Goal: Task Accomplishment & Management: Use online tool/utility

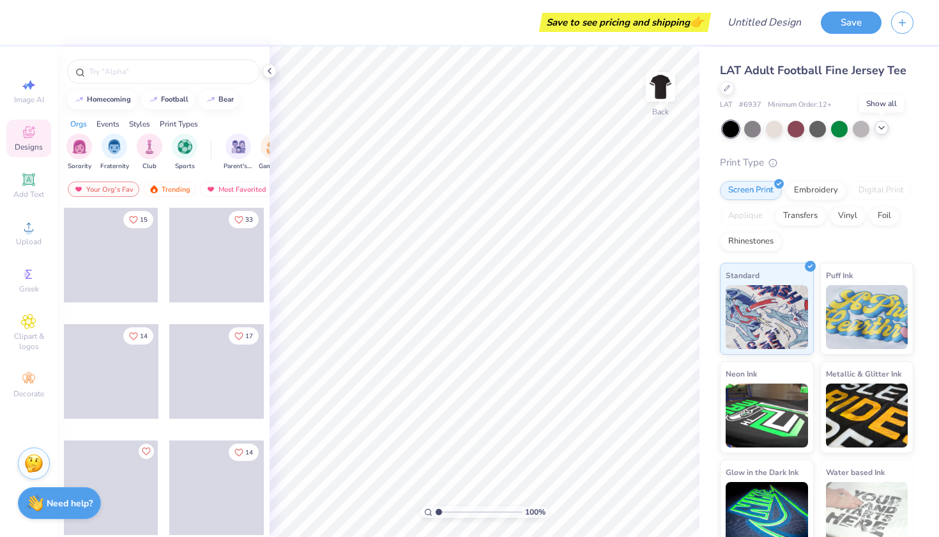
click at [881, 132] on icon at bounding box center [881, 128] width 10 height 10
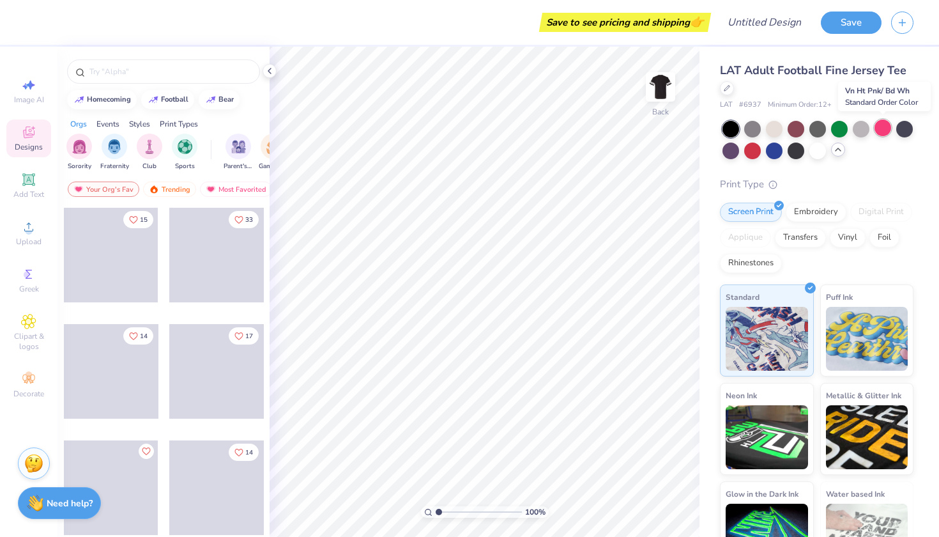
click at [885, 130] on div at bounding box center [882, 127] width 17 height 17
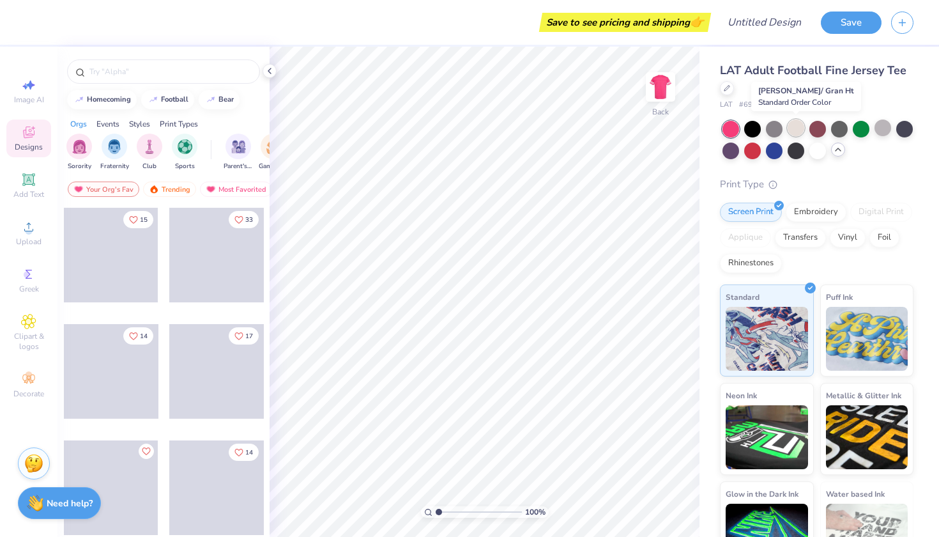
click at [801, 125] on div at bounding box center [796, 127] width 17 height 17
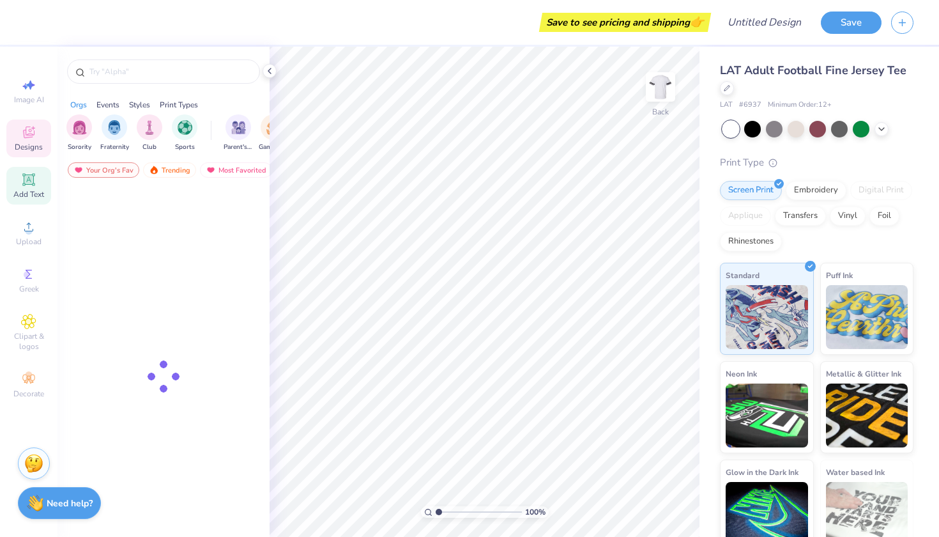
click at [30, 188] on div "Add Text" at bounding box center [28, 186] width 45 height 38
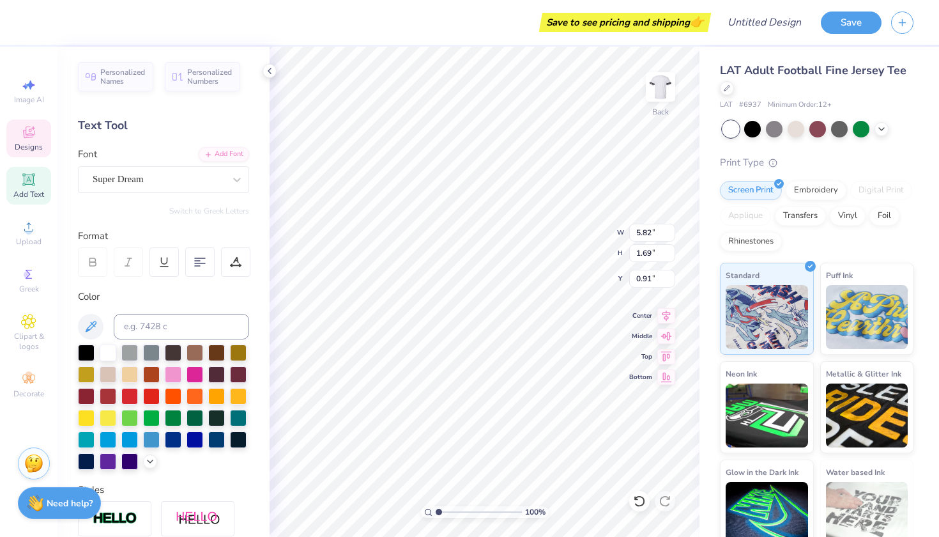
click at [45, 137] on div "Designs" at bounding box center [28, 138] width 45 height 38
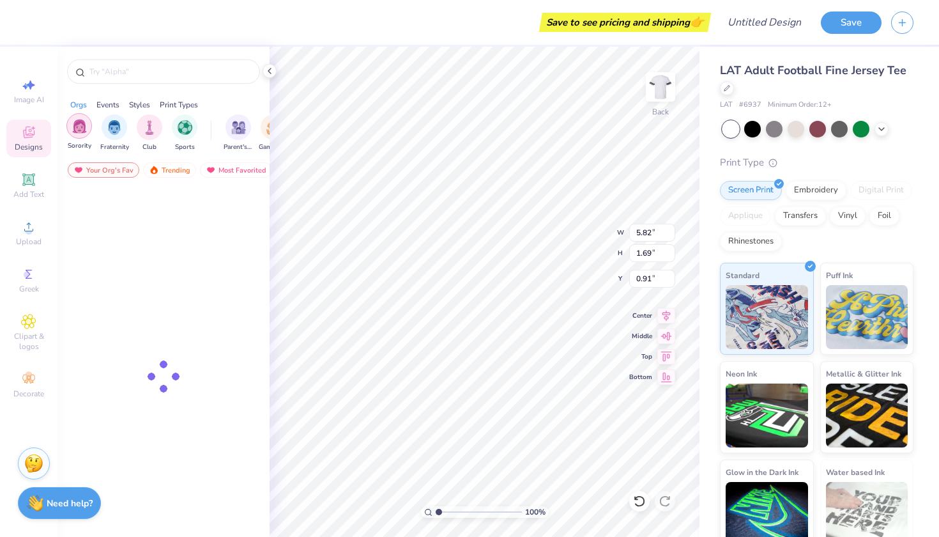
click at [85, 130] on img "filter for Sorority" at bounding box center [79, 126] width 15 height 15
click at [138, 76] on input "text" at bounding box center [170, 71] width 164 height 13
type input "sigma"
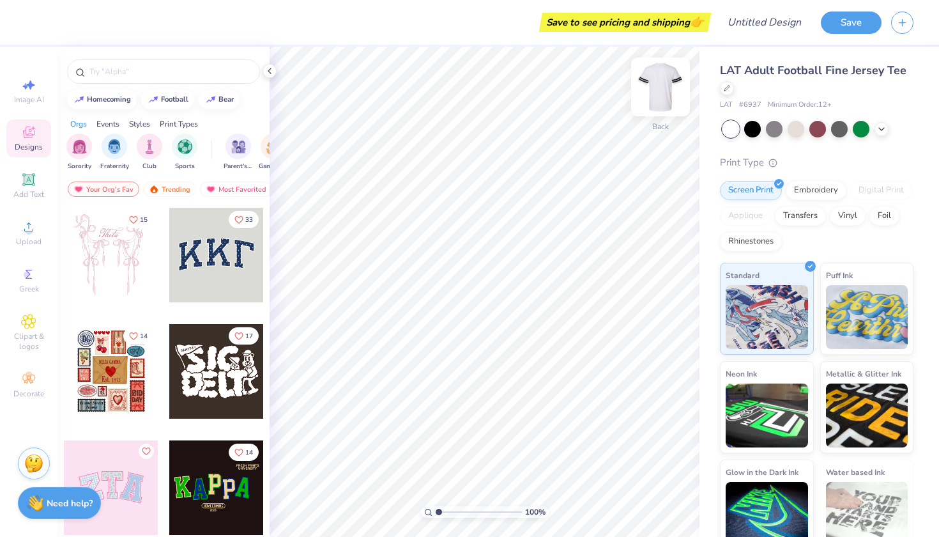
click at [662, 96] on img at bounding box center [660, 86] width 51 height 51
click at [128, 68] on input "text" at bounding box center [170, 71] width 164 height 13
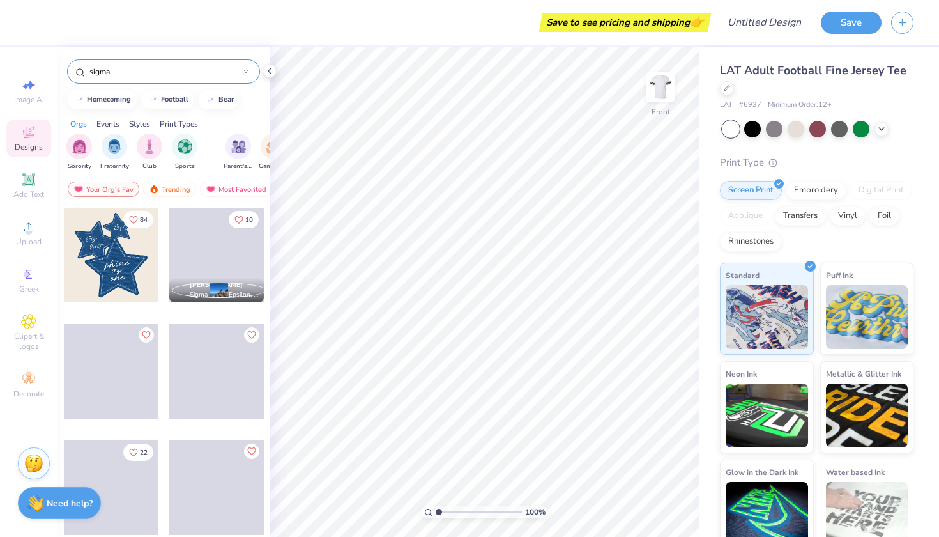
click at [88, 73] on div "sigma" at bounding box center [163, 71] width 193 height 24
click at [90, 72] on input "sigma" at bounding box center [165, 71] width 155 height 13
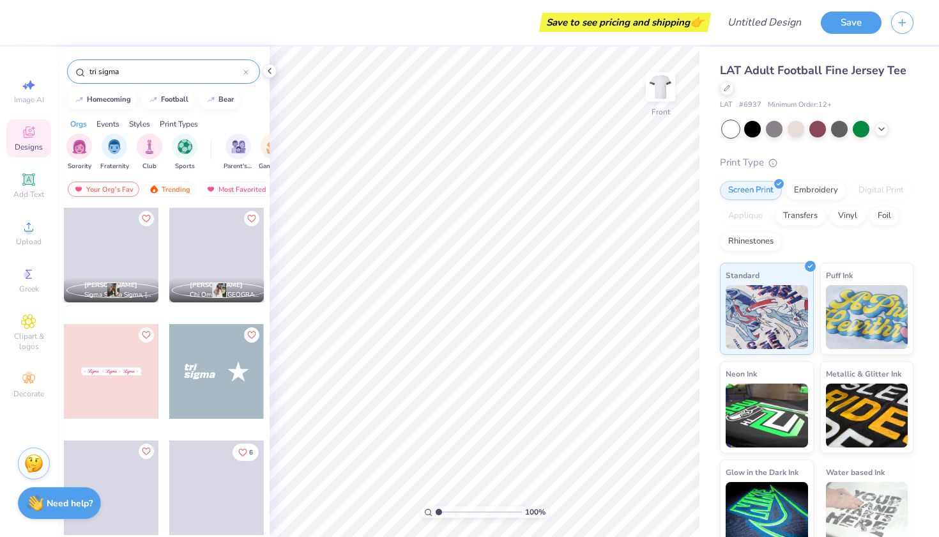
click at [148, 73] on input "tri sigma" at bounding box center [165, 71] width 155 height 13
type input "tri sigma"
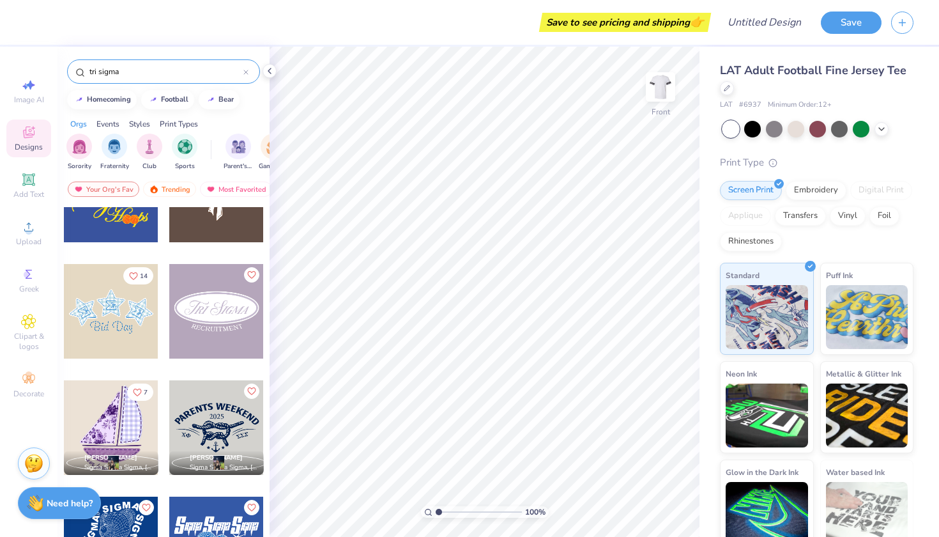
scroll to position [1108, 0]
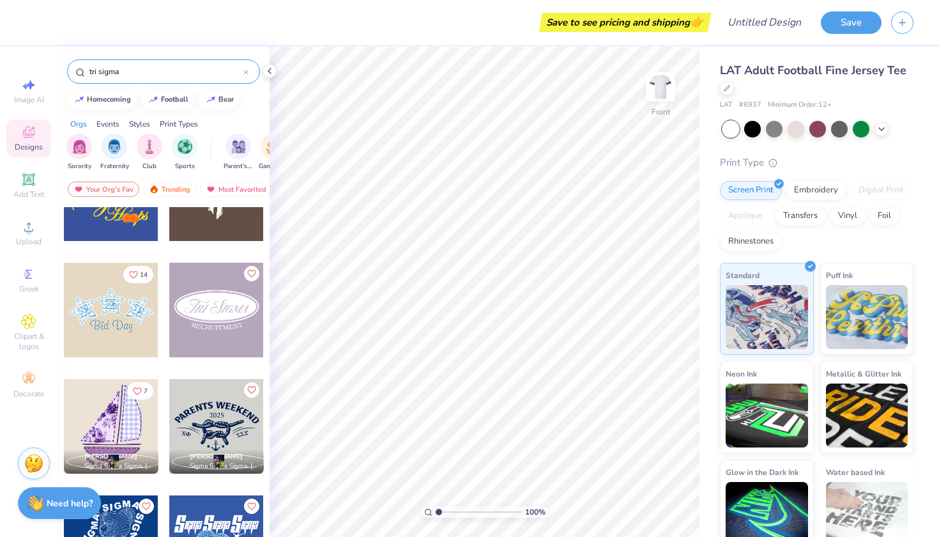
click at [140, 323] on div at bounding box center [111, 310] width 95 height 95
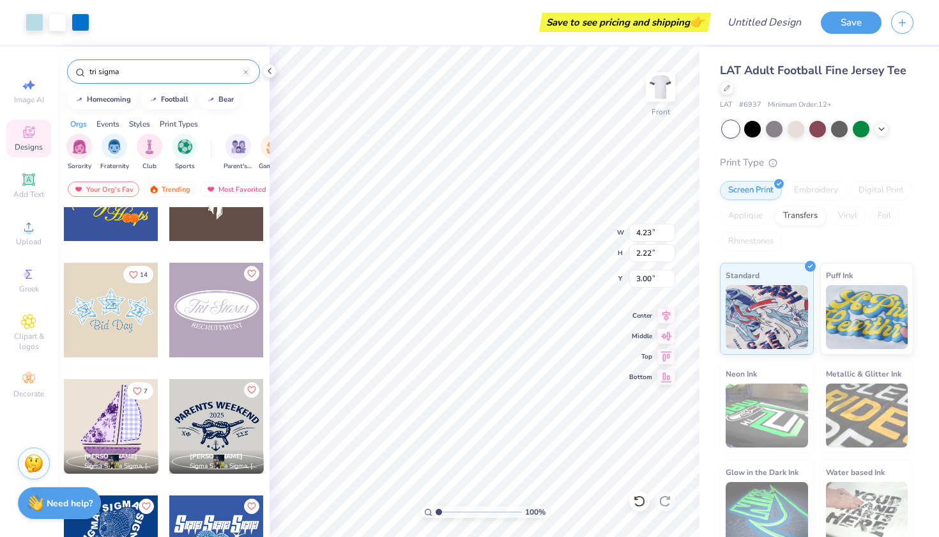
type input "8.46"
type input "4.43"
type input "0.78"
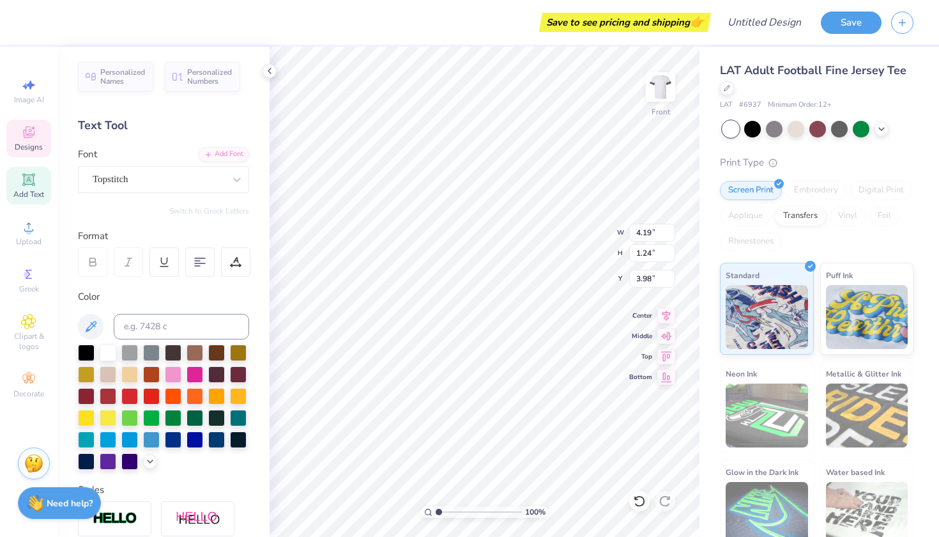
type textarea "B"
type input "2.83"
type input "2.82"
click at [412, 43] on div "Art colors Save to see pricing and shipping 👉 Design Title Save Image AI Design…" at bounding box center [469, 268] width 939 height 537
type input "3.90"
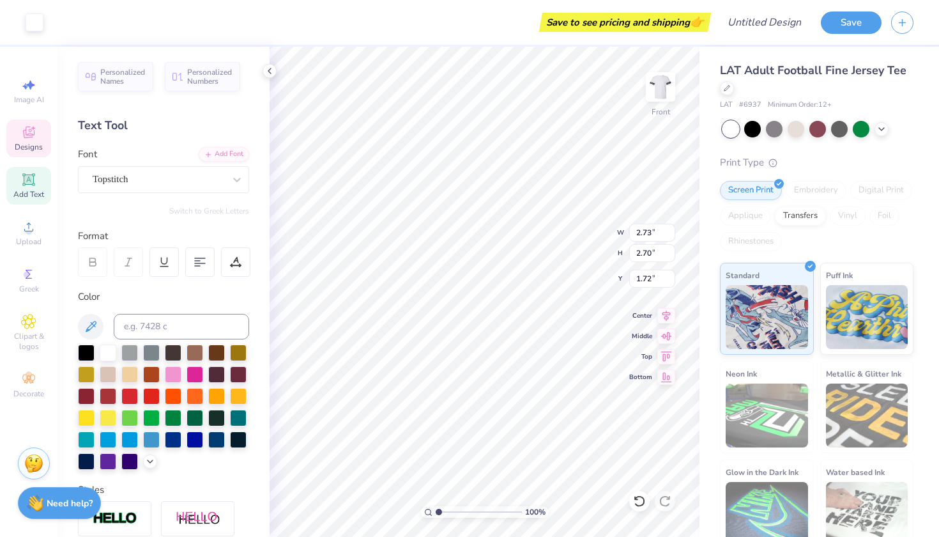
type input "3.87"
type input "1.06"
type input "1.25"
type input "2.43"
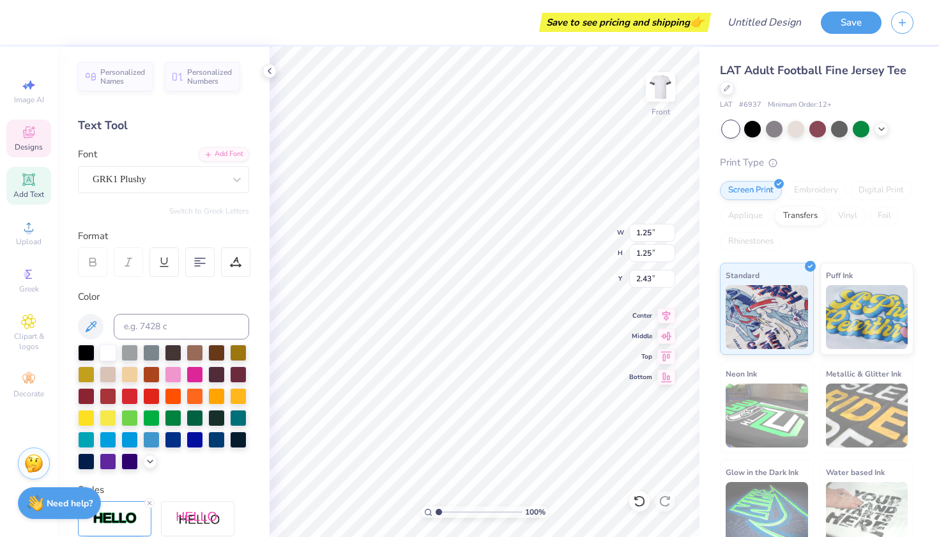
type input "2.73"
type input "2.70"
type input "1.72"
click at [638, 499] on icon at bounding box center [639, 500] width 13 height 13
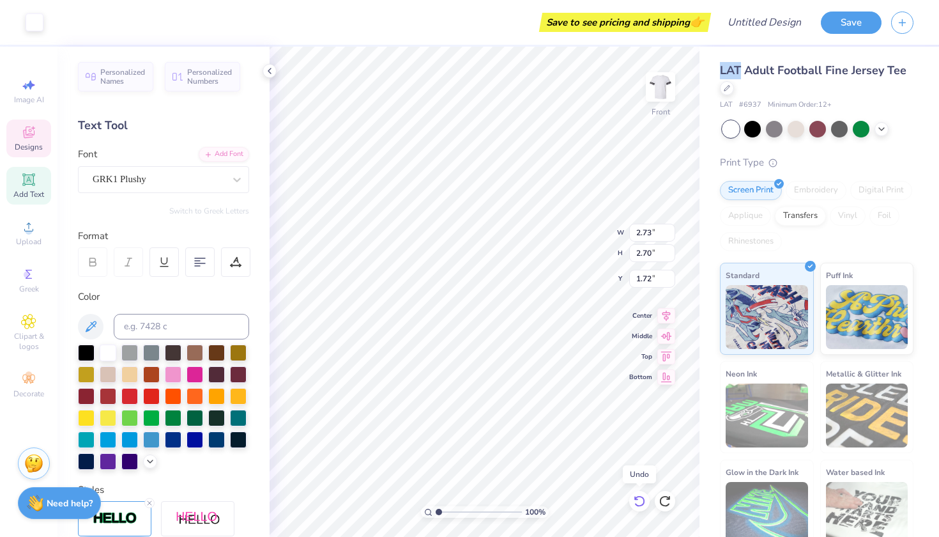
click at [638, 499] on icon at bounding box center [639, 500] width 13 height 13
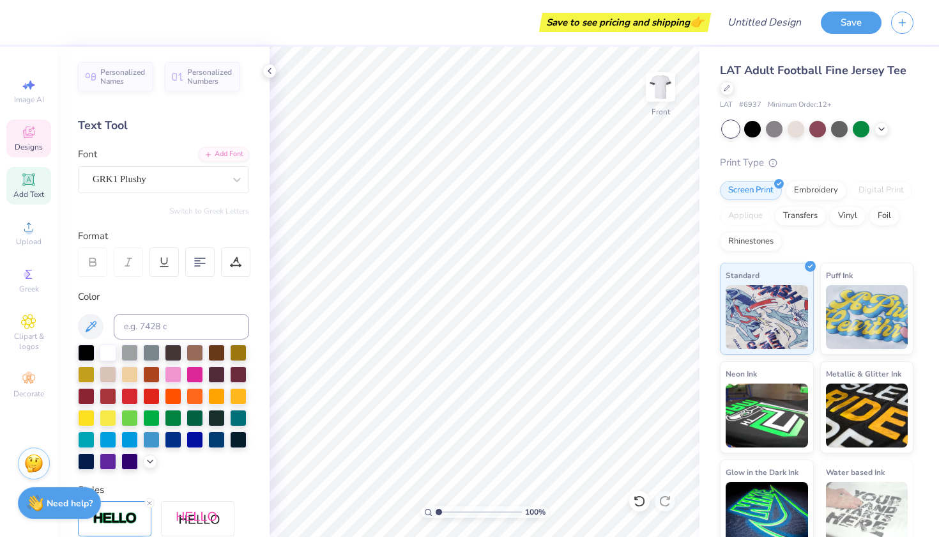
click at [30, 141] on div "Designs" at bounding box center [28, 138] width 45 height 38
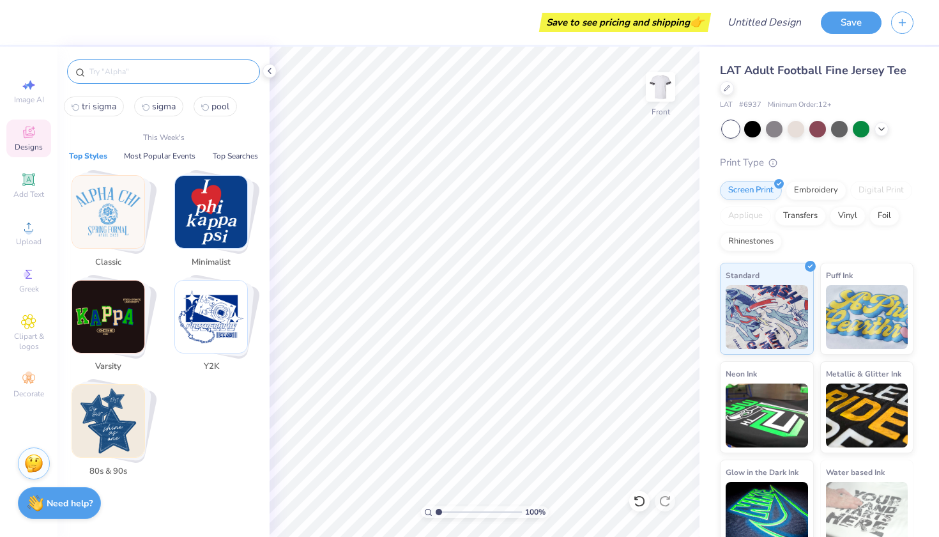
click at [155, 70] on input "text" at bounding box center [170, 71] width 164 height 13
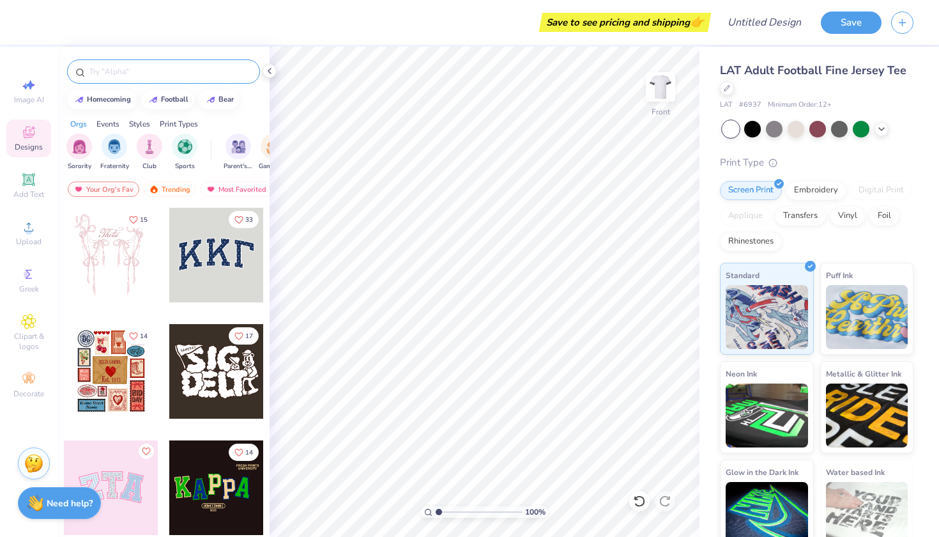
click at [146, 70] on input "text" at bounding box center [170, 71] width 164 height 13
click at [110, 70] on input "text" at bounding box center [170, 71] width 164 height 13
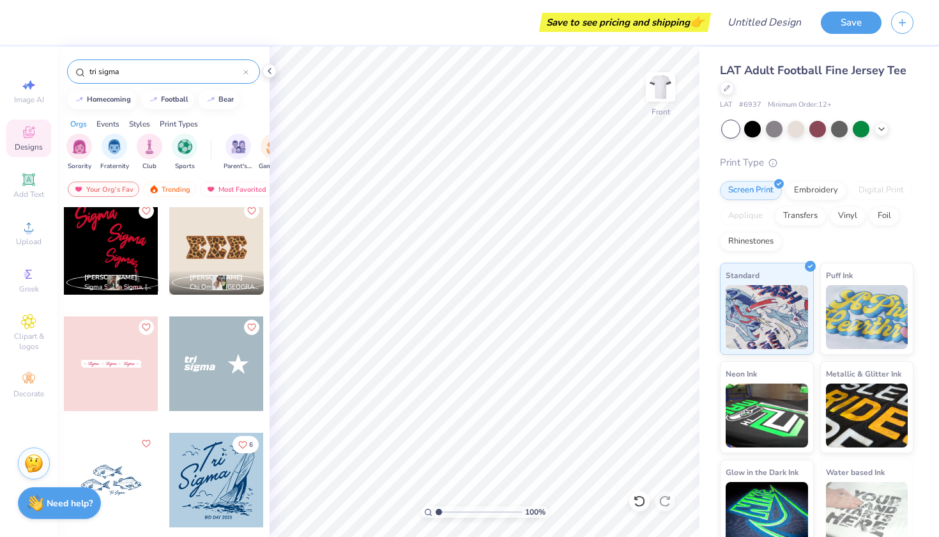
scroll to position [3, 0]
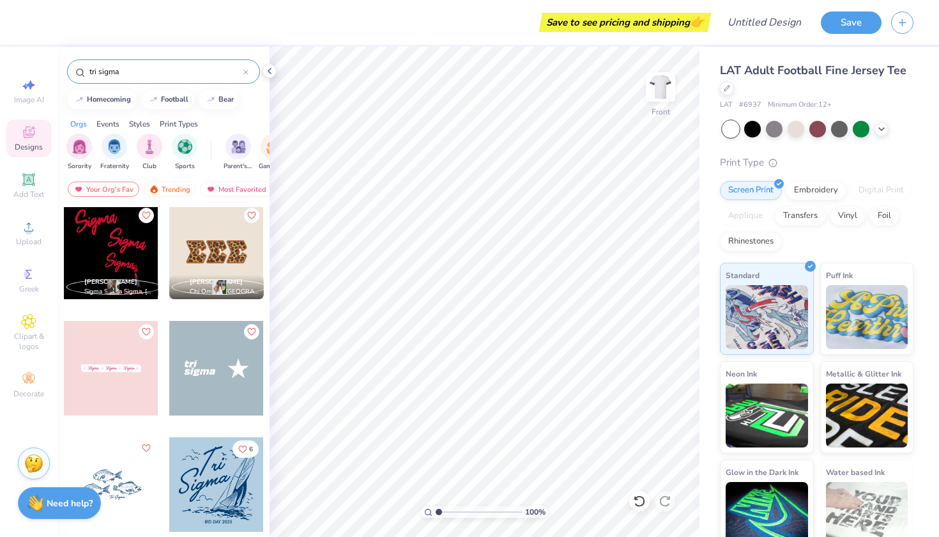
type input "tri sigma"
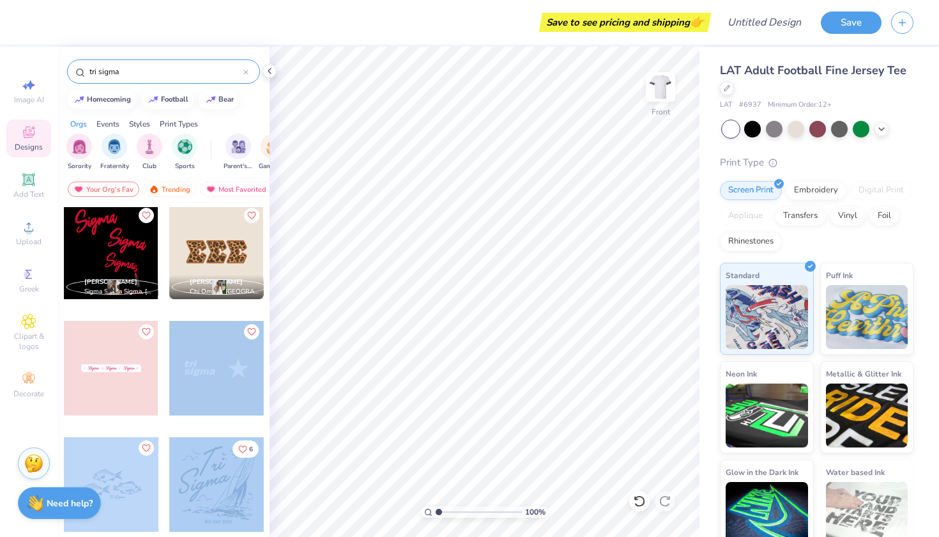
scroll to position [0, 0]
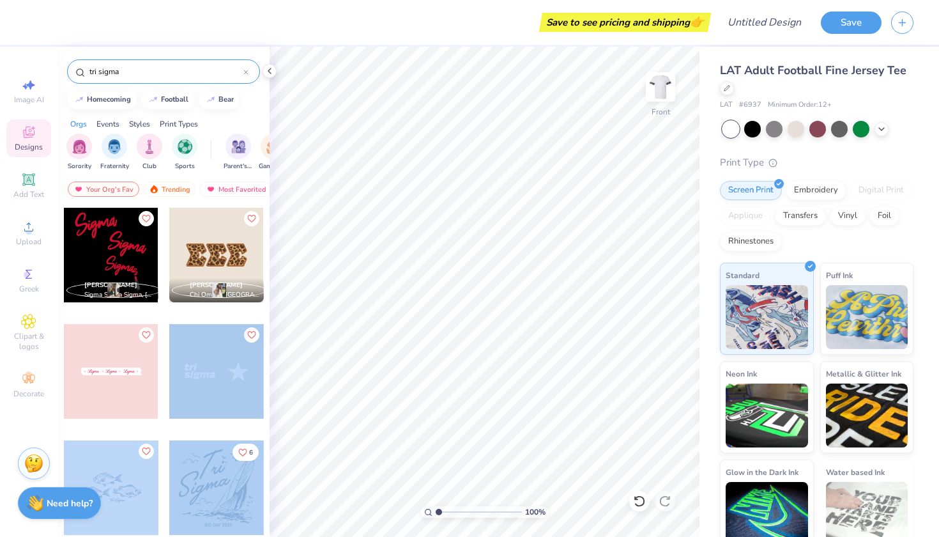
click at [413, 201] on div "Save to see pricing and shipping 👉 Design Title Save Image AI Designs Add Text …" at bounding box center [469, 268] width 939 height 537
click at [209, 382] on div at bounding box center [216, 371] width 95 height 95
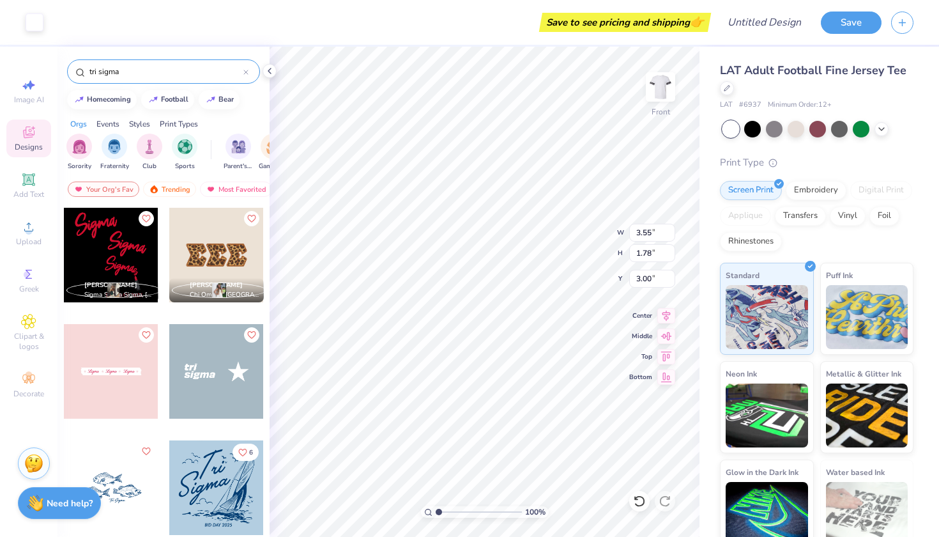
type input "8.15"
type input "4.08"
type input "0.69"
type input "7.08"
type input "3.54"
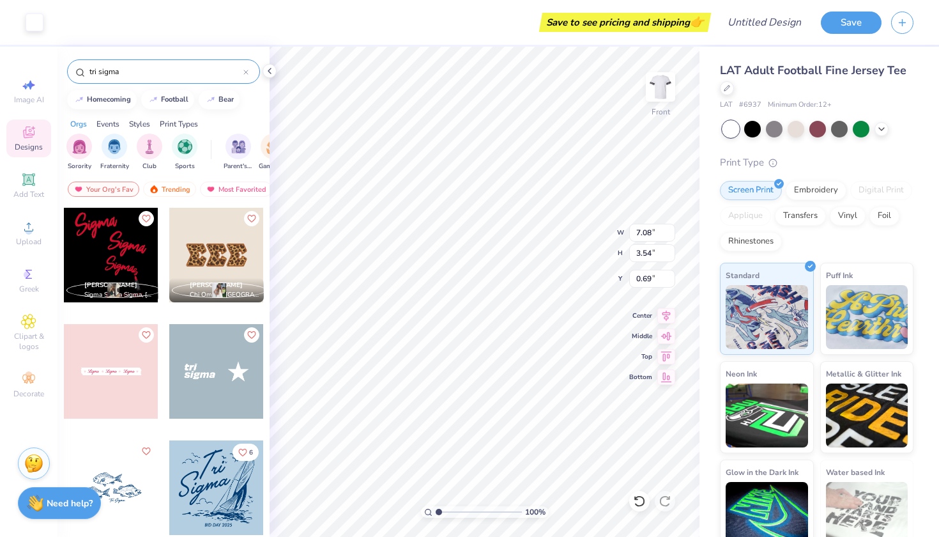
type input "0.74"
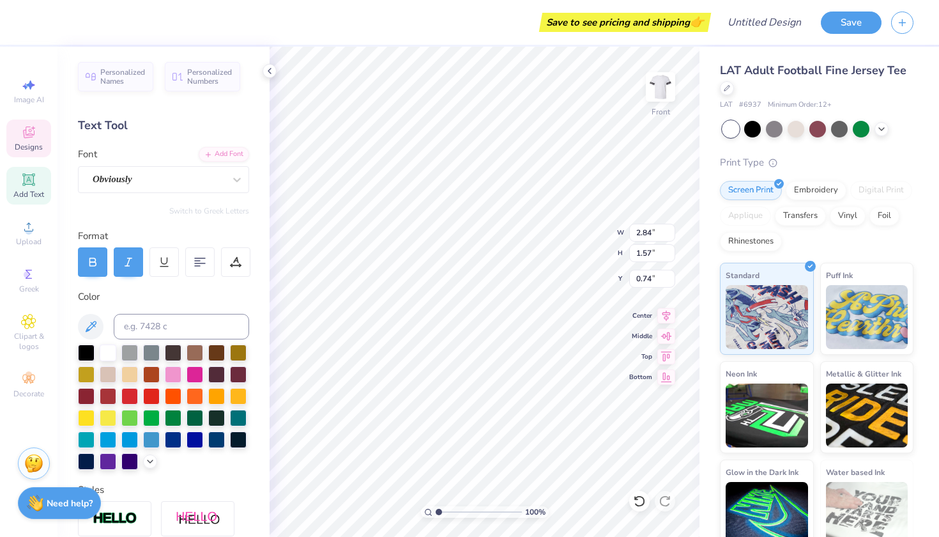
type input "7.08"
type input "1.87"
type input "2.58"
type input "2.84"
type input "1.57"
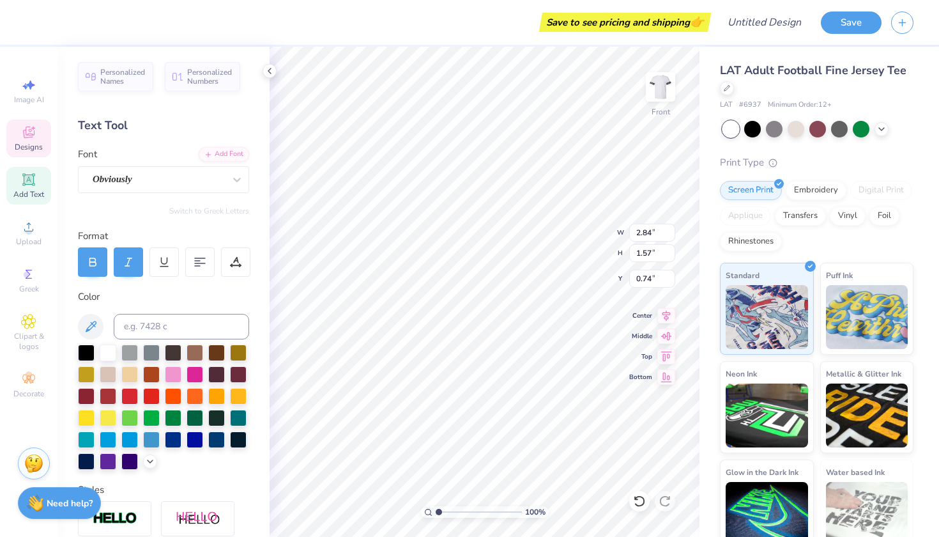
type input "3.00"
type input "4.33"
type input "2.39"
type input "2.18"
type input "7.08"
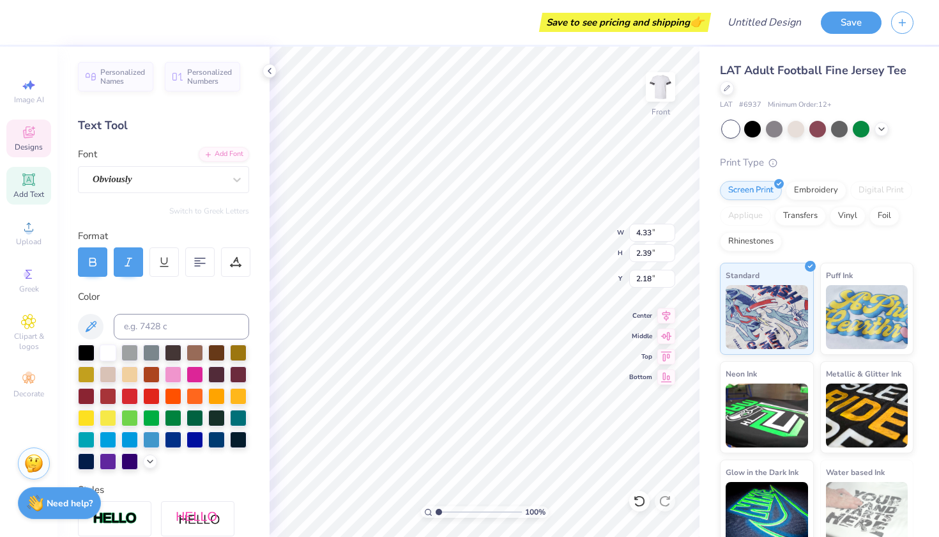
type input "1.87"
type input "2.44"
type input "9.72"
type input "2.57"
type input "2.09"
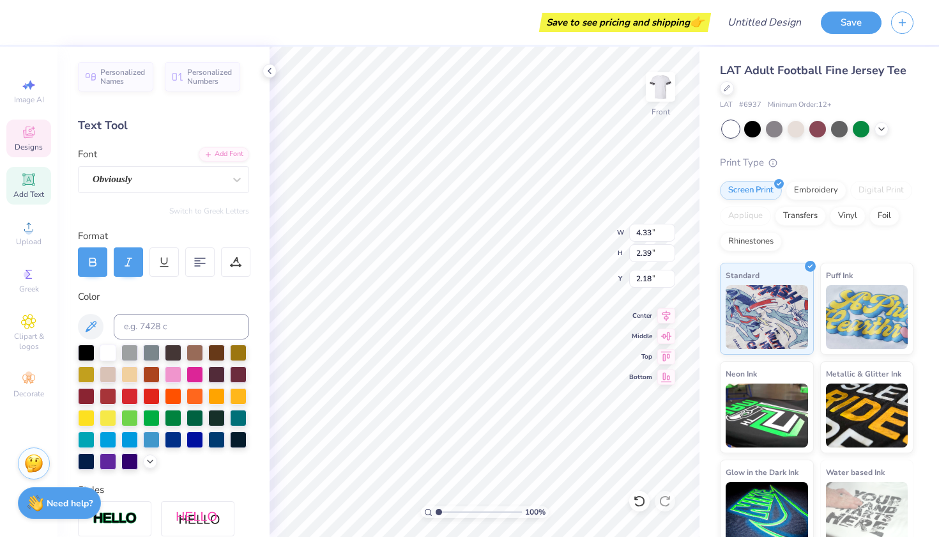
type textarea "Tri"
type input "9.72"
type input "2.57"
type input "2.09"
type textarea "Sigma"
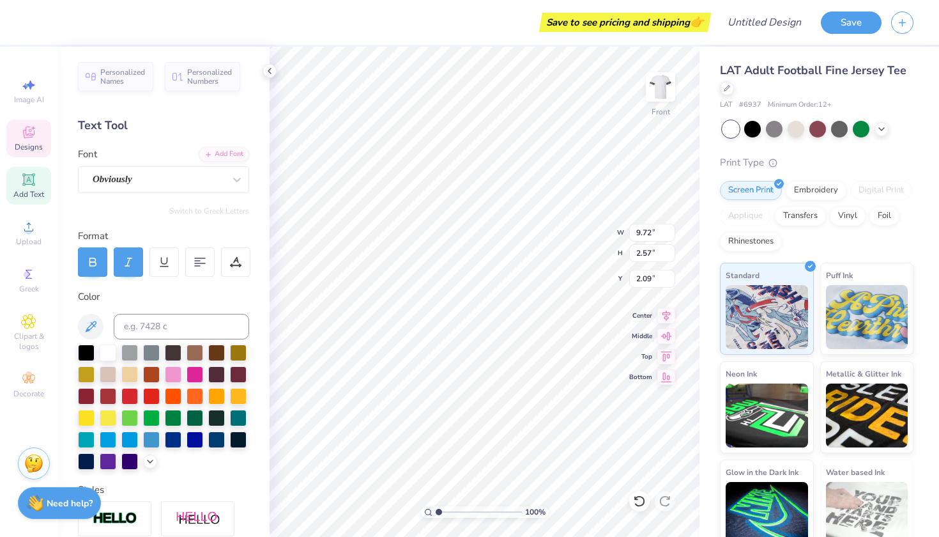
type input "4.50"
type input "2.37"
type input "2.19"
click at [96, 331] on icon at bounding box center [90, 326] width 15 height 15
click at [106, 464] on div at bounding box center [108, 460] width 17 height 17
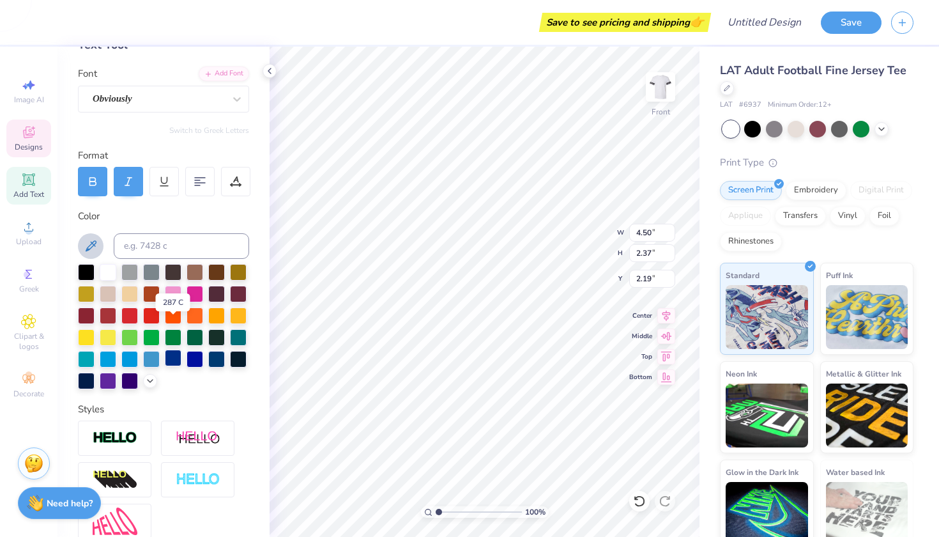
scroll to position [67, 0]
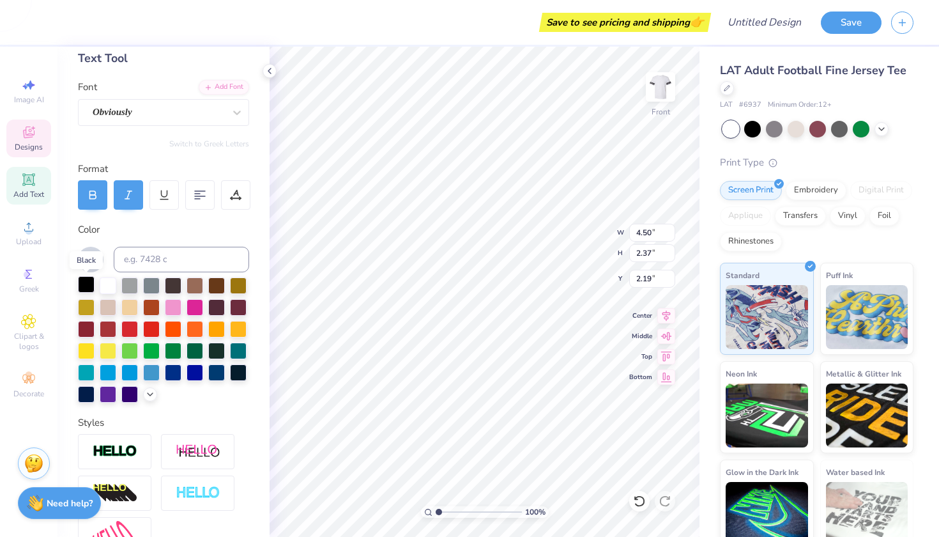
click at [89, 284] on div at bounding box center [86, 284] width 17 height 17
click at [179, 304] on div at bounding box center [173, 306] width 17 height 17
click at [104, 397] on div at bounding box center [108, 393] width 17 height 17
type input "4.52"
type input "2.36"
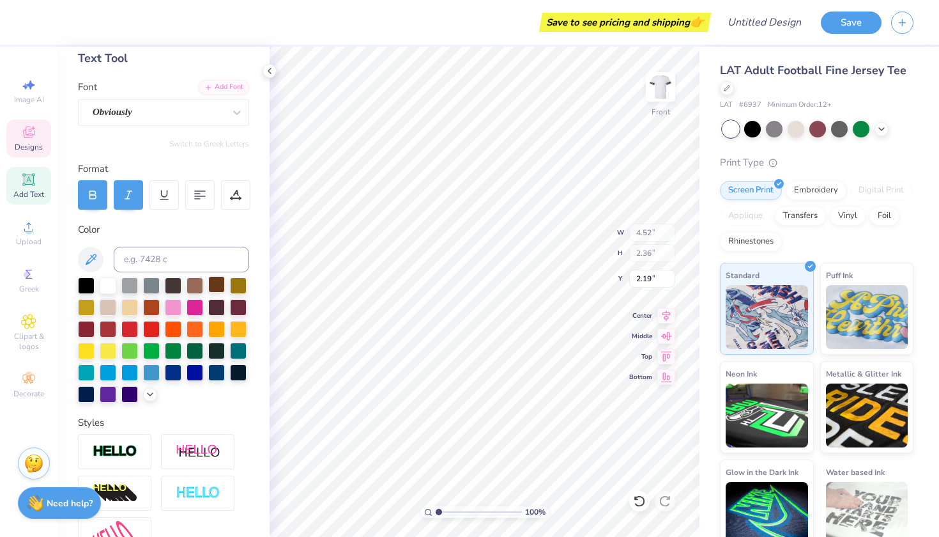
type input "9.89"
type input "2.57"
type input "2.09"
click at [103, 398] on div at bounding box center [108, 393] width 17 height 17
type input "4.50"
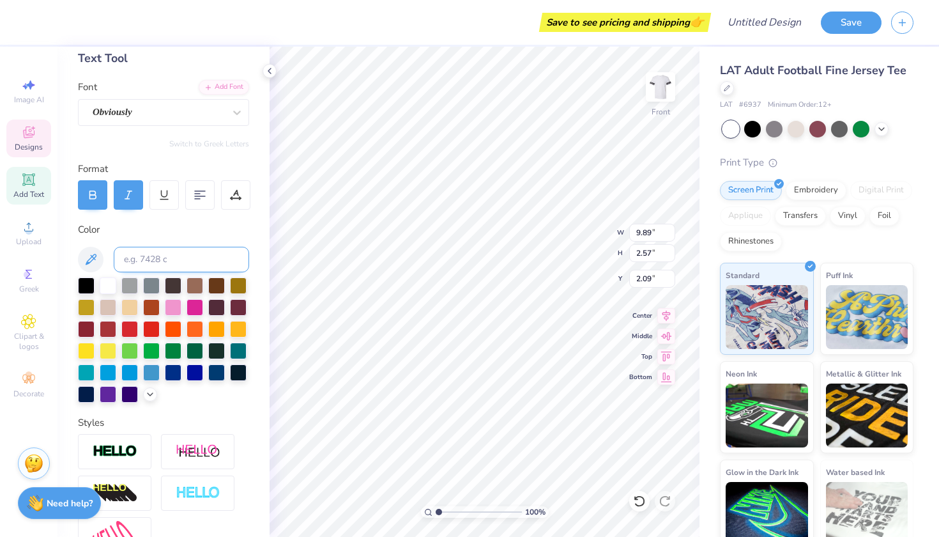
type input "2.37"
type input "2.19"
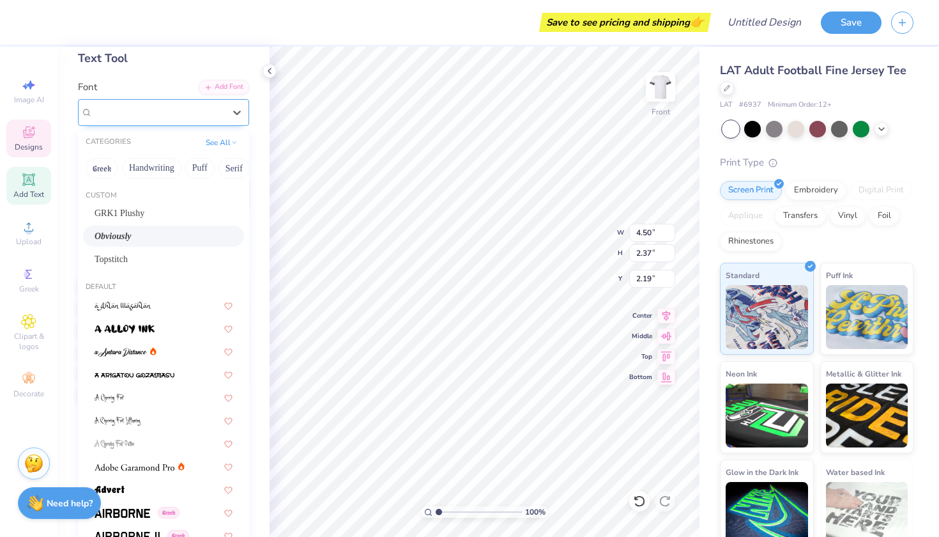
click at [199, 112] on div "Obviously" at bounding box center [158, 112] width 134 height 20
click at [145, 328] on img at bounding box center [125, 328] width 60 height 9
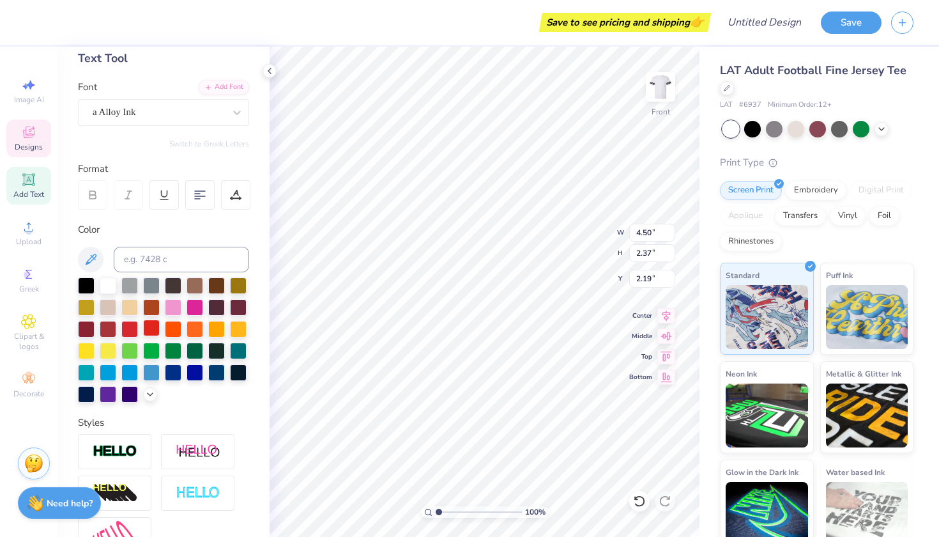
type input "4.91"
type input "2.39"
type input "2.18"
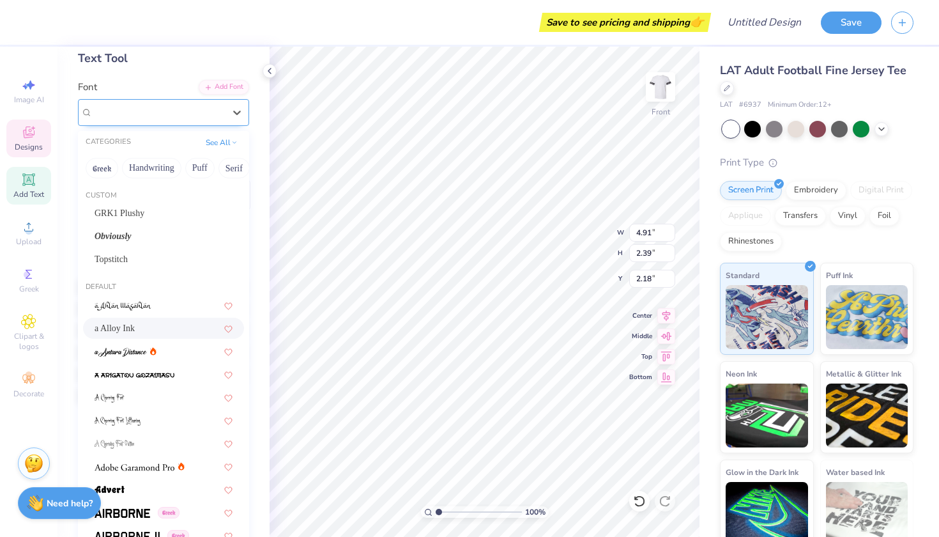
click at [166, 105] on div "a Alloy Ink" at bounding box center [158, 112] width 134 height 20
click at [139, 154] on div "CATEGORIES See All" at bounding box center [163, 142] width 171 height 23
click at [140, 169] on button "Handwriting" at bounding box center [151, 168] width 59 height 20
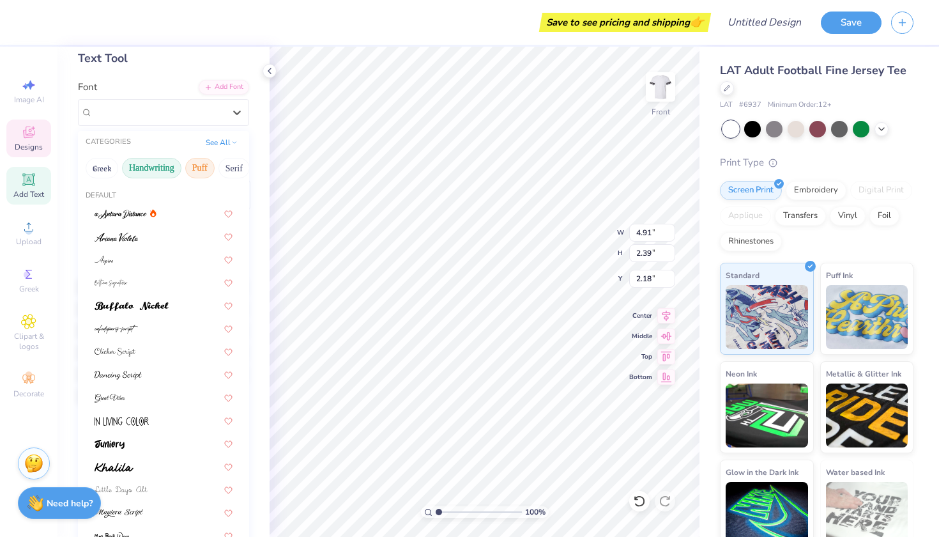
click at [206, 171] on button "Puff" at bounding box center [199, 168] width 29 height 20
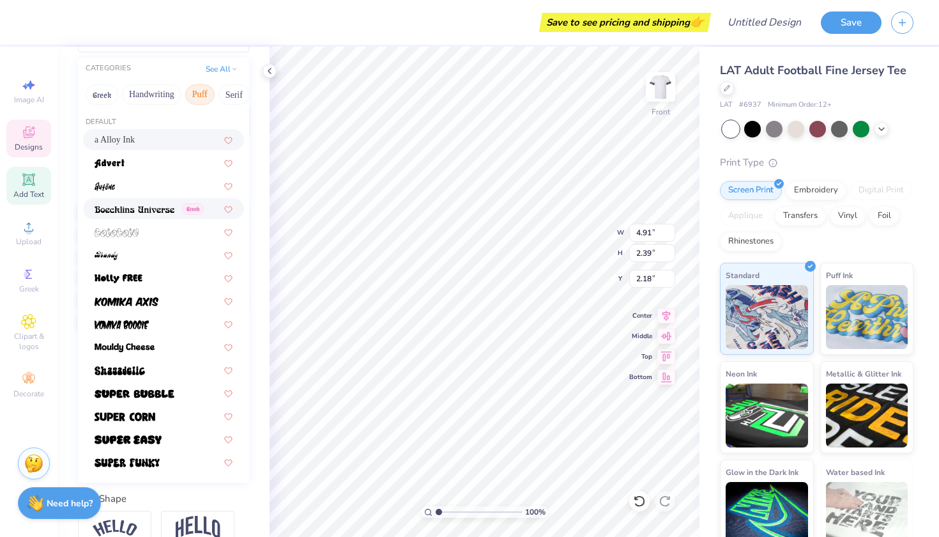
scroll to position [151, 0]
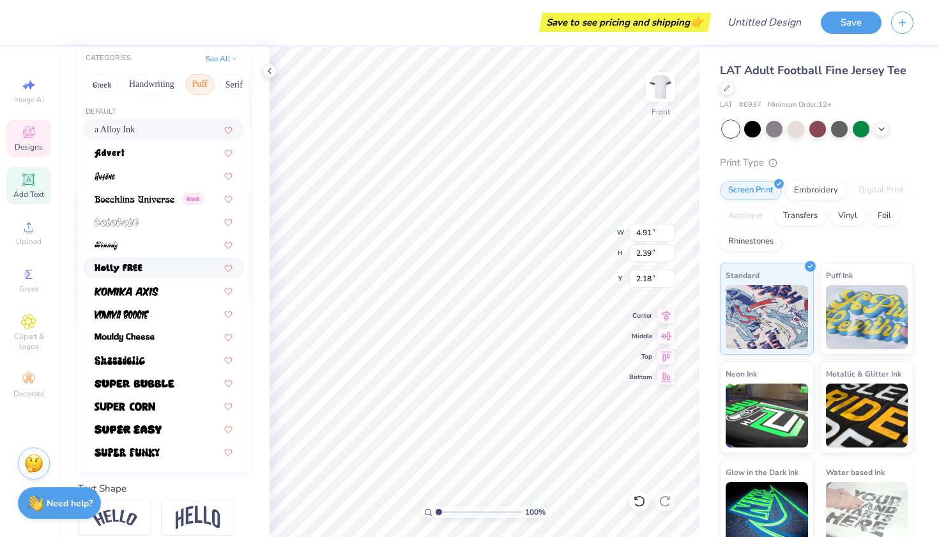
click at [148, 268] on div at bounding box center [164, 267] width 138 height 13
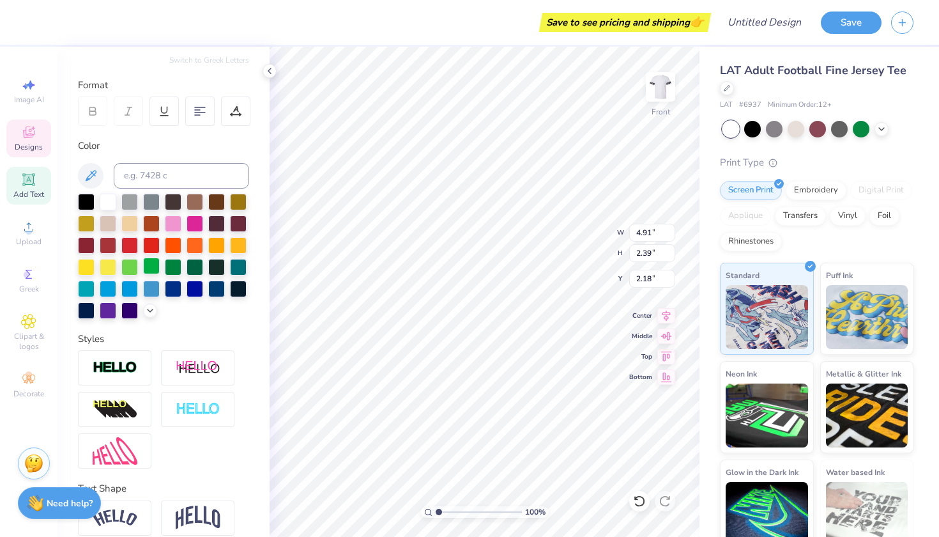
type input "4.09"
type input "2.10"
type input "2.32"
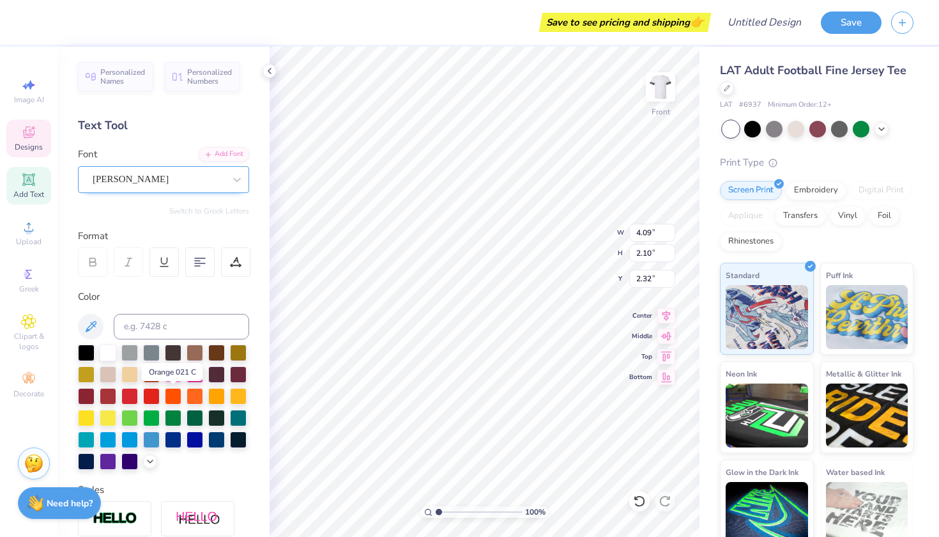
scroll to position [-1, 0]
click at [160, 192] on div "[PERSON_NAME]" at bounding box center [163, 179] width 171 height 27
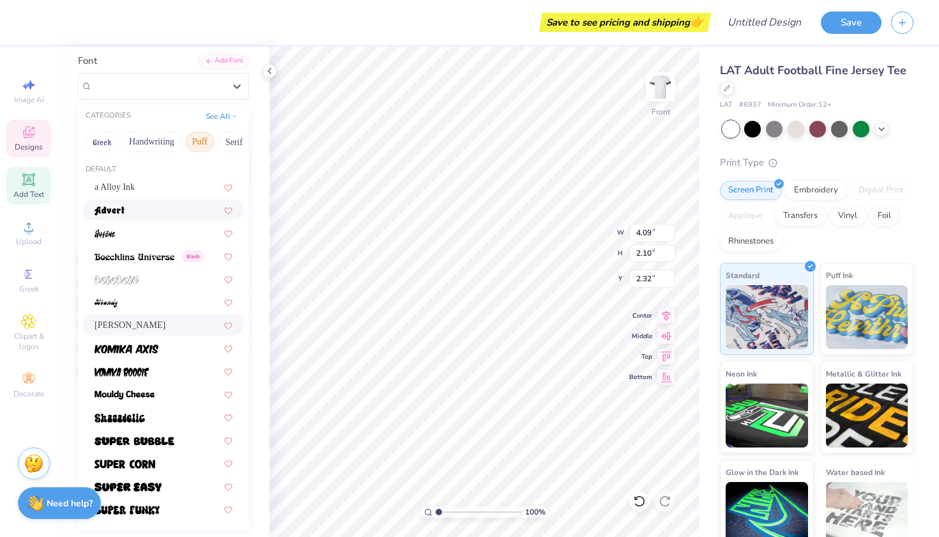
scroll to position [93, 0]
click at [143, 261] on img at bounding box center [135, 257] width 80 height 9
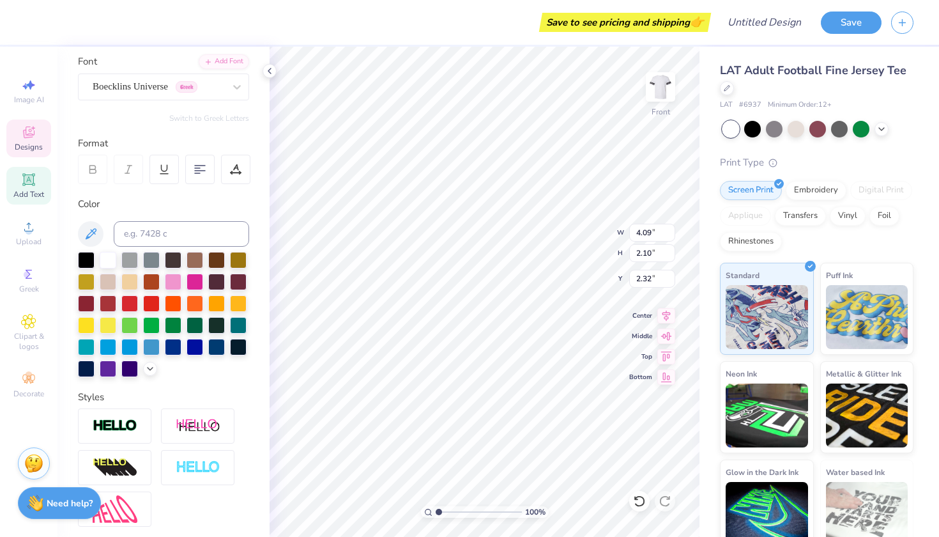
type input "4.03"
type input "2.20"
type input "2.27"
click at [181, 95] on div "Boecklins Universe Greek" at bounding box center [158, 87] width 134 height 20
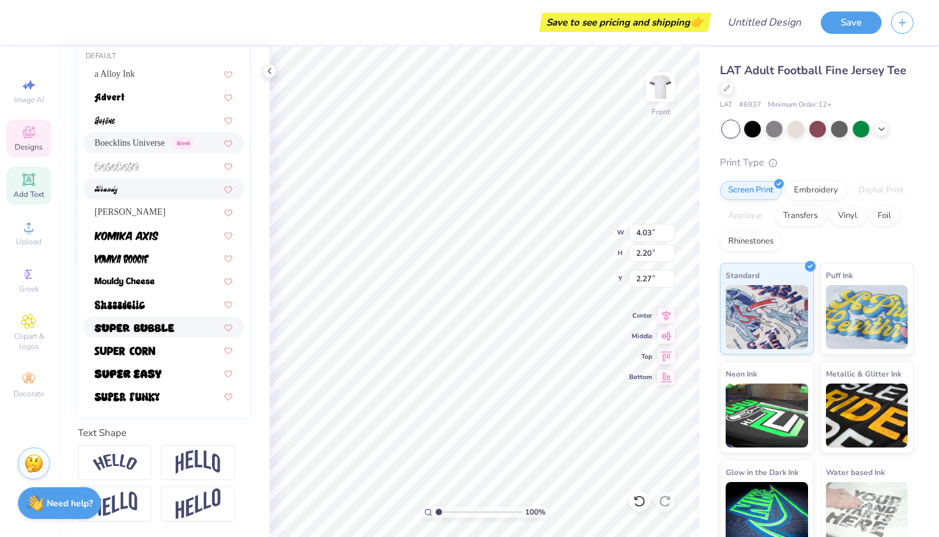
scroll to position [206, 0]
click at [148, 370] on img at bounding box center [128, 373] width 67 height 9
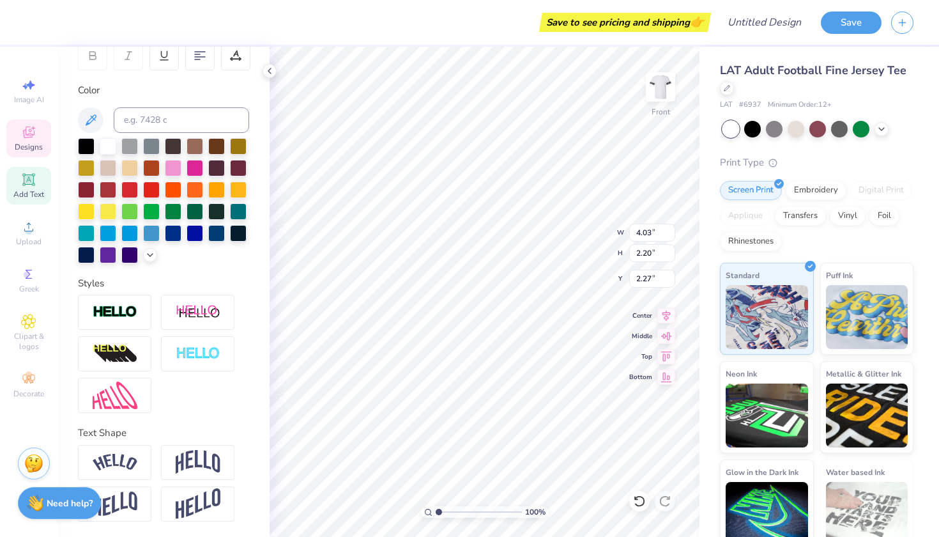
type input "4.76"
type input "2.19"
type input "2.28"
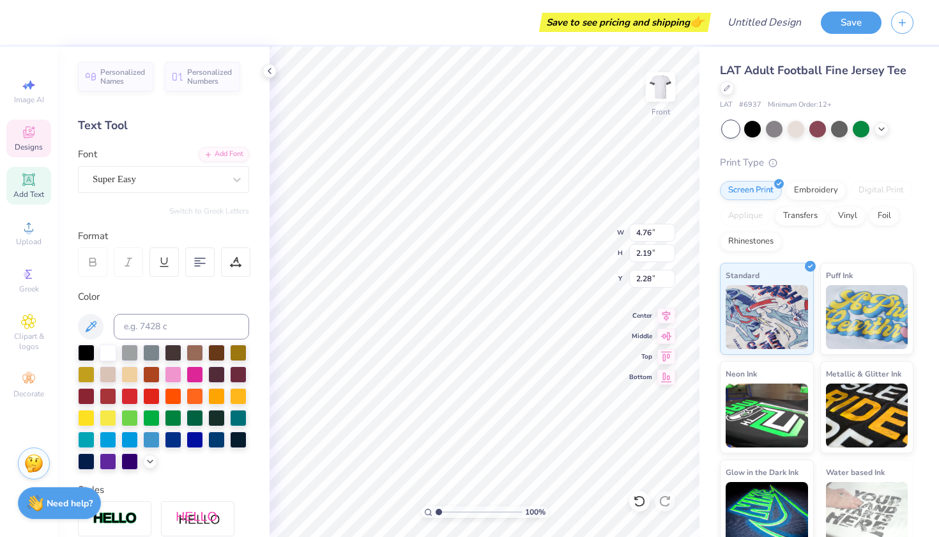
scroll to position [0, 0]
click at [174, 178] on div "Super Easy" at bounding box center [158, 179] width 134 height 20
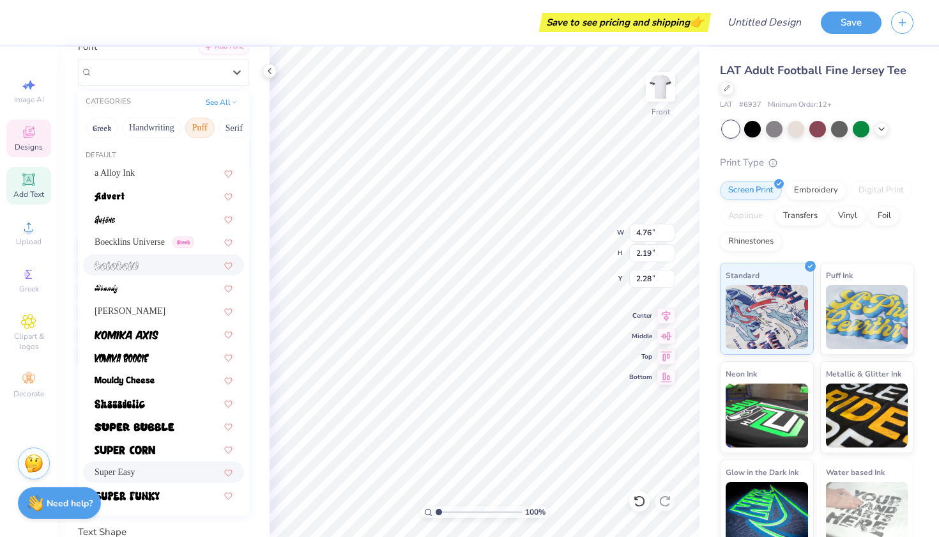
scroll to position [108, 0]
click at [148, 451] on img at bounding box center [125, 449] width 61 height 9
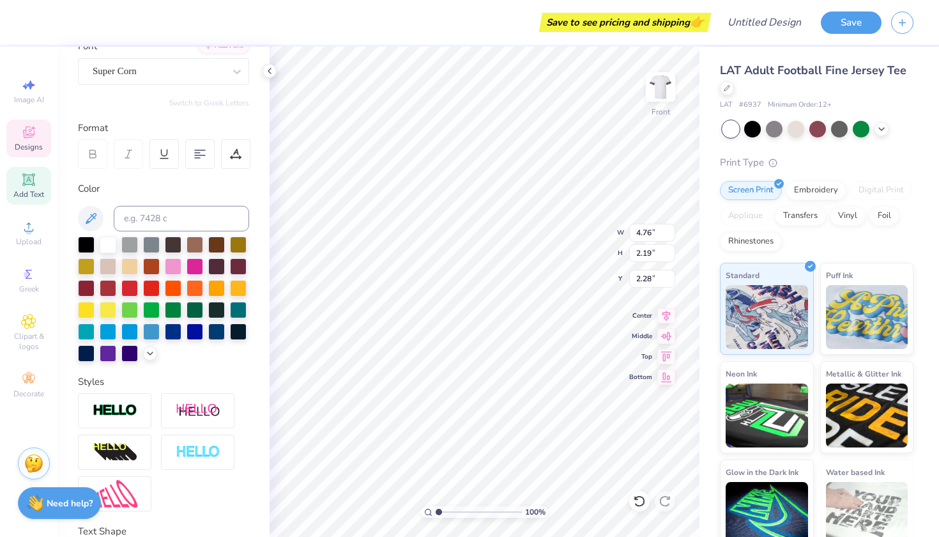
type input "3.55"
type input "1.97"
type input "2.39"
type input "9.89"
type input "2.57"
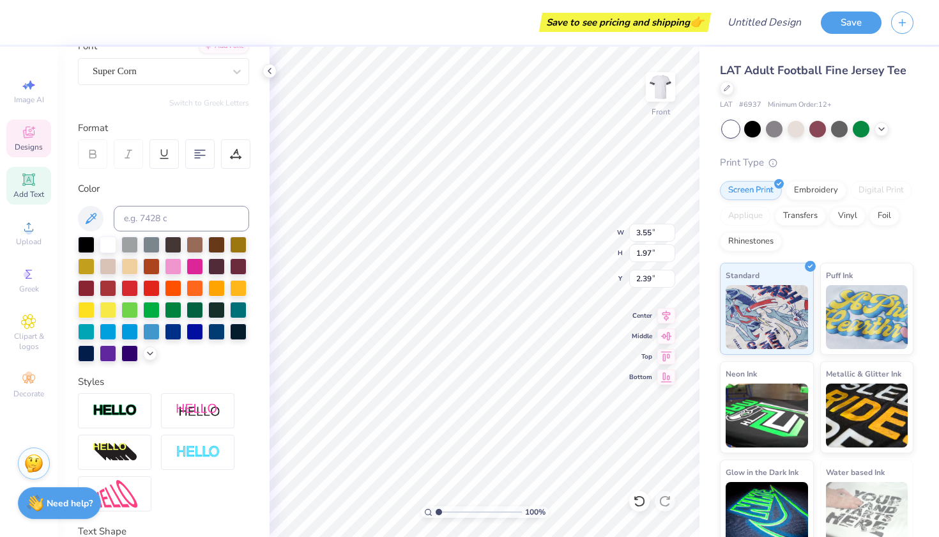
type input "2.09"
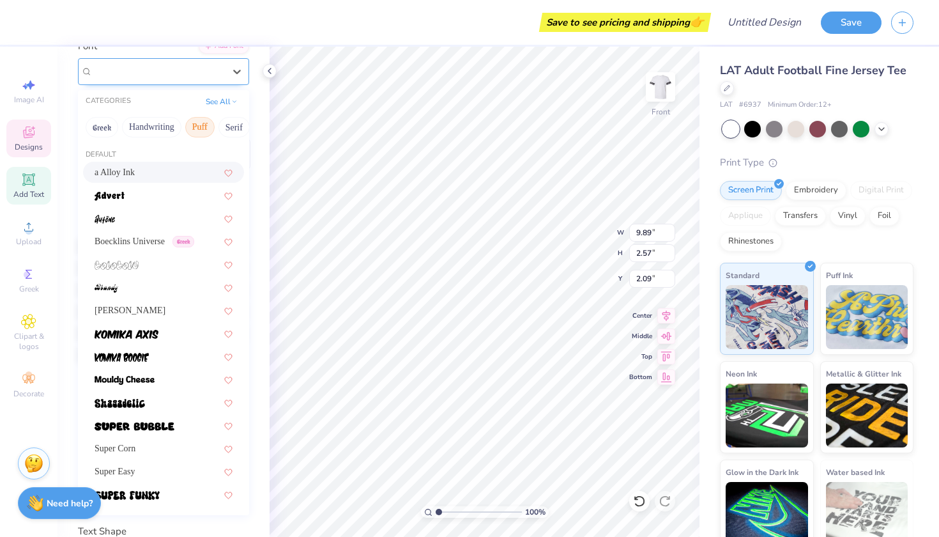
click at [167, 76] on div "Obviously" at bounding box center [158, 71] width 134 height 20
click at [155, 450] on div "Super Corn" at bounding box center [164, 447] width 138 height 13
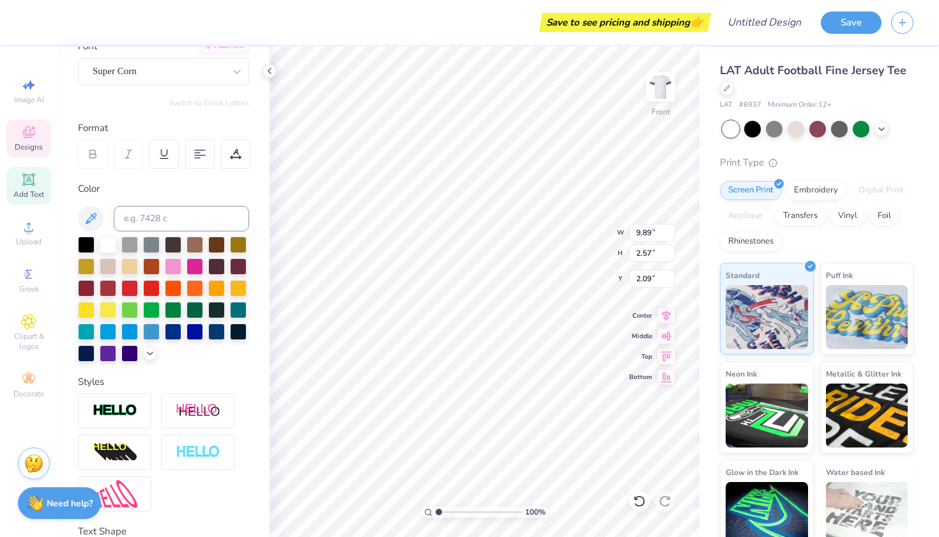
type input "6.85"
type input "1.85"
type input "2.45"
type input "4.31"
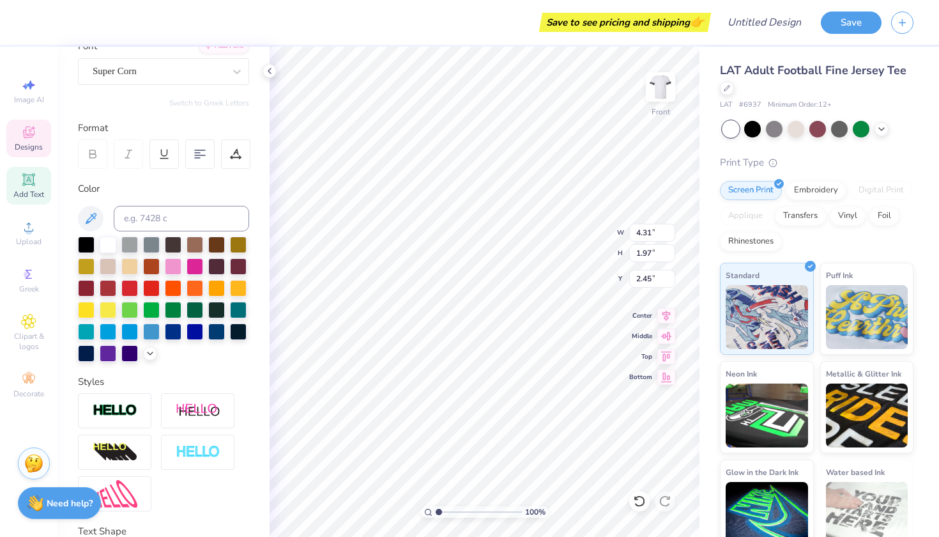
type input "2.40"
type input "2.45"
type input "6.85"
type input "1.85"
type input "8.37"
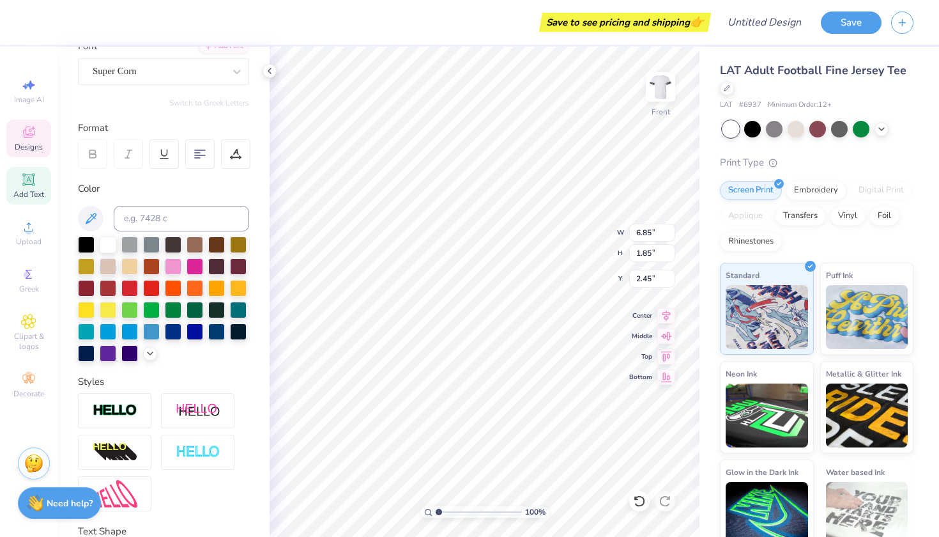
type input "2.26"
type input "2.45"
type input "4.31"
type input "2.40"
type input "4.23"
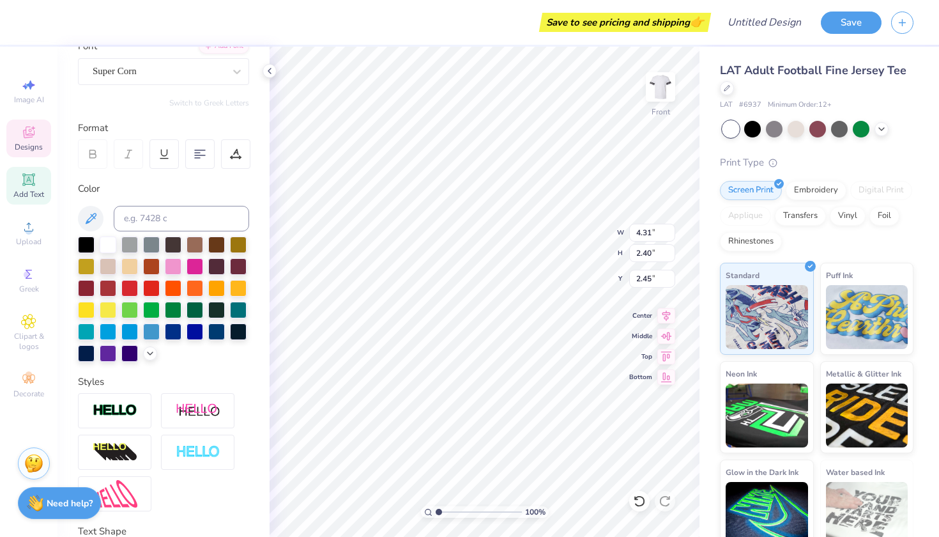
type input "2.35"
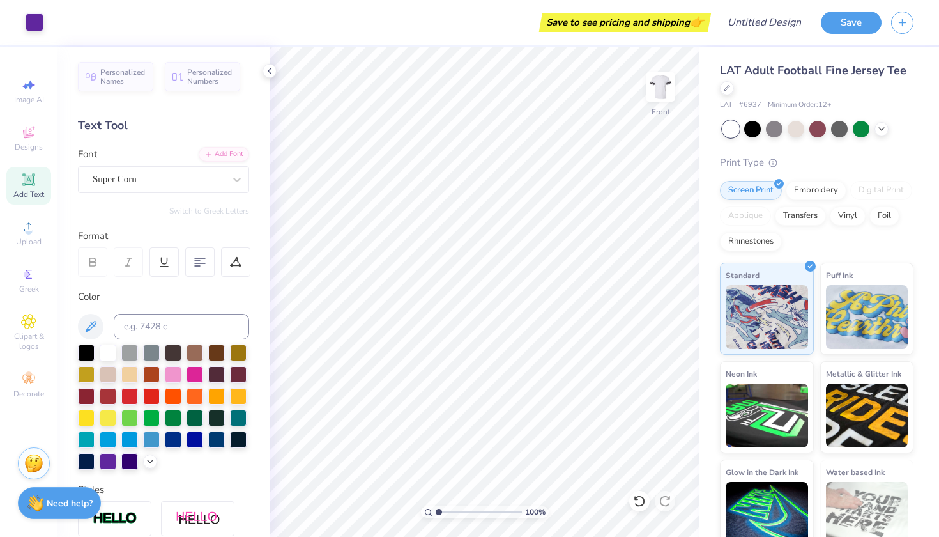
scroll to position [0, 0]
click at [34, 171] on div "Add Text" at bounding box center [28, 186] width 45 height 38
click at [27, 282] on div "Greek" at bounding box center [28, 280] width 45 height 38
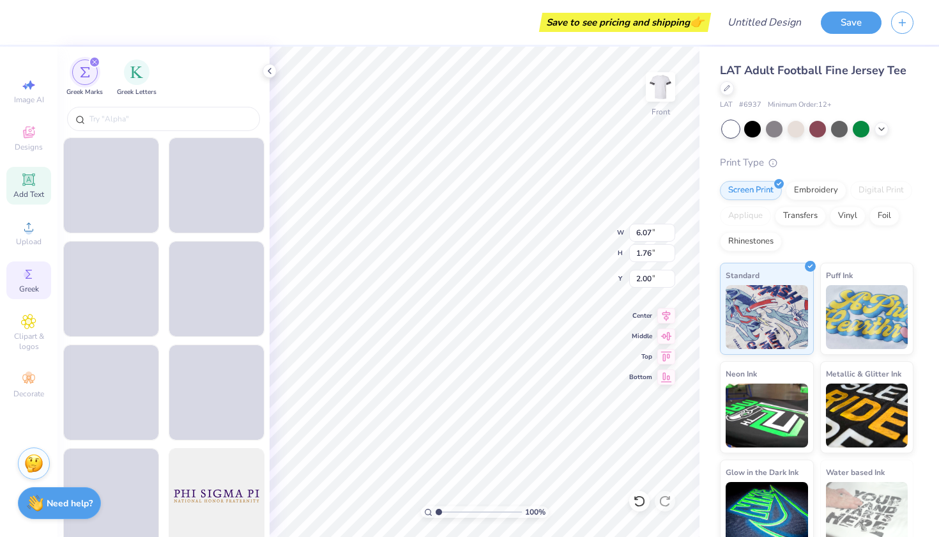
click at [26, 178] on icon at bounding box center [29, 179] width 10 height 10
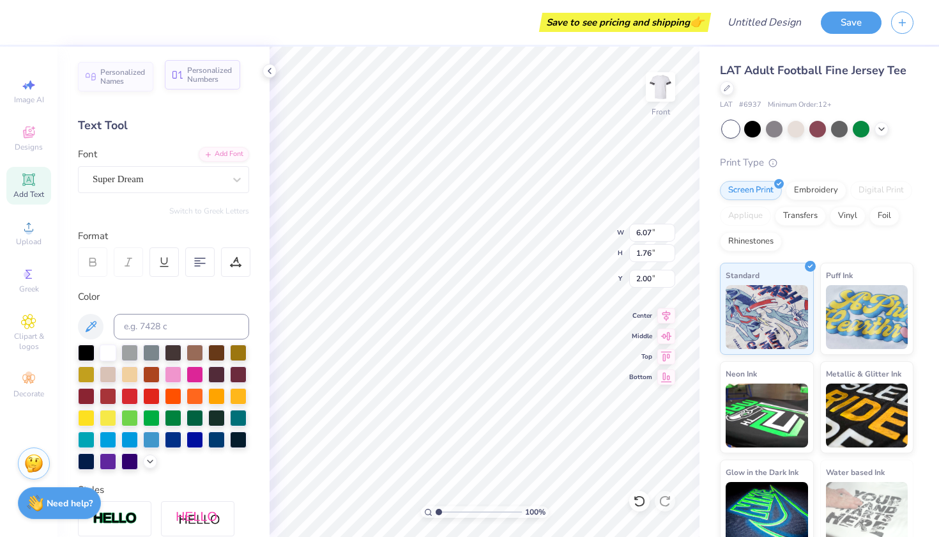
click at [204, 77] on span "Personalized Numbers" at bounding box center [209, 75] width 45 height 18
type input "2.78"
type input "2.00"
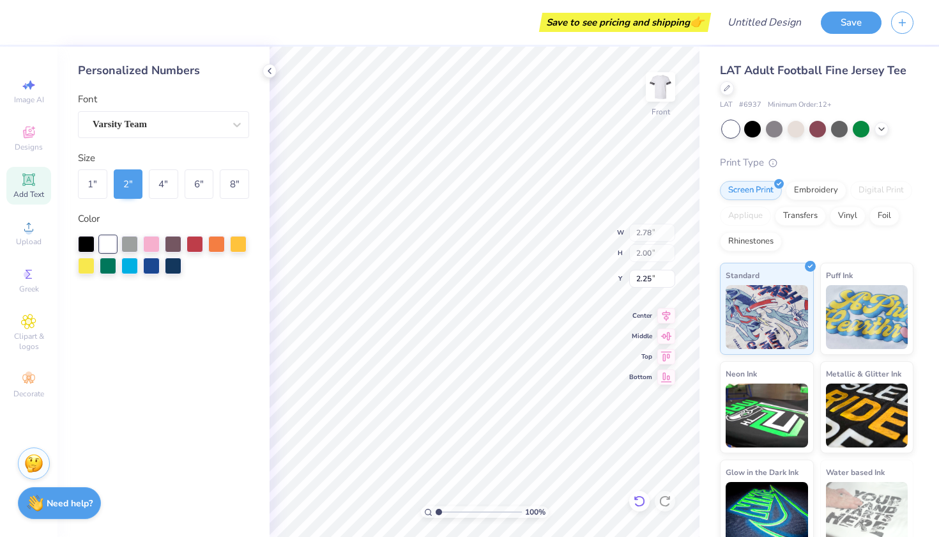
click at [638, 497] on icon at bounding box center [639, 500] width 11 height 11
type input "1.87"
click at [638, 497] on icon at bounding box center [639, 500] width 11 height 11
type input "6.07"
type input "1.76"
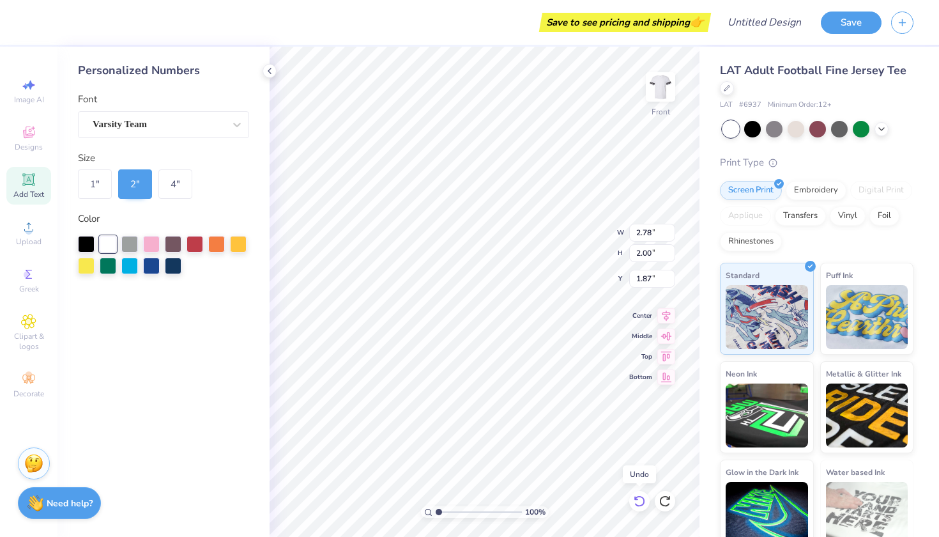
type input "2.00"
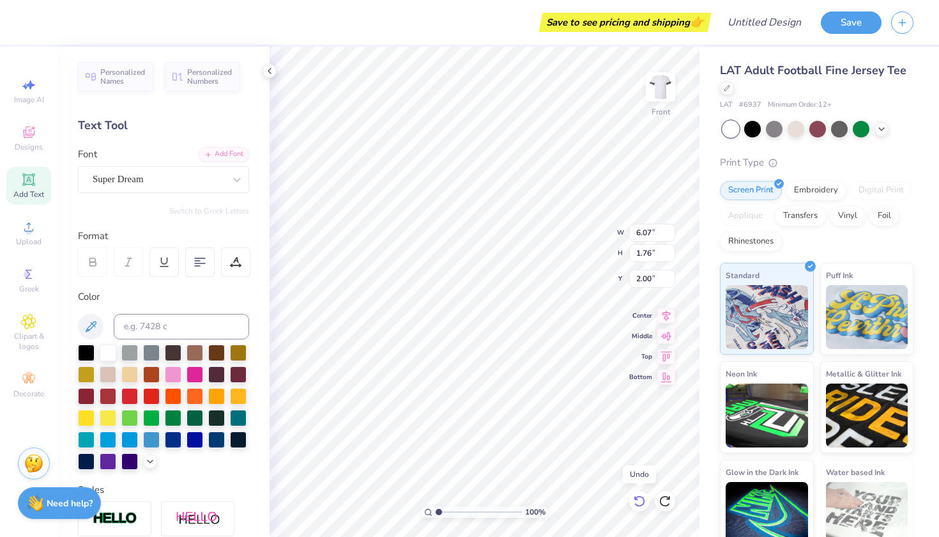
click at [638, 497] on icon at bounding box center [639, 500] width 11 height 11
type input "6.06"
type input "1.75"
type input "4.78"
click at [204, 77] on span "Personalized Numbers" at bounding box center [209, 75] width 45 height 18
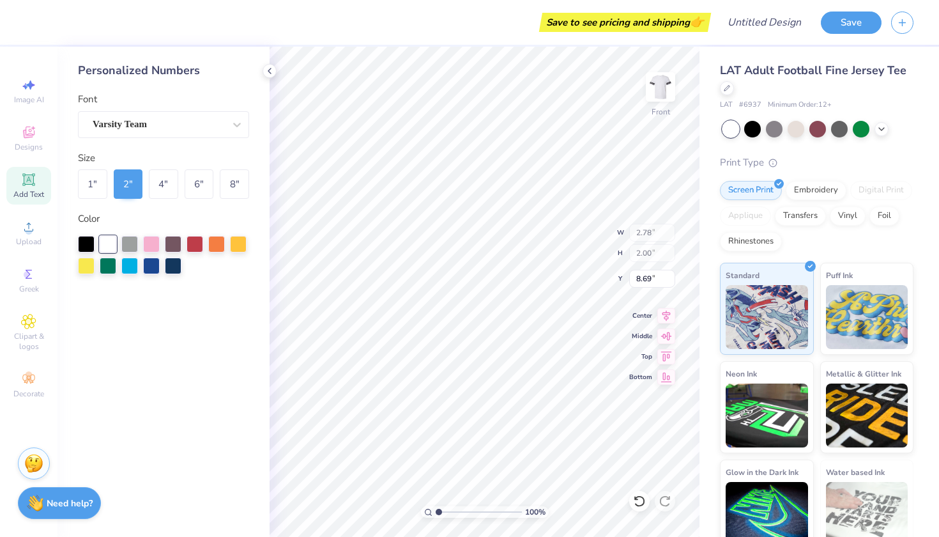
type input "8.73"
click at [13, 199] on span "Add Text" at bounding box center [28, 194] width 31 height 10
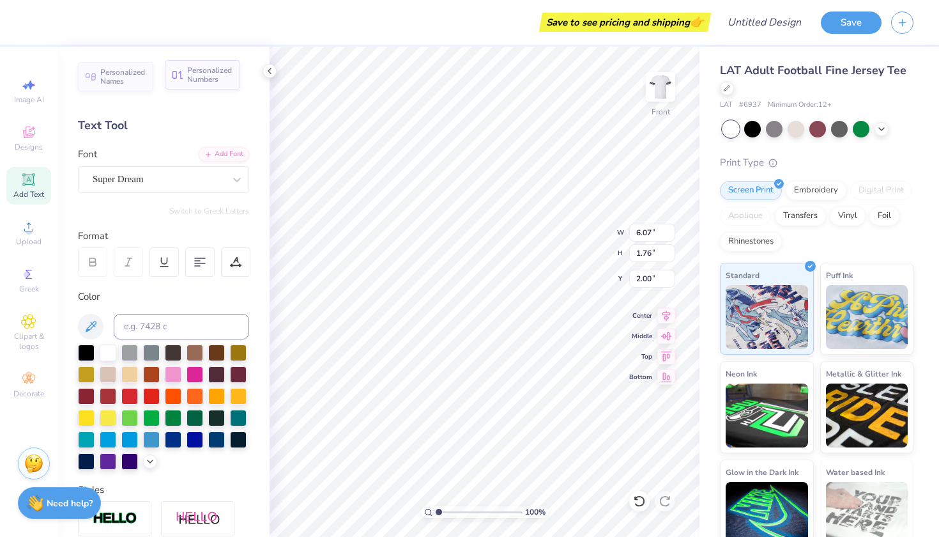
click at [212, 70] on span "Personalized Numbers" at bounding box center [209, 75] width 45 height 18
type input "2.78"
type input "2.00"
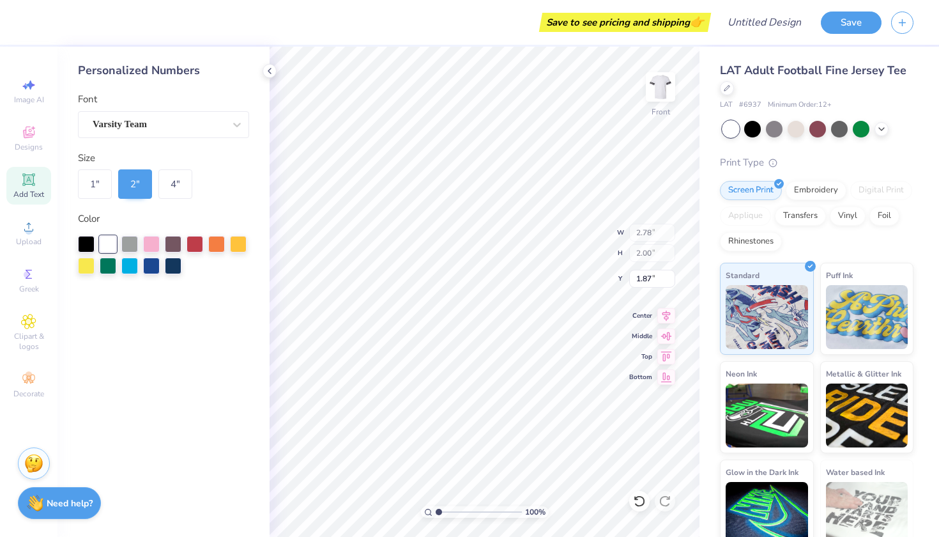
type input "5.13"
type input "6.07"
type input "1.76"
type input "2.00"
click at [90, 240] on div at bounding box center [86, 242] width 17 height 17
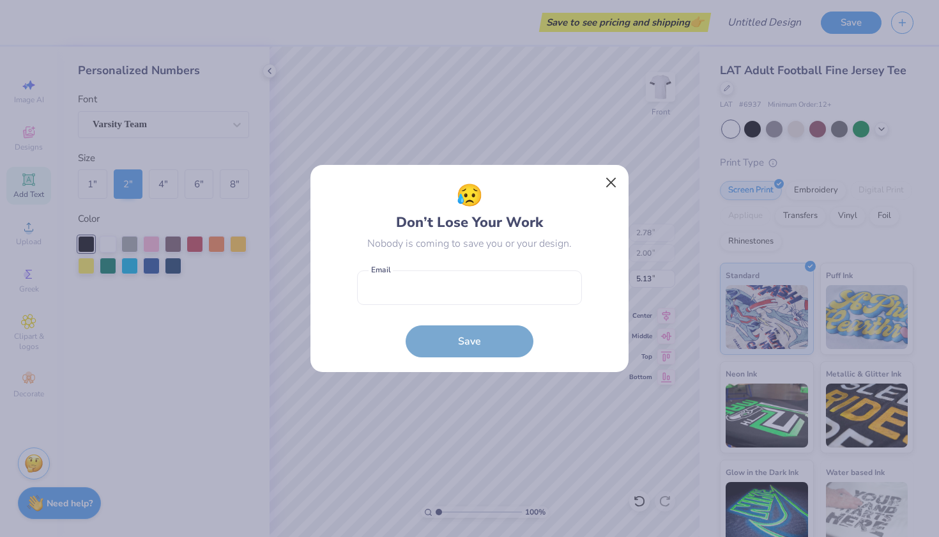
click at [612, 173] on button "Close" at bounding box center [611, 183] width 24 height 24
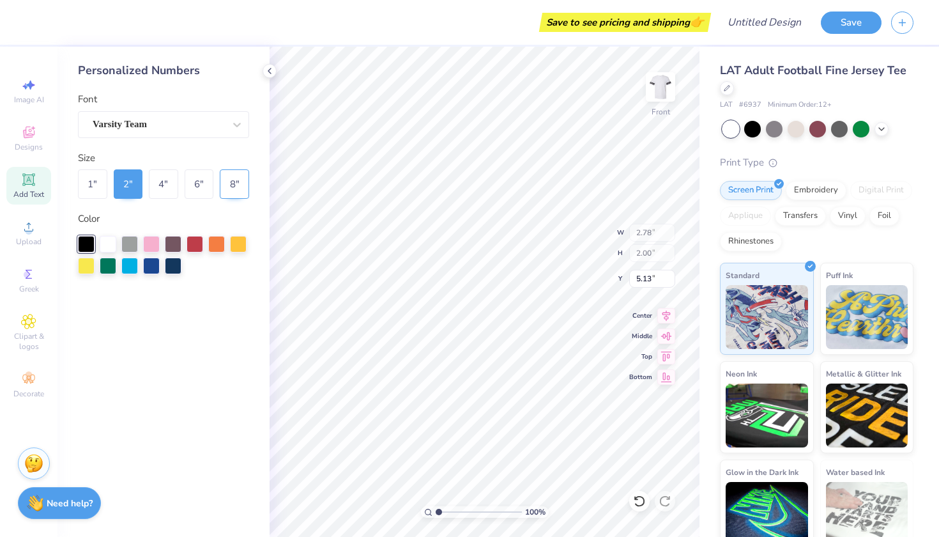
click at [236, 181] on div "8 "" at bounding box center [234, 183] width 29 height 29
type input "11.14"
type input "8.00"
type input "2.13"
click at [27, 197] on span "Add Text" at bounding box center [28, 194] width 31 height 10
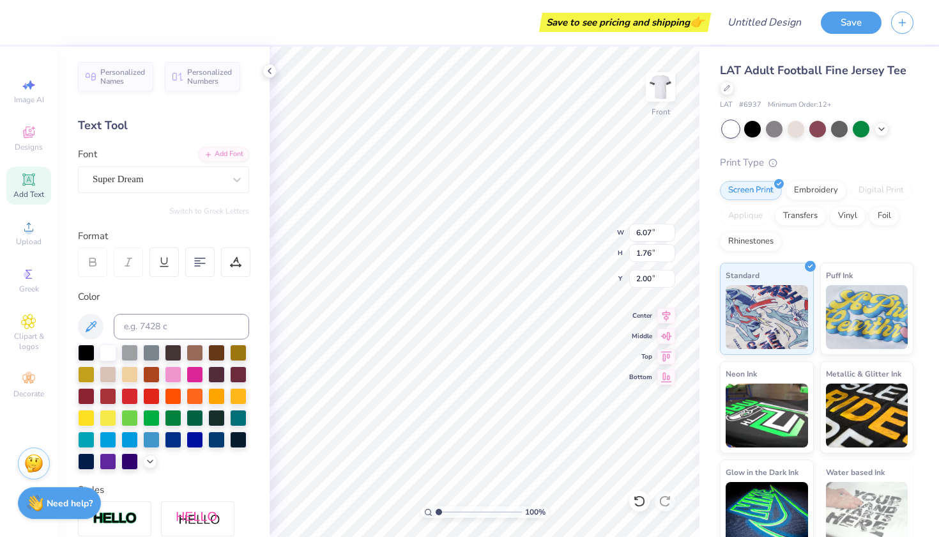
type textarea "TXT"
click at [209, 79] on span "Personalized Numbers" at bounding box center [209, 75] width 45 height 18
type input "2.78"
type input "2.00"
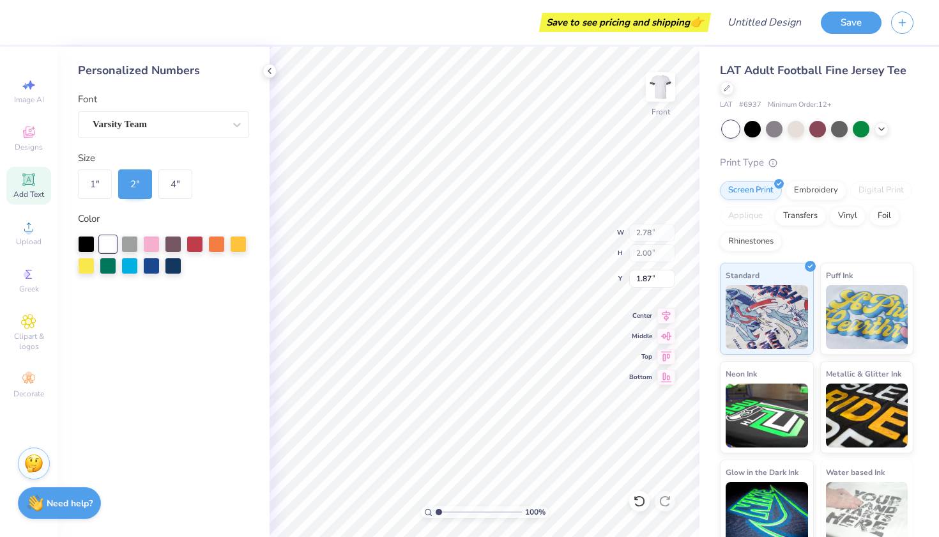
type input "4.74"
click at [227, 186] on div "8 "" at bounding box center [234, 183] width 29 height 29
type input "11.14"
type input "8.00"
type input "1.83"
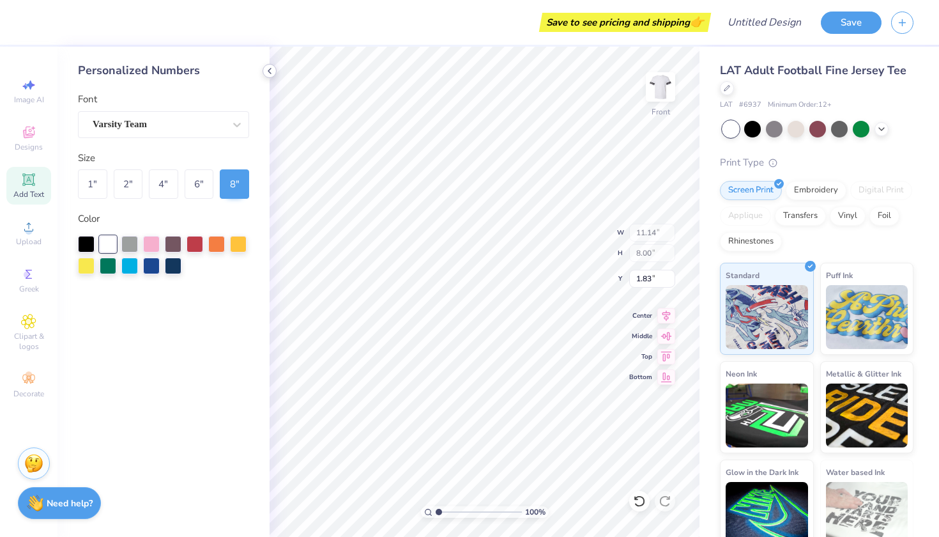
click at [270, 76] on div at bounding box center [270, 71] width 14 height 14
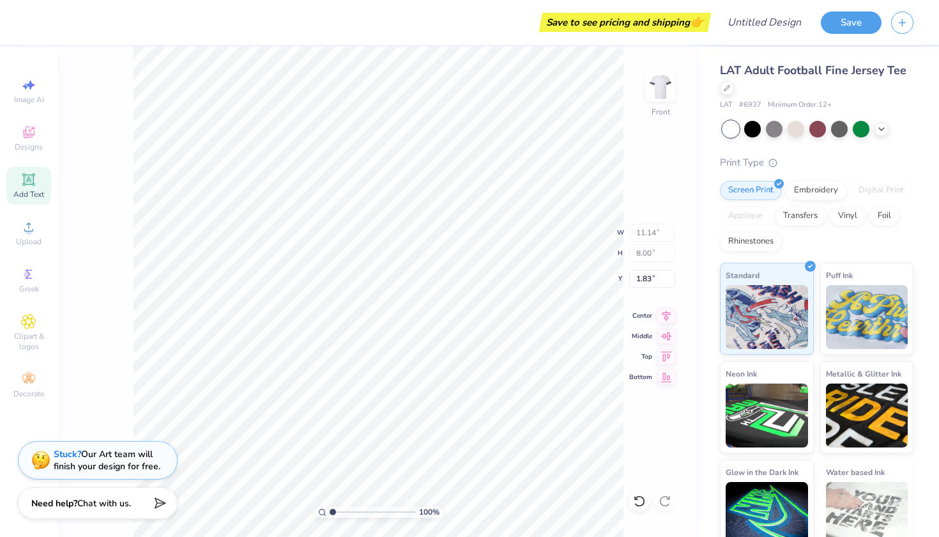
click at [39, 191] on span "Add Text" at bounding box center [28, 194] width 31 height 10
type input "6.07"
type input "1.76"
type input "2.00"
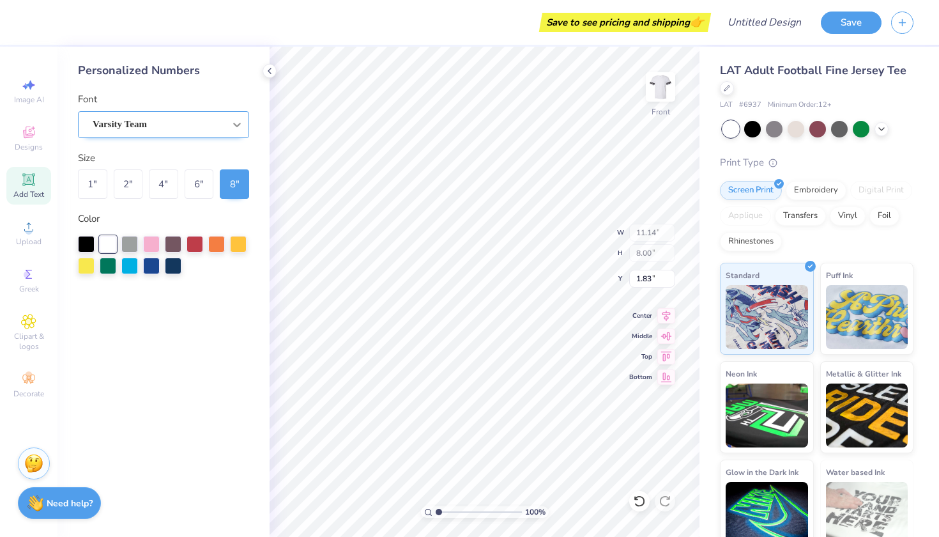
click at [239, 121] on icon at bounding box center [237, 124] width 13 height 13
click at [228, 80] on div "Personalized Numbers Font 0 results available. Use Up and Down to choose option…" at bounding box center [163, 292] width 212 height 490
click at [267, 69] on icon at bounding box center [269, 71] width 10 height 10
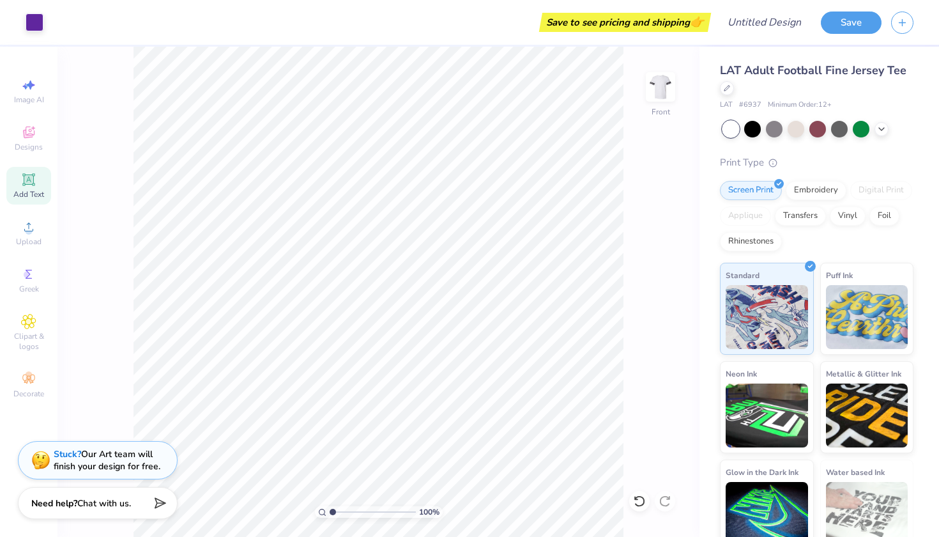
click at [34, 186] on icon at bounding box center [28, 179] width 15 height 15
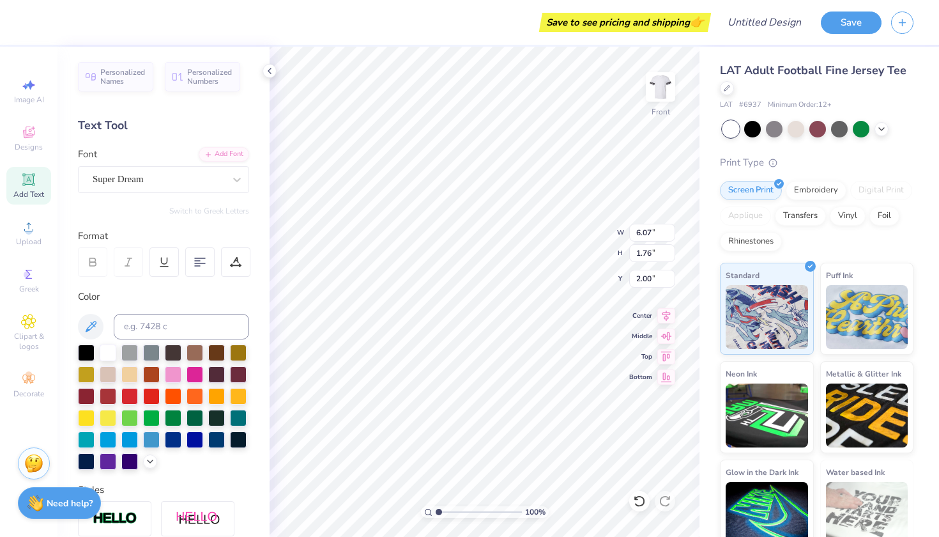
type input "6.06"
type input "1.75"
type input "9.50"
type textarea "98"
click at [208, 181] on div "Super Dream" at bounding box center [158, 179] width 134 height 20
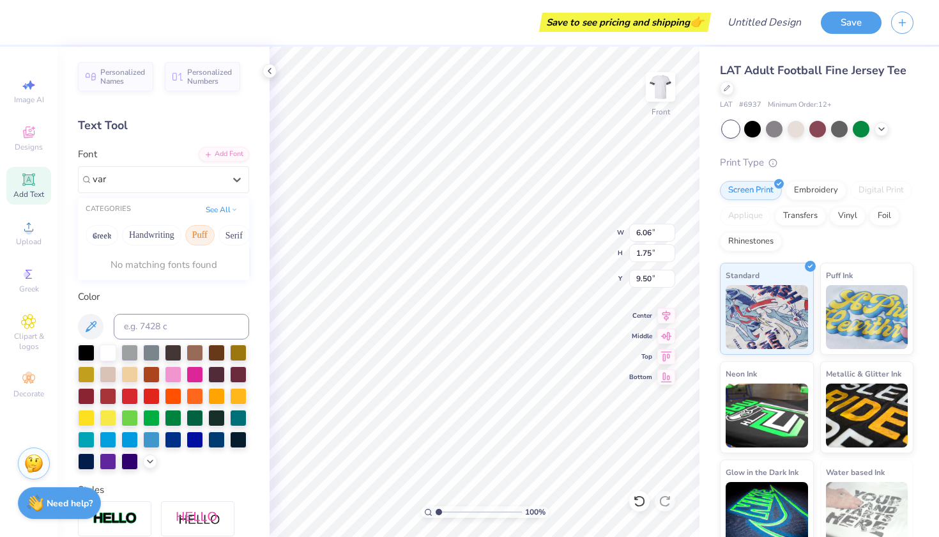
click at [209, 237] on button "Puff" at bounding box center [199, 235] width 29 height 20
click at [124, 285] on span "Varsity Team" at bounding box center [120, 279] width 50 height 13
type input "var"
type input "8.04"
type input "5.77"
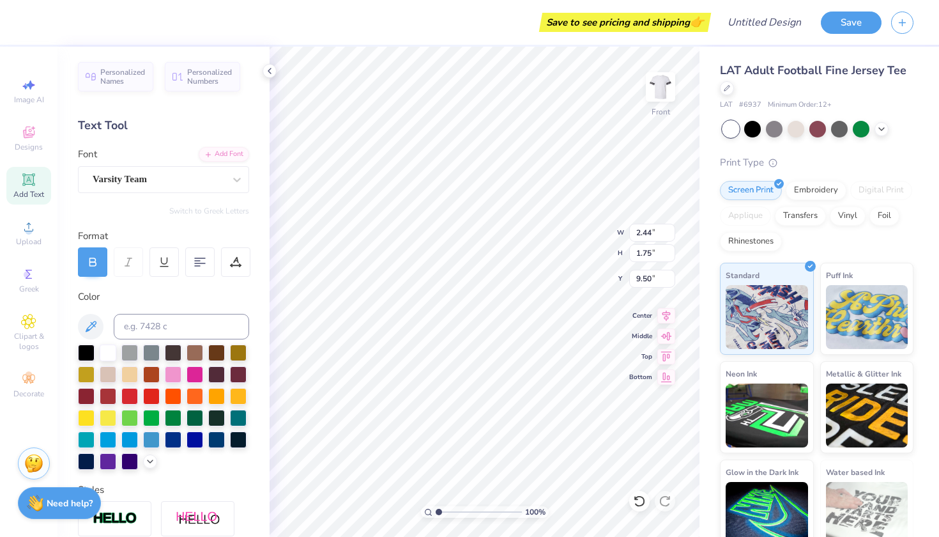
type input "5.48"
type input "11.71"
type input "8.41"
type input "0.82"
click at [103, 458] on div at bounding box center [108, 460] width 17 height 17
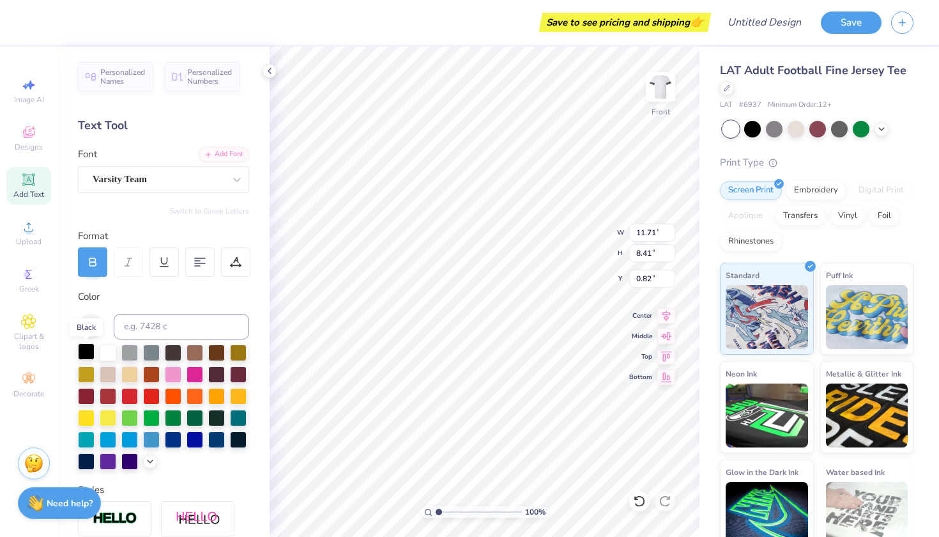
click at [89, 348] on div at bounding box center [86, 351] width 17 height 17
type input "4.23"
type input "2.35"
type input "2.45"
click at [82, 354] on div at bounding box center [86, 351] width 17 height 17
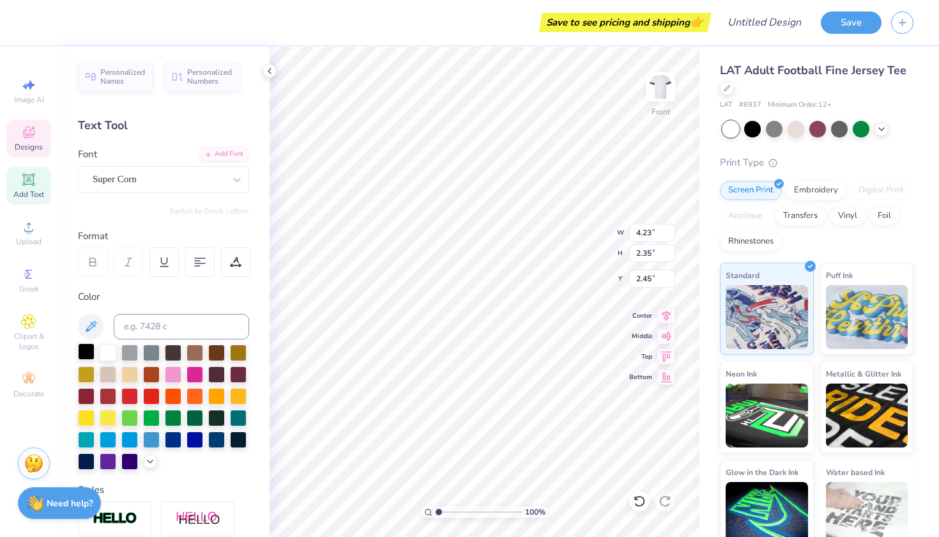
type input "8.37"
type input "2.26"
click at [82, 354] on div at bounding box center [86, 351] width 17 height 17
type input "2.45"
type input "8.82"
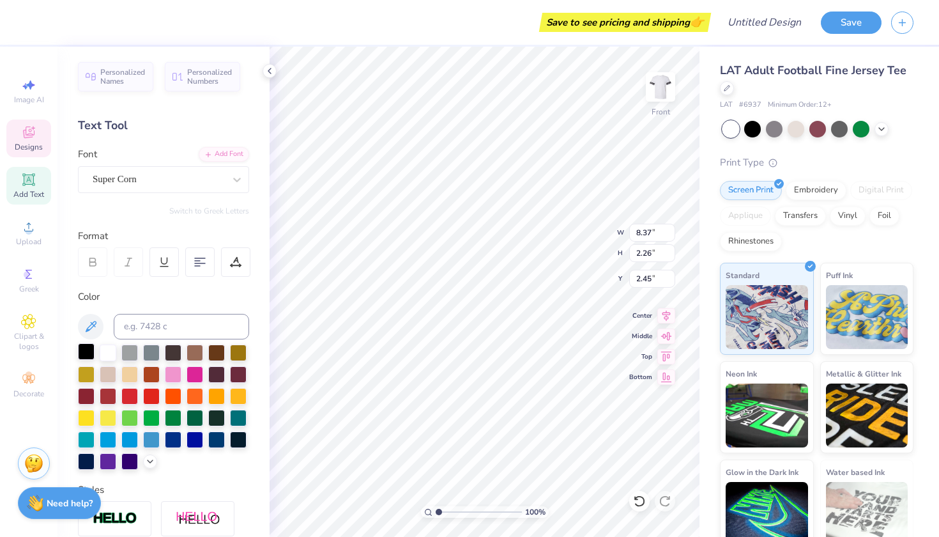
type input "2.38"
type input "2.42"
click at [662, 89] on img at bounding box center [660, 86] width 51 height 51
click at [40, 183] on div "Add Text" at bounding box center [28, 186] width 45 height 38
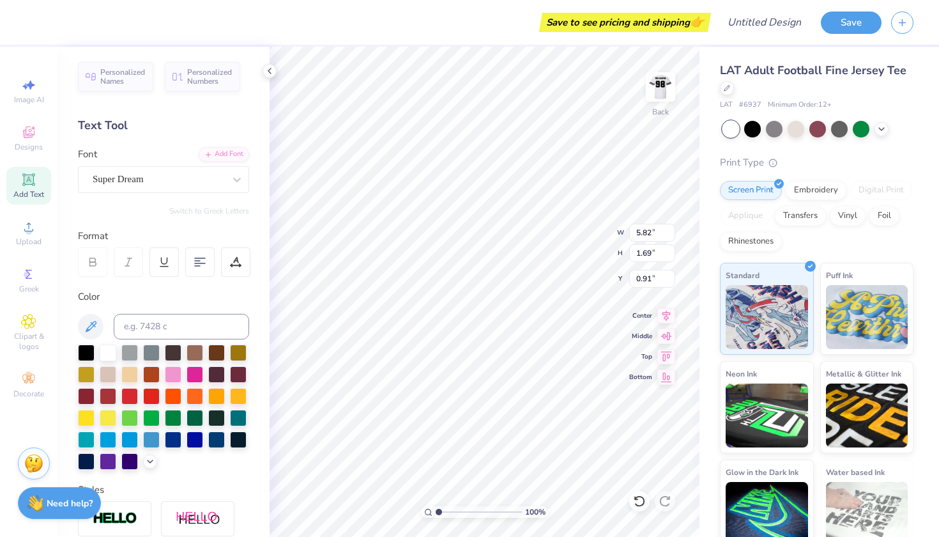
type textarea "SIGMA"
click at [171, 377] on div at bounding box center [173, 373] width 17 height 17
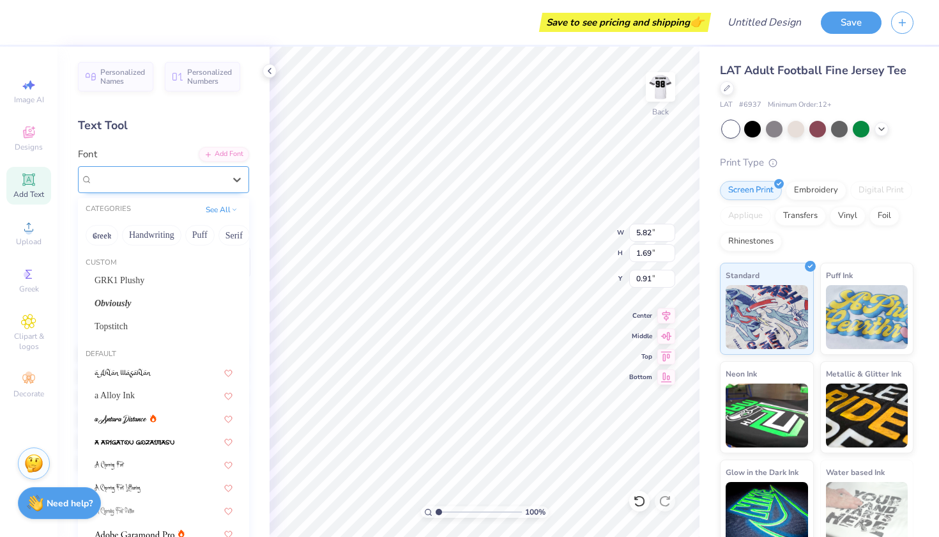
click at [213, 188] on div "Super Dream" at bounding box center [158, 179] width 134 height 20
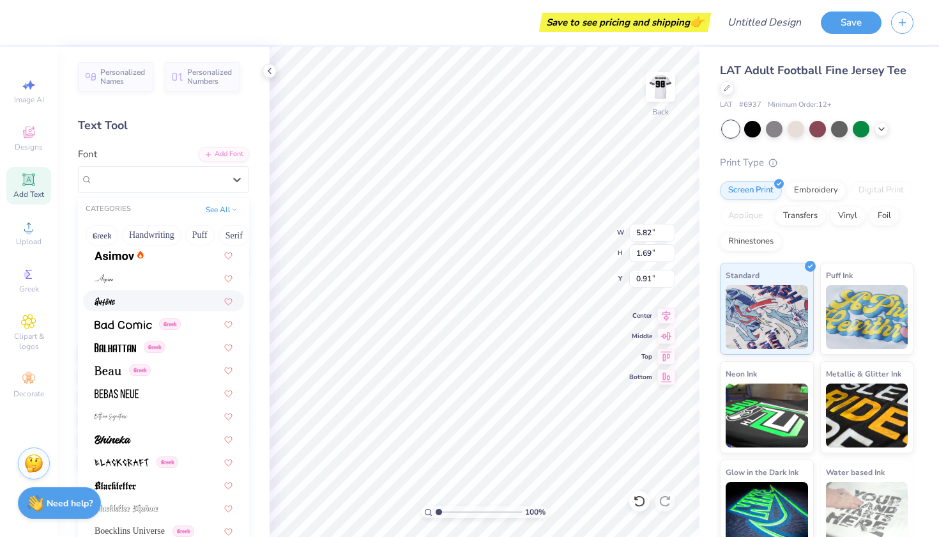
scroll to position [579, 0]
click at [132, 420] on div at bounding box center [164, 413] width 138 height 13
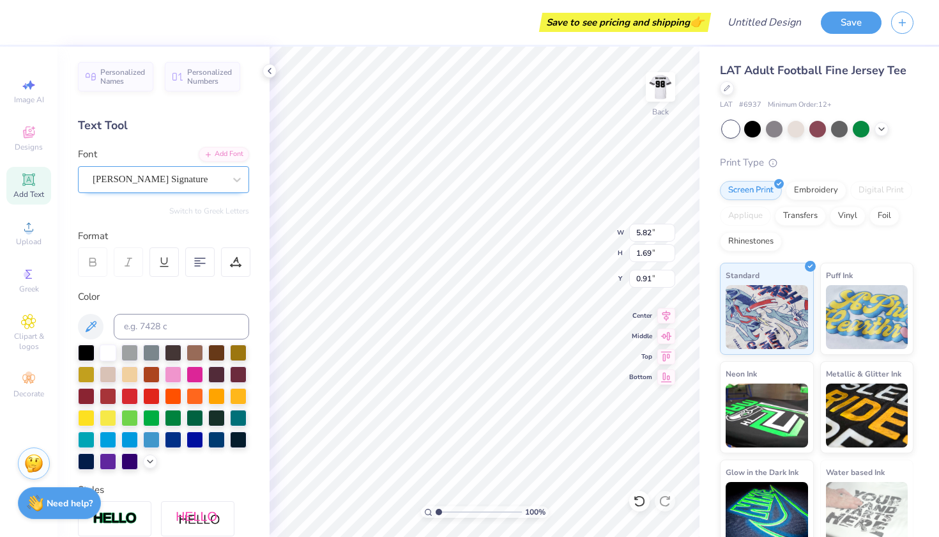
click at [188, 180] on span "[PERSON_NAME] Signature" at bounding box center [150, 179] width 115 height 15
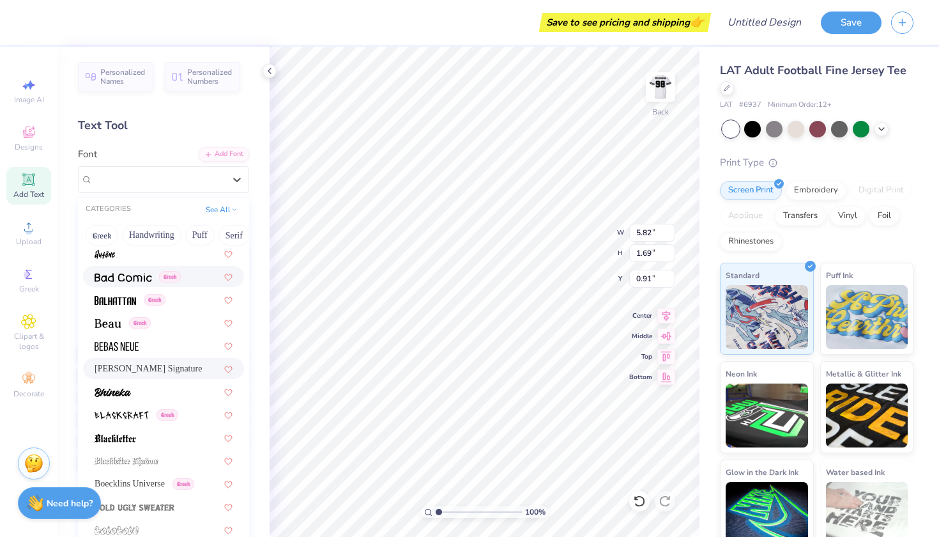
scroll to position [625, 0]
click at [120, 251] on div at bounding box center [164, 253] width 138 height 13
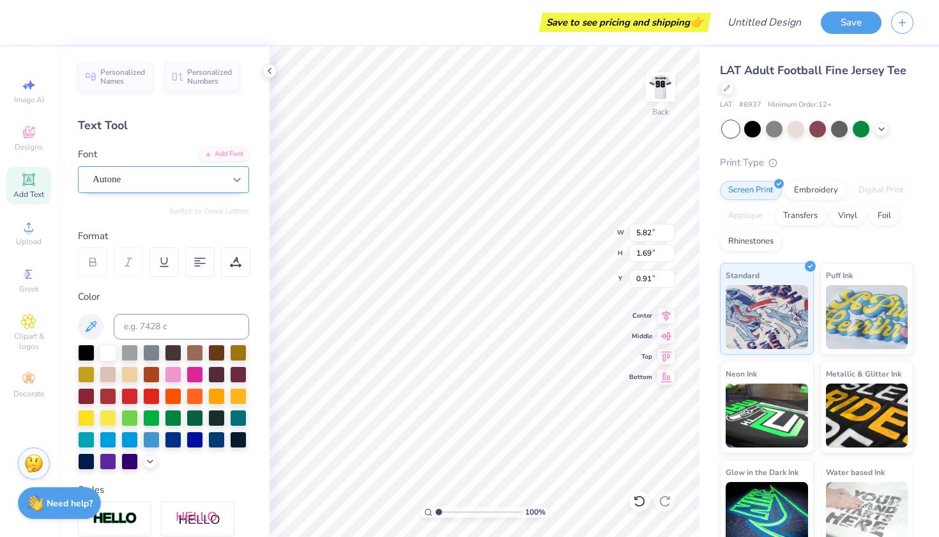
click at [229, 170] on div at bounding box center [236, 179] width 23 height 23
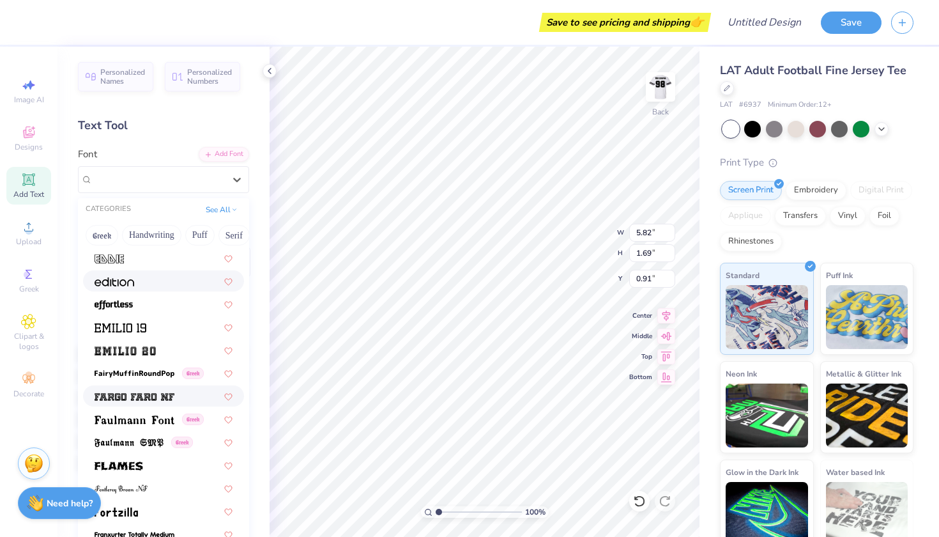
scroll to position [2635, 0]
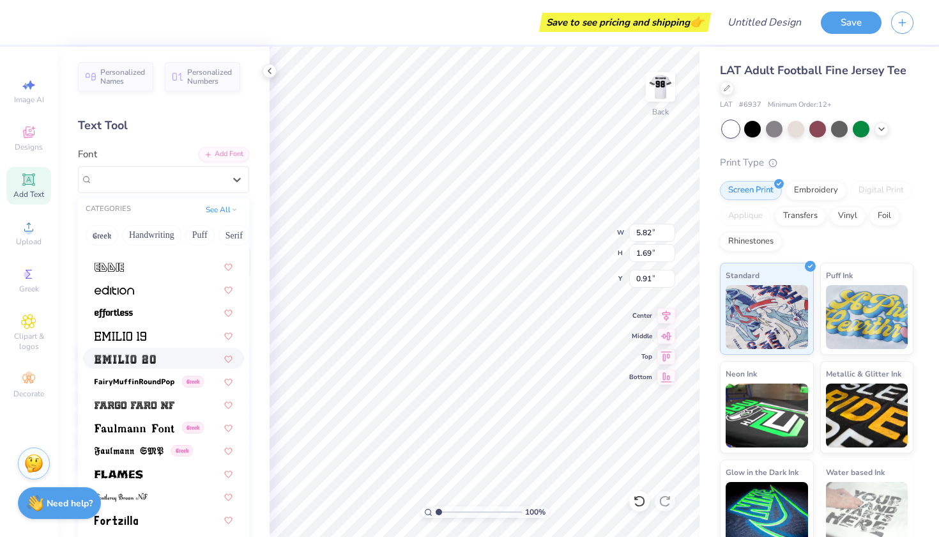
click at [153, 361] on img at bounding box center [125, 358] width 61 height 9
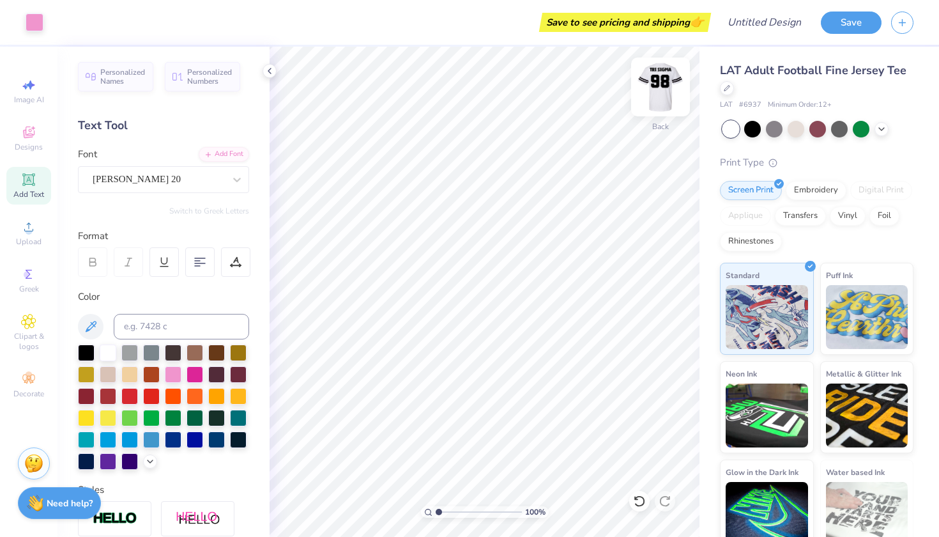
click at [660, 105] on img at bounding box center [660, 86] width 51 height 51
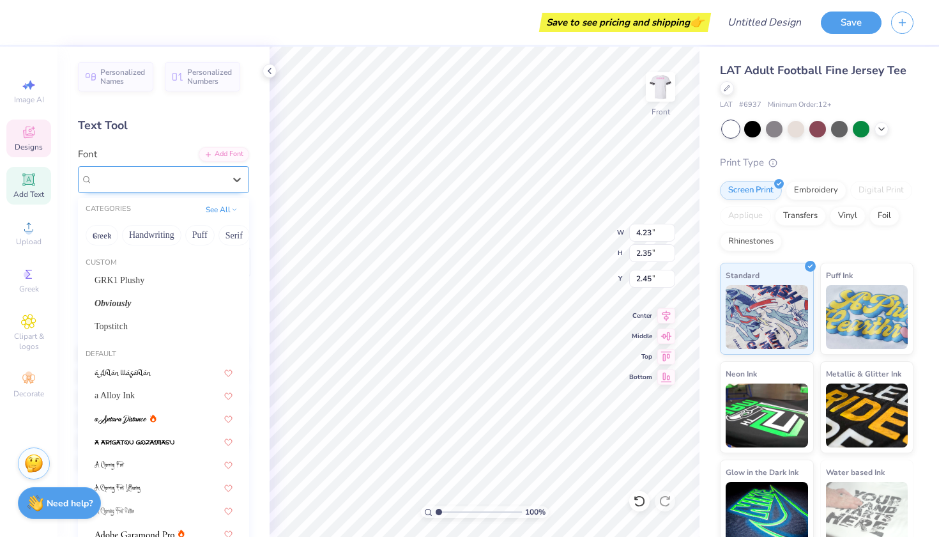
click at [192, 181] on div "Super Corn" at bounding box center [158, 179] width 134 height 20
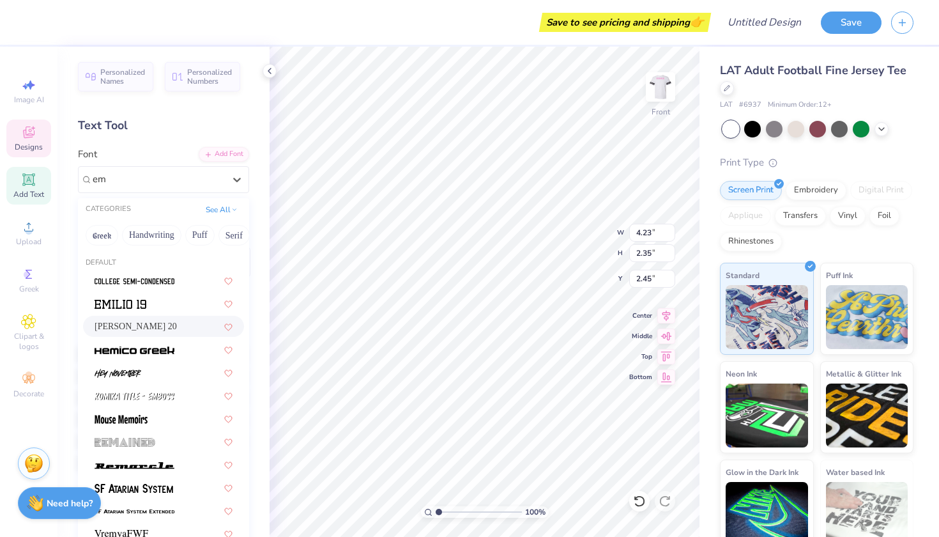
click at [164, 333] on div "[PERSON_NAME] 20" at bounding box center [164, 325] width 138 height 13
type input "em"
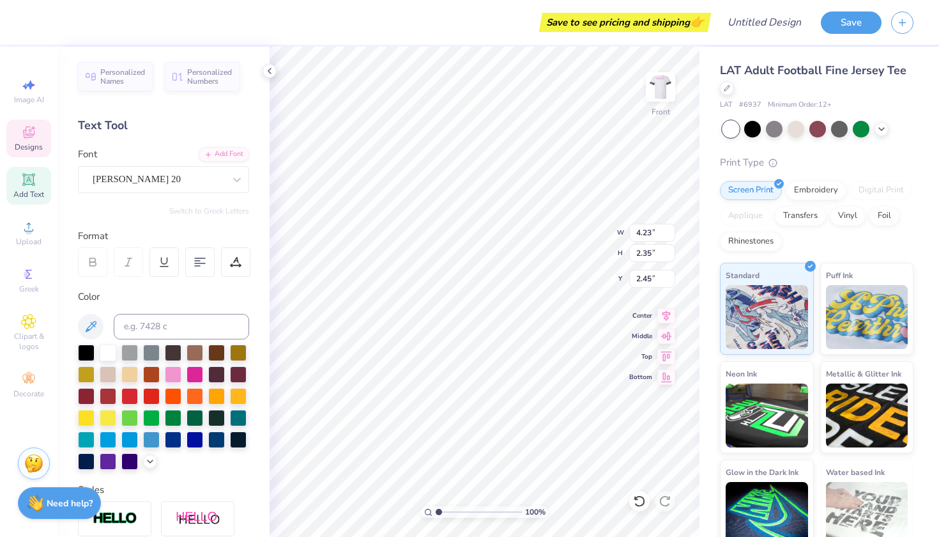
type input "7.34"
type input "3.33"
type input "1.89"
type input "8.82"
type input "2.38"
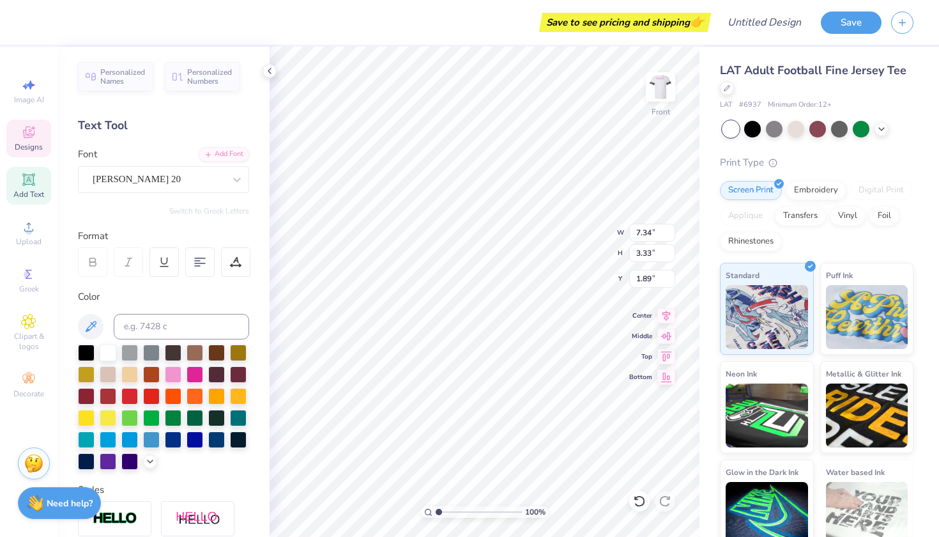
type input "2.42"
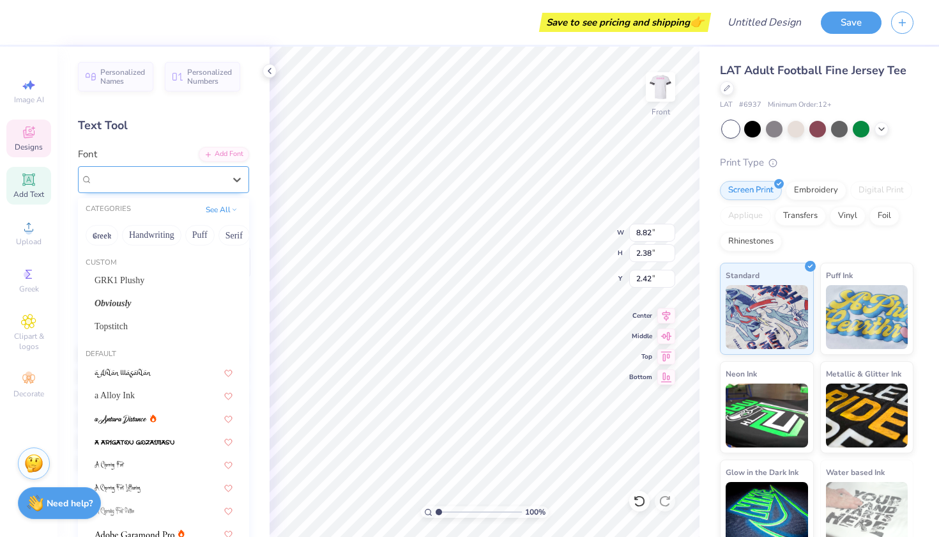
click at [137, 178] on span "Super Corn" at bounding box center [115, 179] width 44 height 15
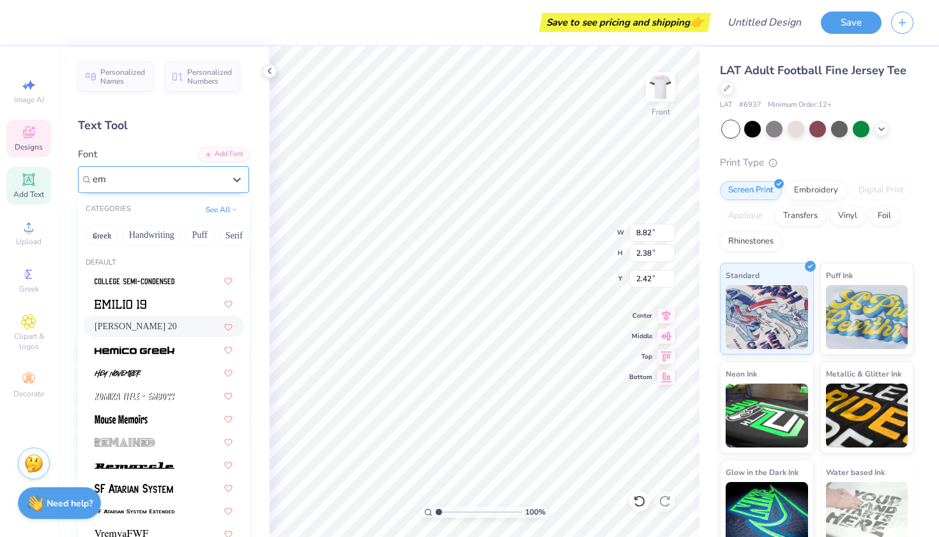
click at [145, 323] on span "[PERSON_NAME] 20" at bounding box center [136, 325] width 82 height 13
type input "em"
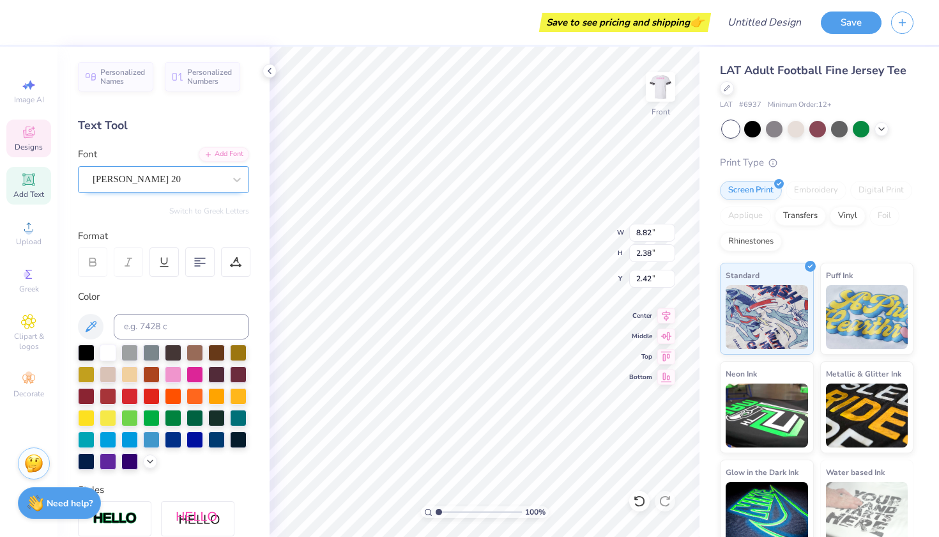
type input "14.11"
type input "3.27"
type input "1.98"
type input "8.88"
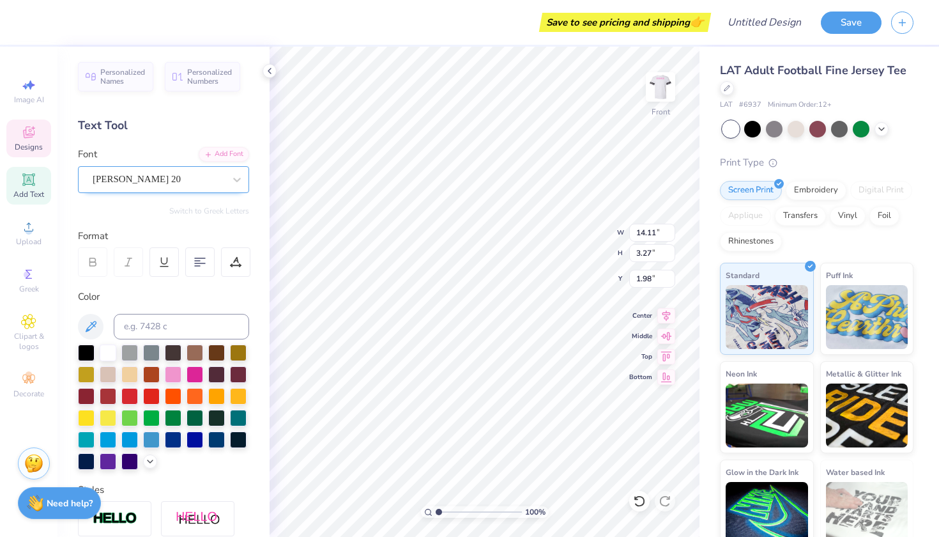
type input "2.06"
type input "3.00"
type input "7.34"
type input "3.33"
type input "1.89"
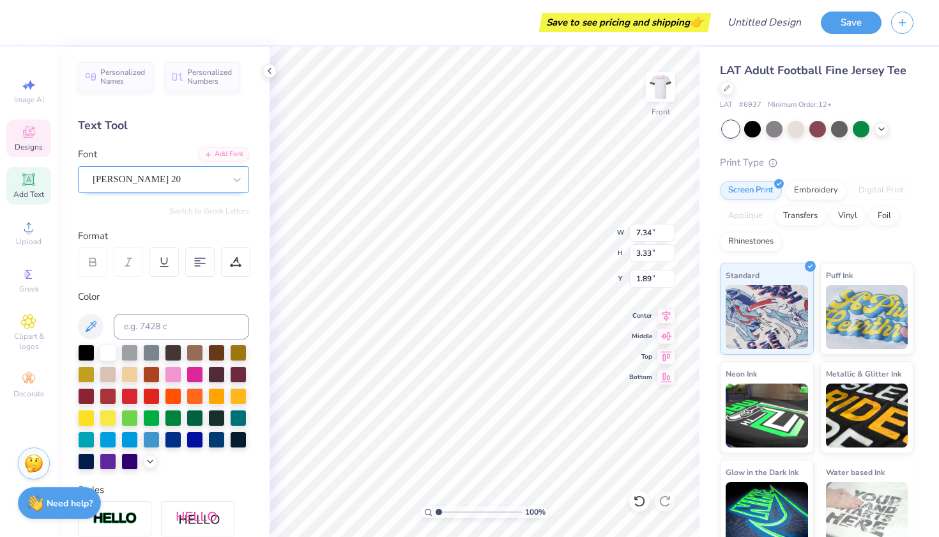
type input "4.83"
type input "2.19"
type input "3.00"
type input "8.88"
type input "2.06"
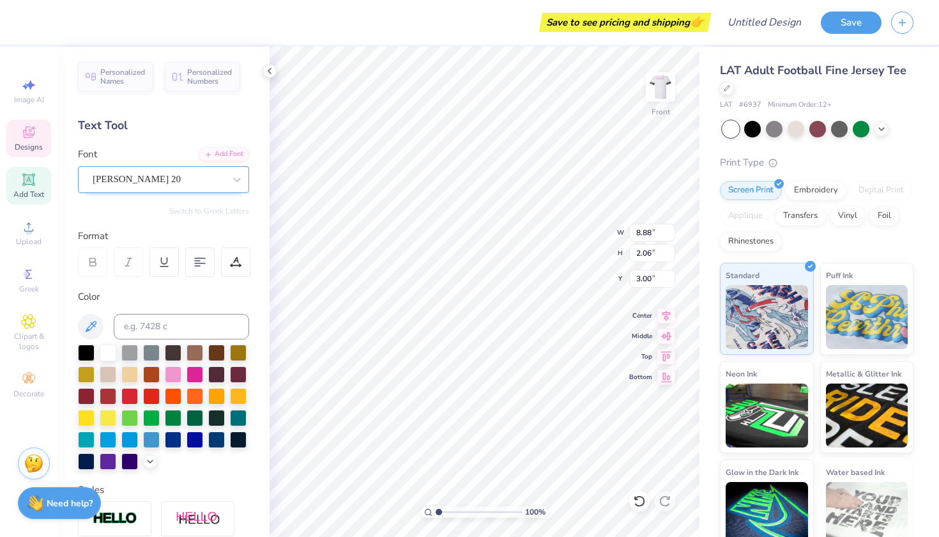
type input "9.30"
type input "2.16"
type input "3.00"
click at [660, 90] on img at bounding box center [660, 86] width 51 height 51
type input "9.45"
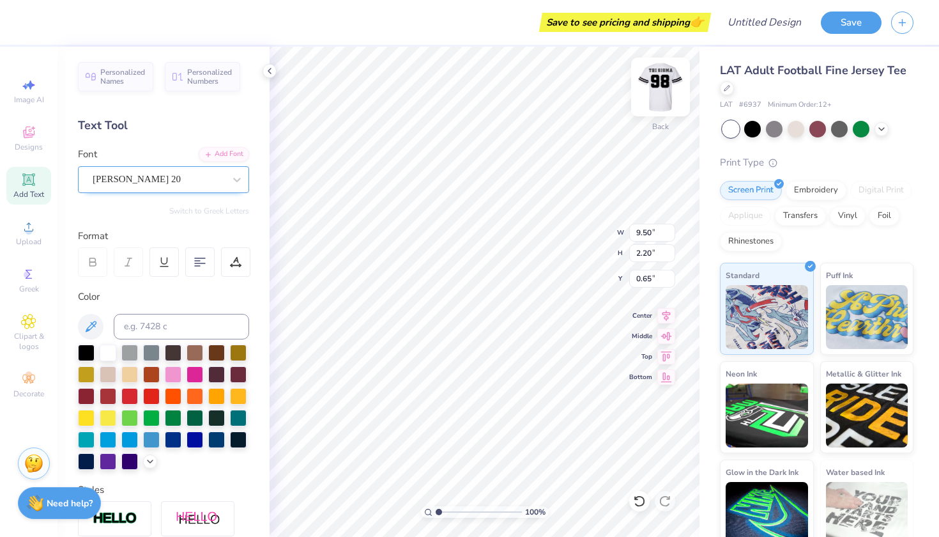
type input "2.19"
type input "1.99"
type input "11.37"
type input "2.63"
type input "1.55"
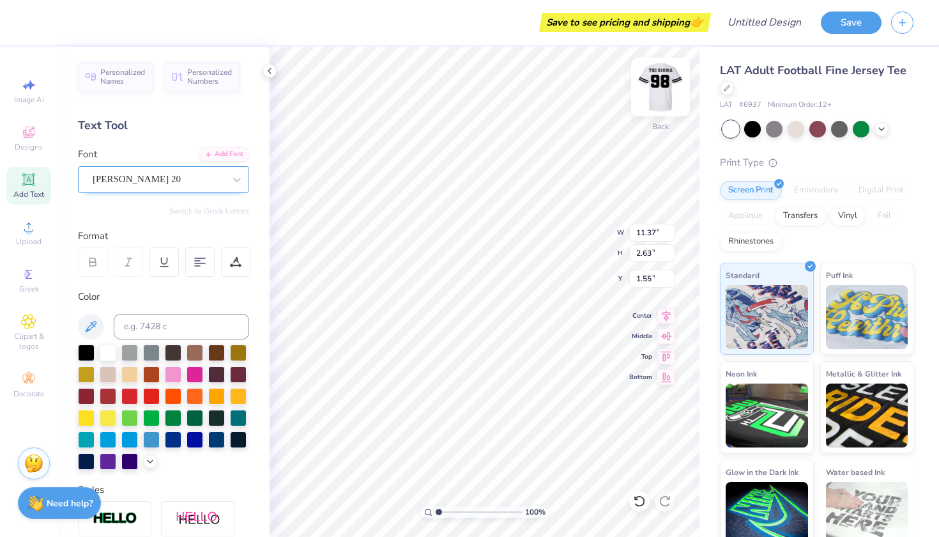
type input "13.62"
type input "3.16"
type input "0.77"
click at [646, 92] on img at bounding box center [660, 86] width 51 height 51
click at [175, 377] on div at bounding box center [173, 373] width 17 height 17
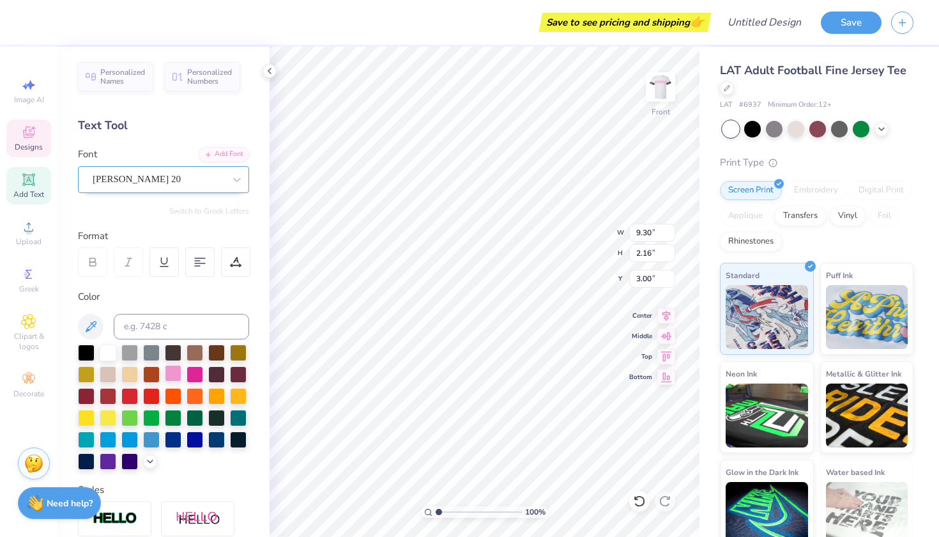
type input "9.30"
type input "2.16"
click at [171, 373] on div at bounding box center [173, 373] width 17 height 17
type input "11.71"
type input "8.41"
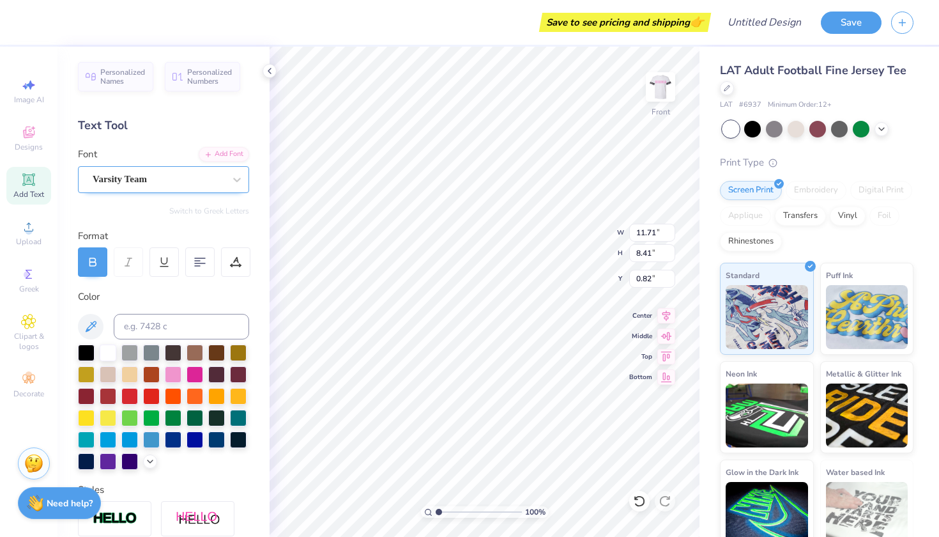
type input "0.86"
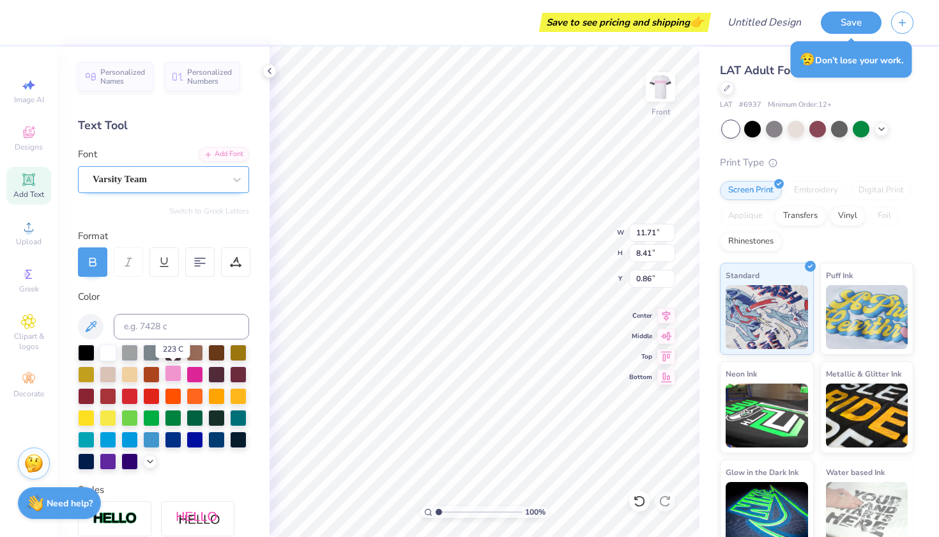
click at [169, 376] on div at bounding box center [173, 373] width 17 height 17
click at [655, 102] on img at bounding box center [660, 86] width 51 height 51
type input "0.50"
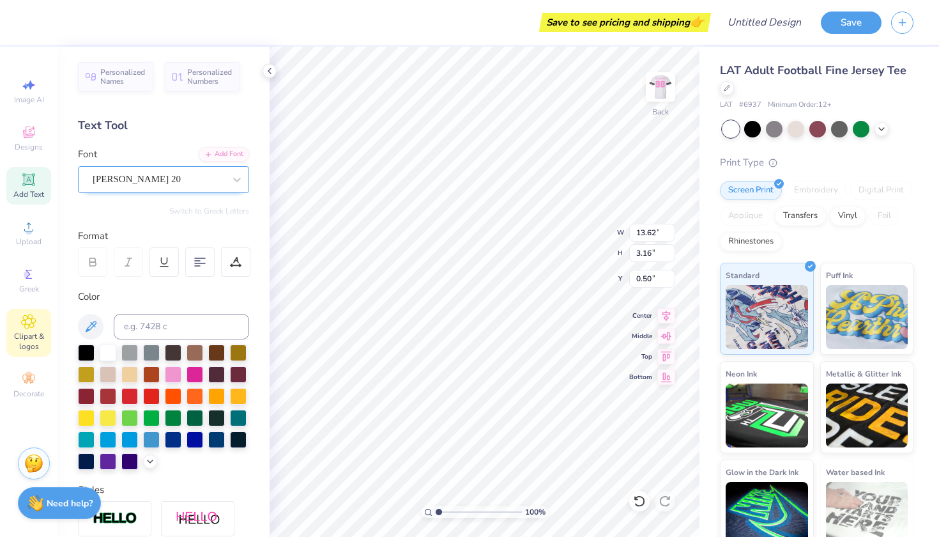
click at [24, 326] on icon at bounding box center [28, 321] width 15 height 15
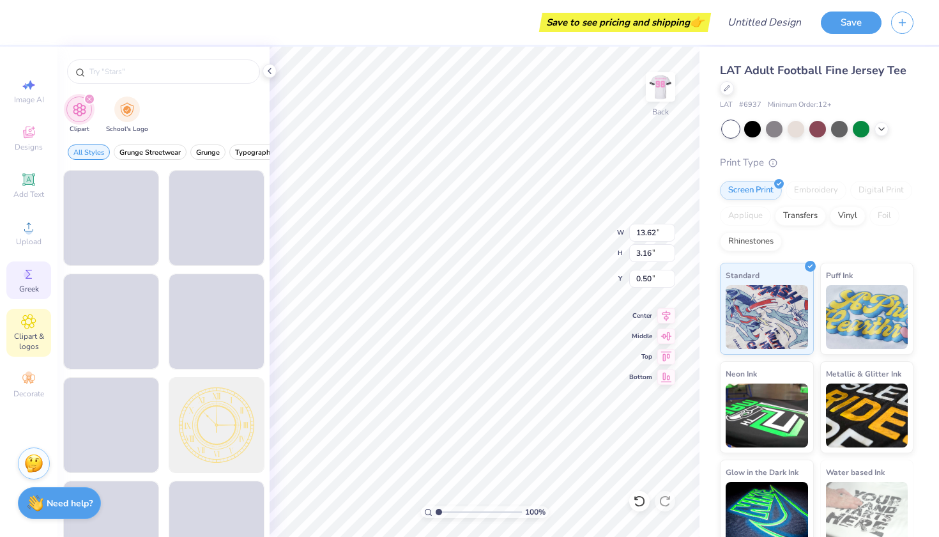
click at [24, 269] on icon at bounding box center [28, 273] width 15 height 15
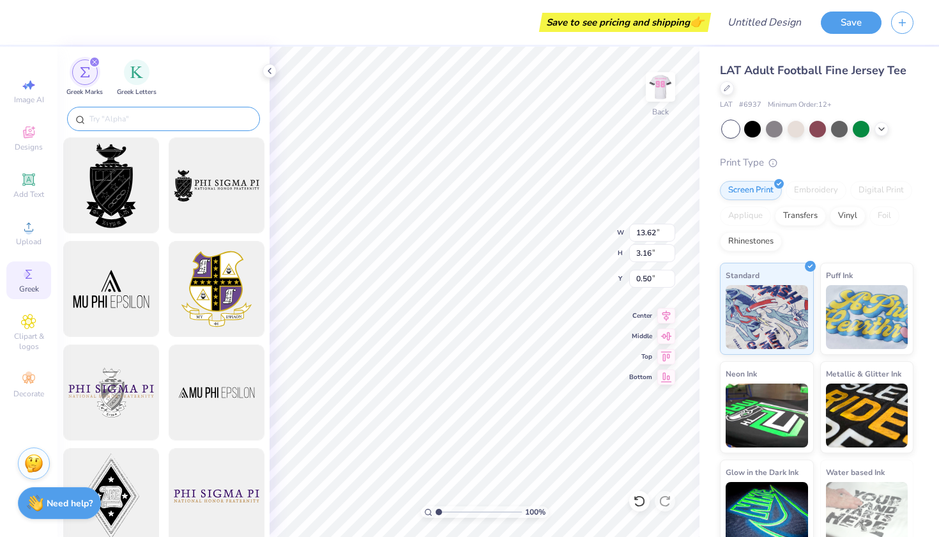
click at [158, 109] on div at bounding box center [163, 119] width 193 height 24
click at [156, 118] on input "text" at bounding box center [170, 118] width 164 height 13
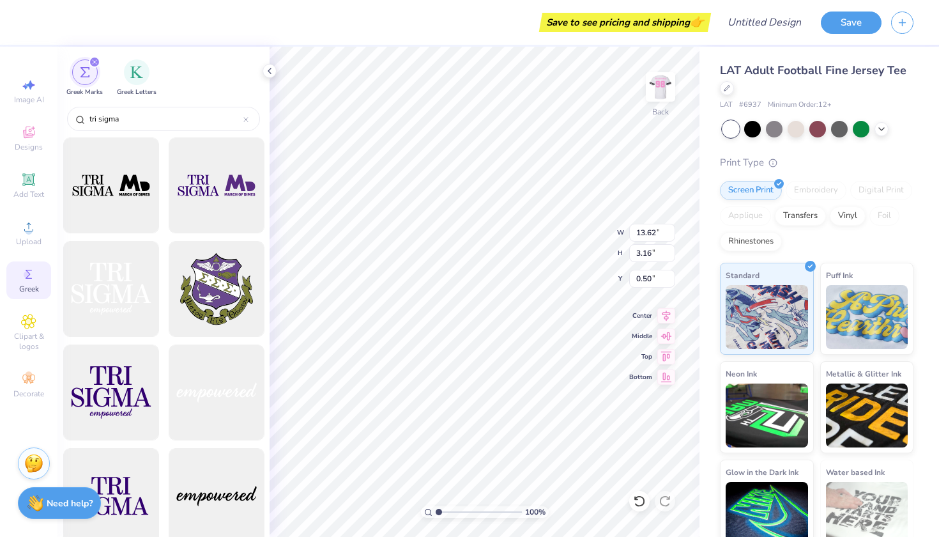
scroll to position [0, 0]
type input "tri sigma"
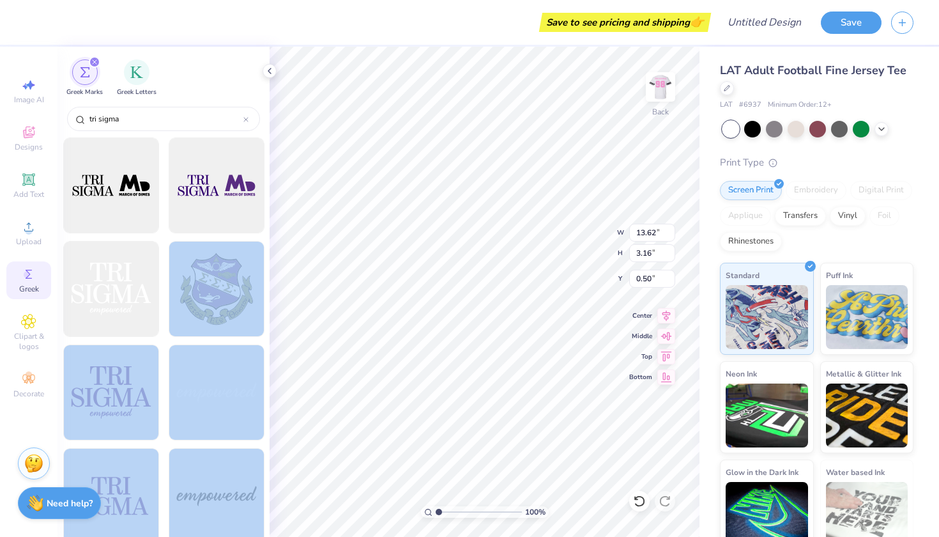
click at [463, 317] on div "Save to see pricing and shipping 👉 Design Title Save Image AI Designs Add Text …" at bounding box center [469, 268] width 939 height 537
click at [232, 273] on div at bounding box center [216, 288] width 105 height 105
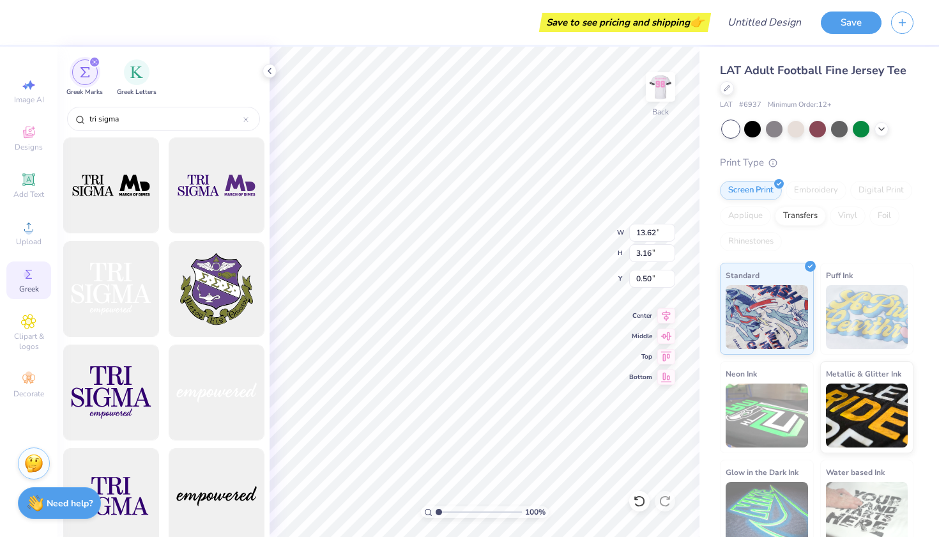
type input "14.67"
type input "14.48"
type input "4.26"
type input "13.62"
type input "3.16"
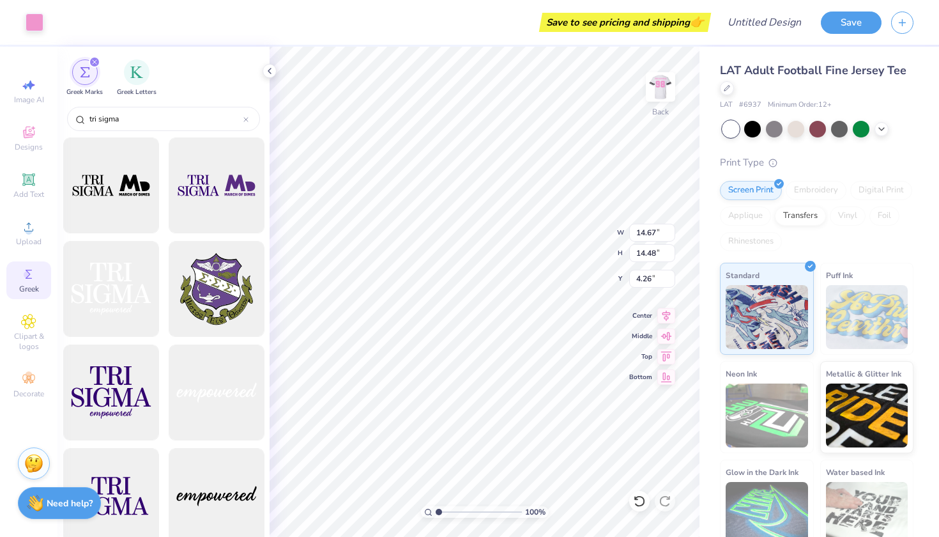
type input "0.50"
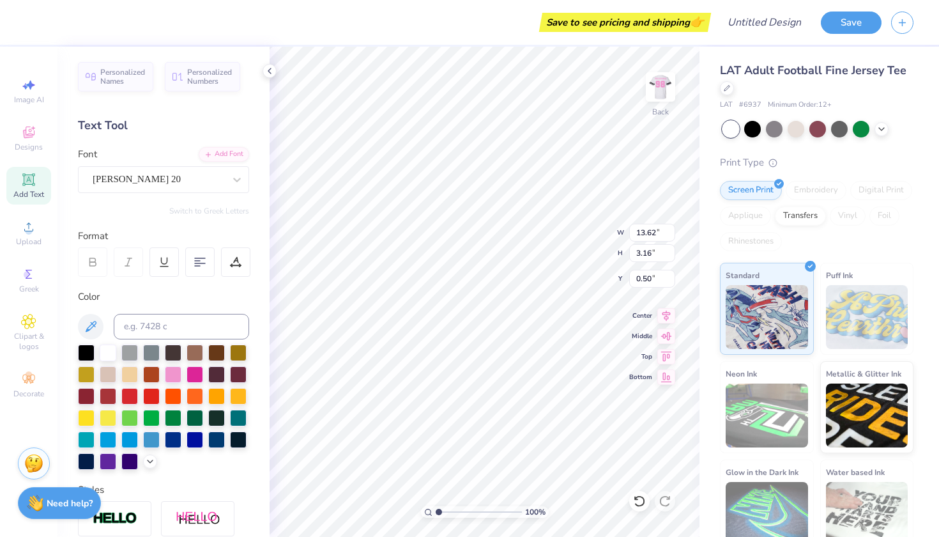
type input "14.67"
type input "14.48"
type input "4.26"
type input "8.54"
type input "8.43"
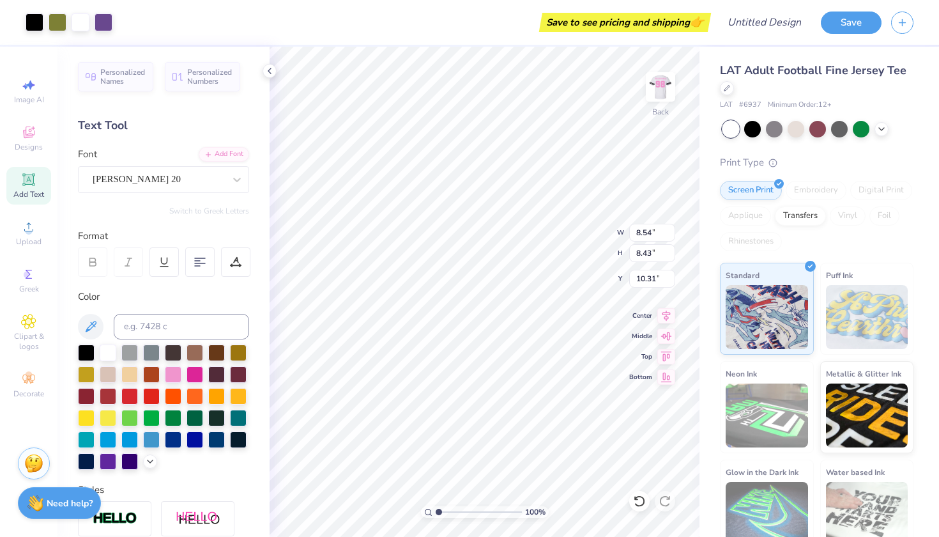
type input "3.99"
type input "6.48"
type input "6.40"
type input "4.25"
type input "13.62"
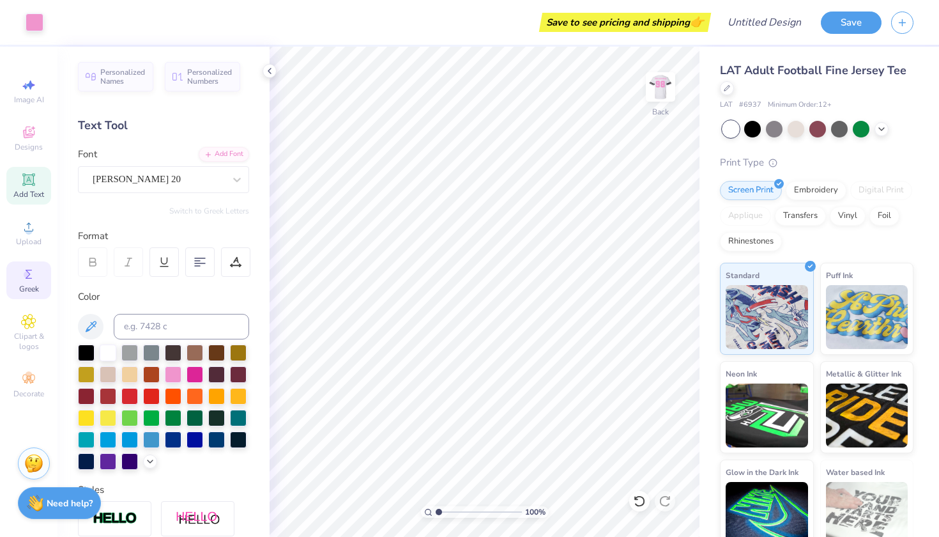
click at [30, 285] on span "Greek" at bounding box center [29, 289] width 20 height 10
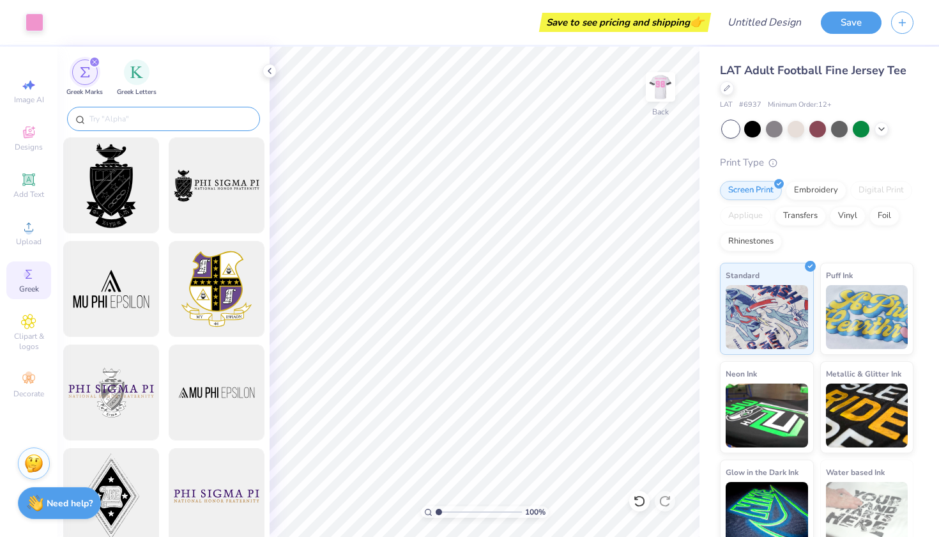
click at [184, 116] on input "text" at bounding box center [170, 118] width 164 height 13
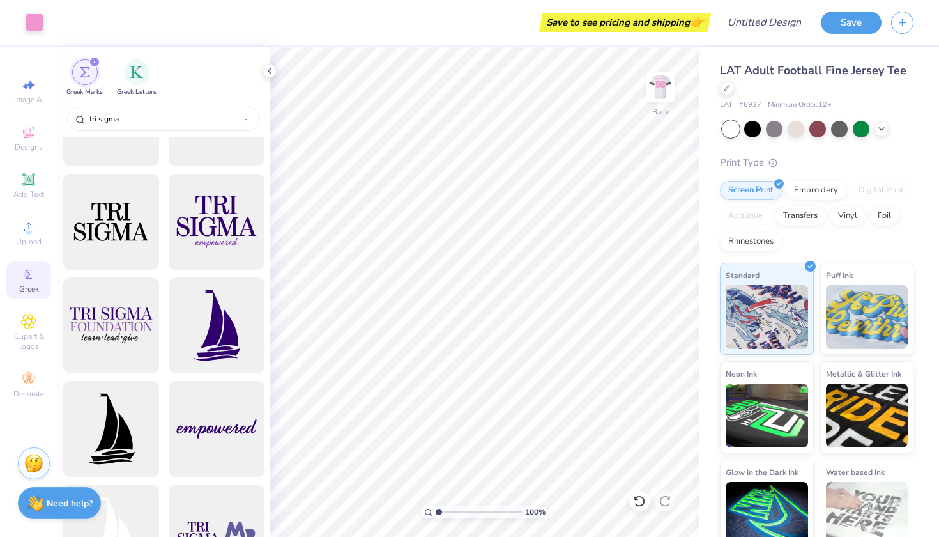
scroll to position [413, 0]
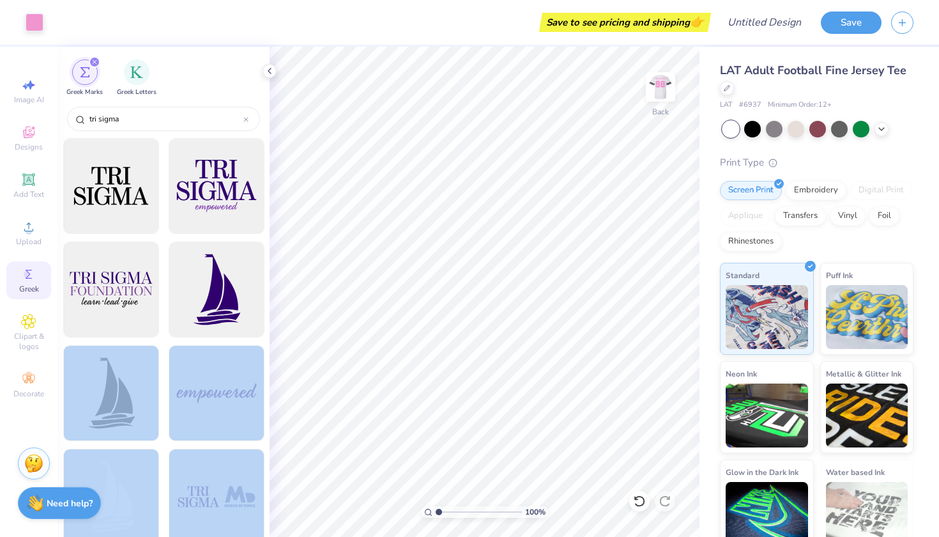
click at [363, 323] on div "Art colors Save to see pricing and shipping 👉 Design Title Save Image AI Design…" at bounding box center [469, 268] width 939 height 537
click at [139, 413] on div at bounding box center [110, 392] width 105 height 105
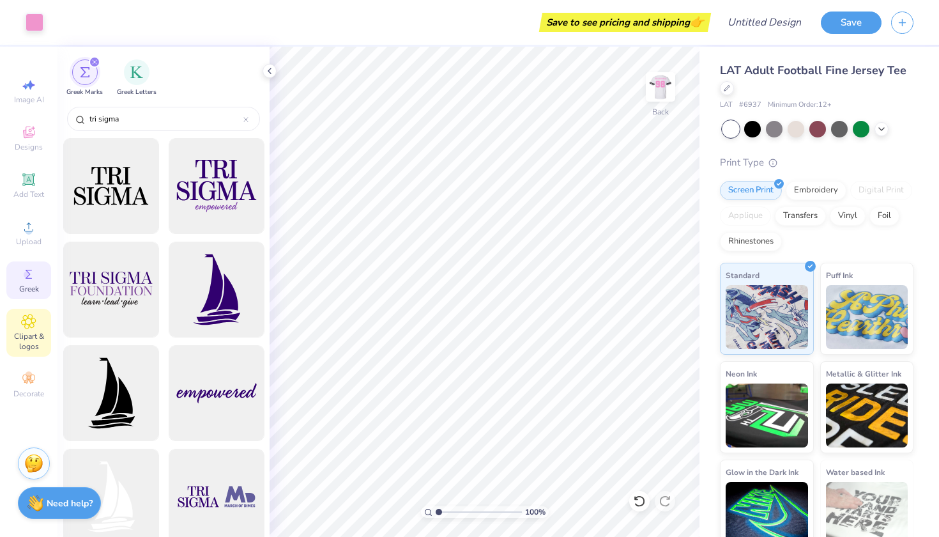
click at [43, 337] on span "Clipart & logos" at bounding box center [28, 341] width 45 height 20
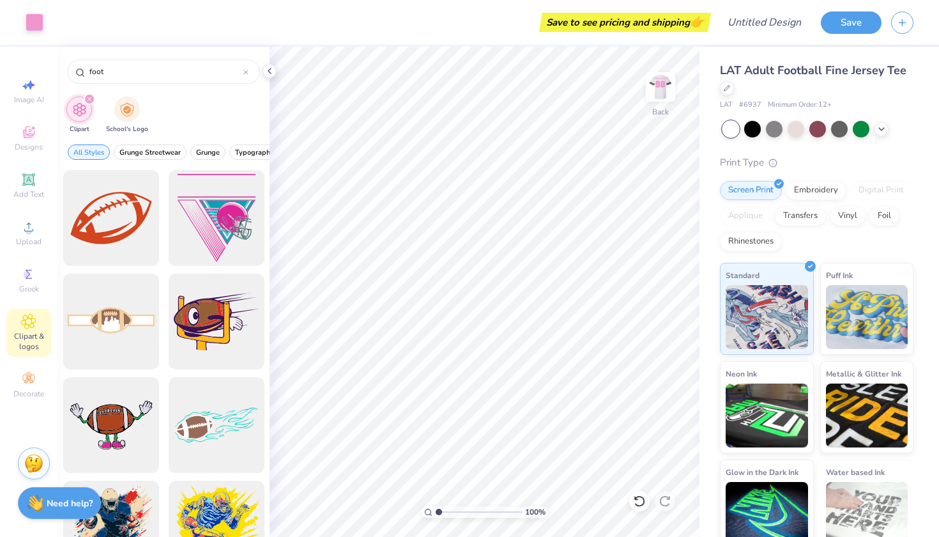
scroll to position [0, 0]
click at [653, 97] on img at bounding box center [660, 86] width 51 height 51
click at [666, 86] on img at bounding box center [660, 86] width 51 height 51
click at [28, 270] on icon at bounding box center [29, 274] width 6 height 9
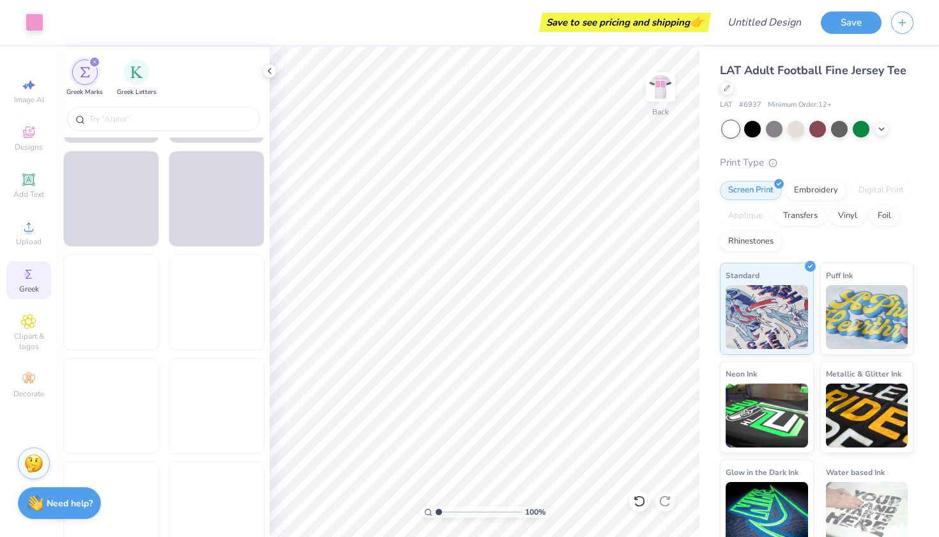
scroll to position [1541, 0]
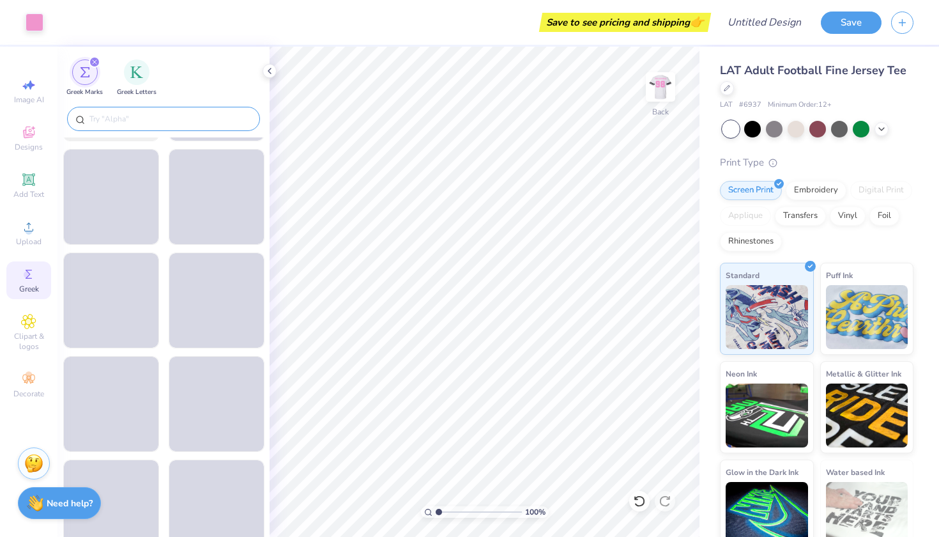
click at [156, 121] on input "text" at bounding box center [170, 118] width 164 height 13
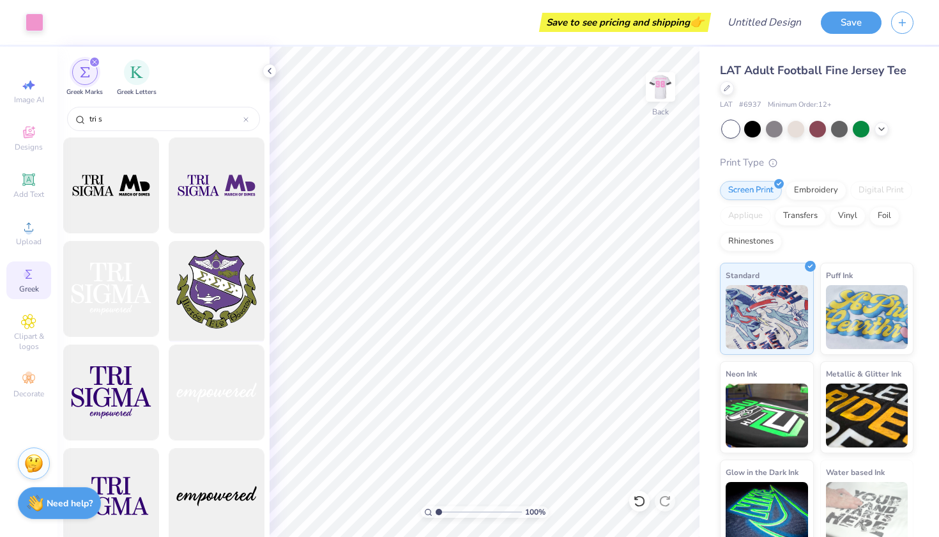
drag, startPoint x: 217, startPoint y: 278, endPoint x: 231, endPoint y: 278, distance: 14.1
click at [231, 278] on div at bounding box center [216, 288] width 105 height 105
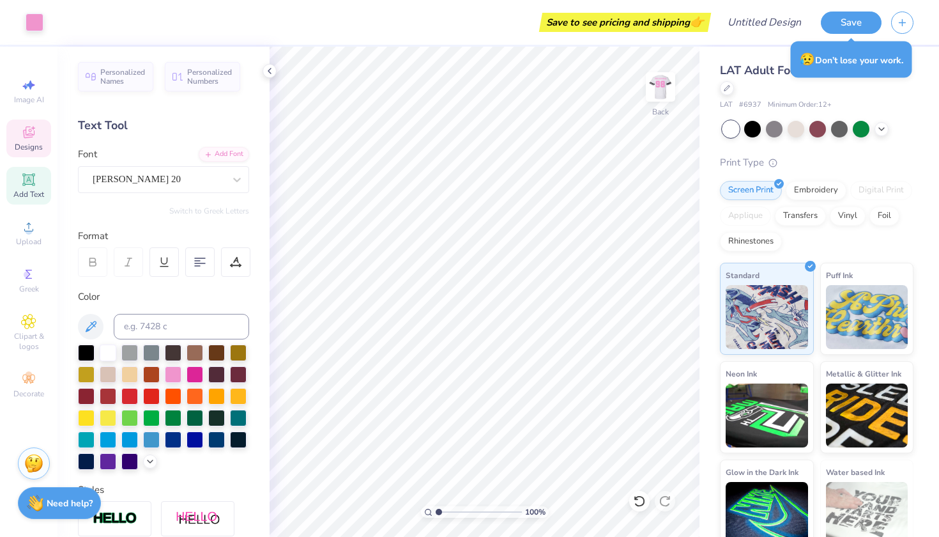
click at [27, 143] on span "Designs" at bounding box center [29, 147] width 28 height 10
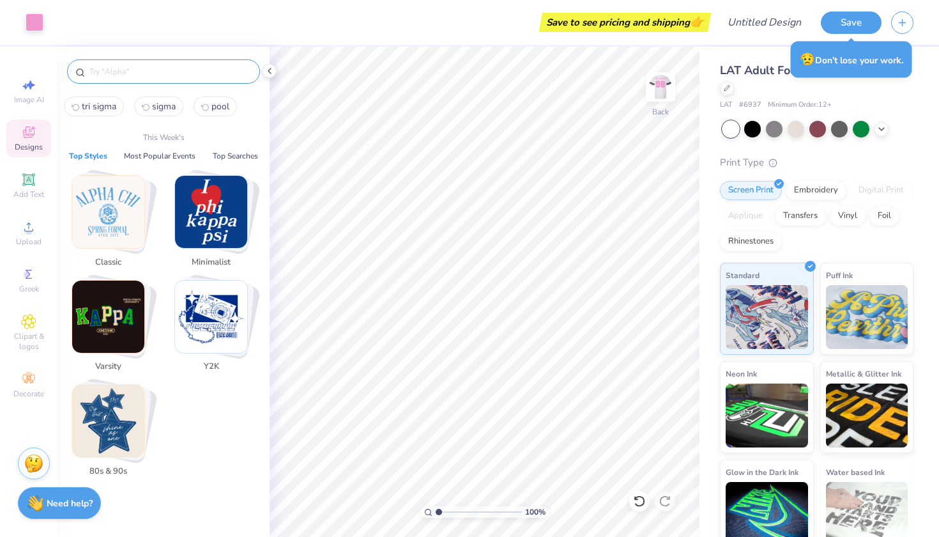
click at [105, 77] on input "text" at bounding box center [170, 71] width 164 height 13
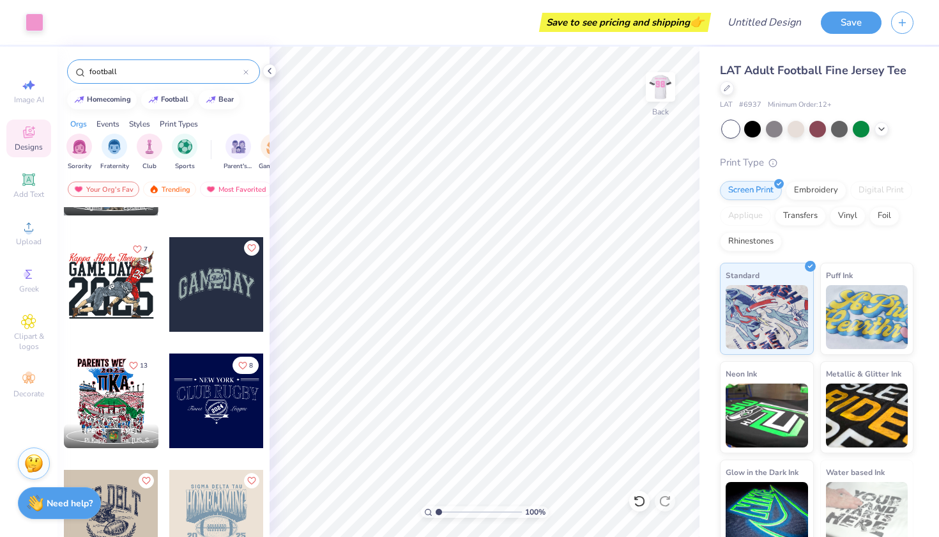
scroll to position [321, 0]
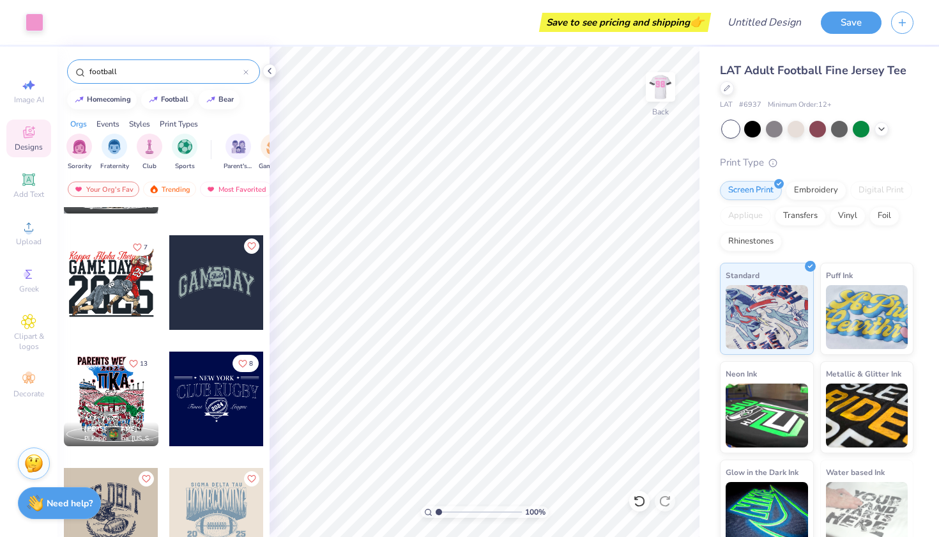
click at [231, 289] on div at bounding box center [216, 282] width 95 height 95
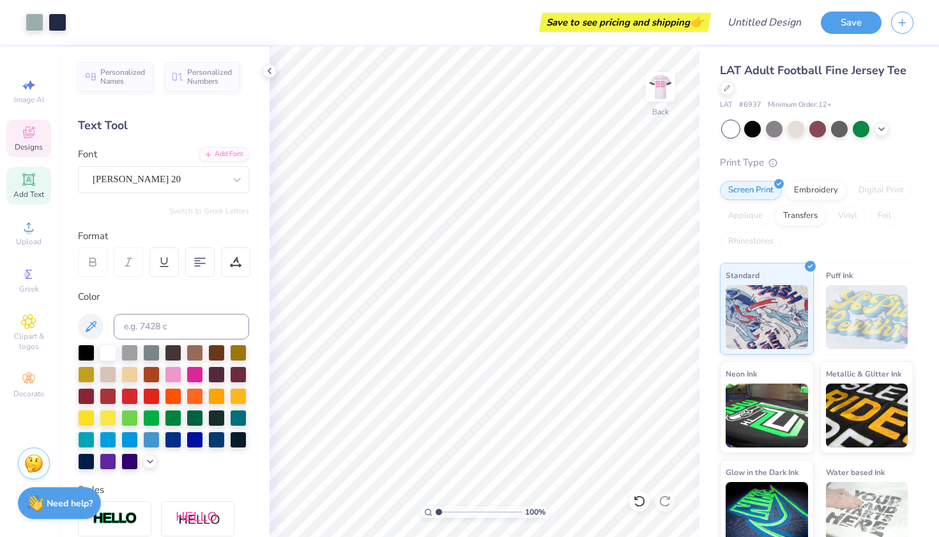
click at [30, 129] on icon at bounding box center [28, 131] width 11 height 11
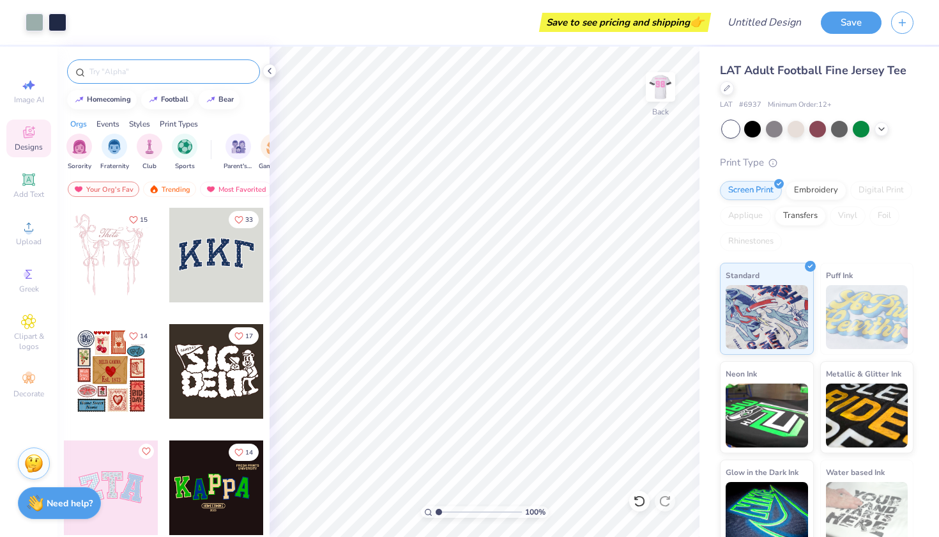
click at [120, 65] on div at bounding box center [163, 71] width 193 height 24
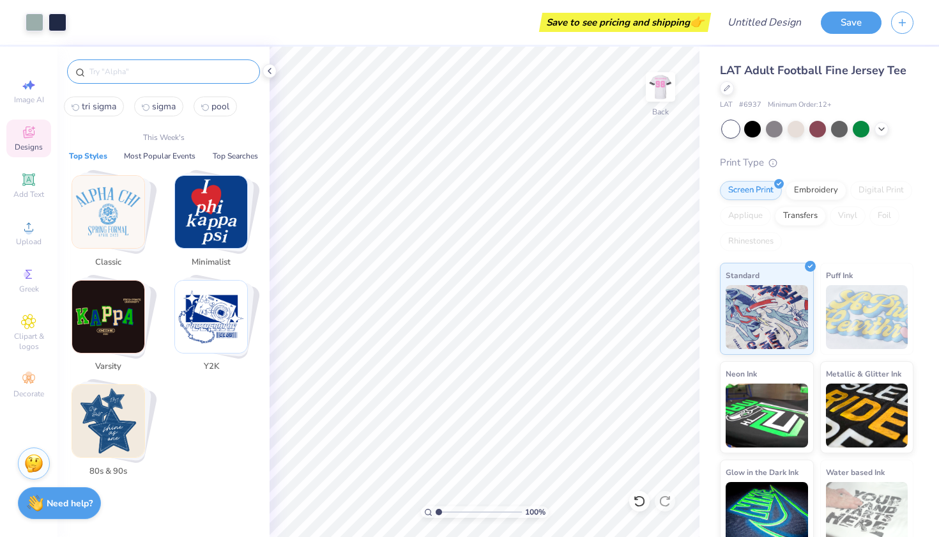
click at [122, 75] on input "text" at bounding box center [170, 71] width 164 height 13
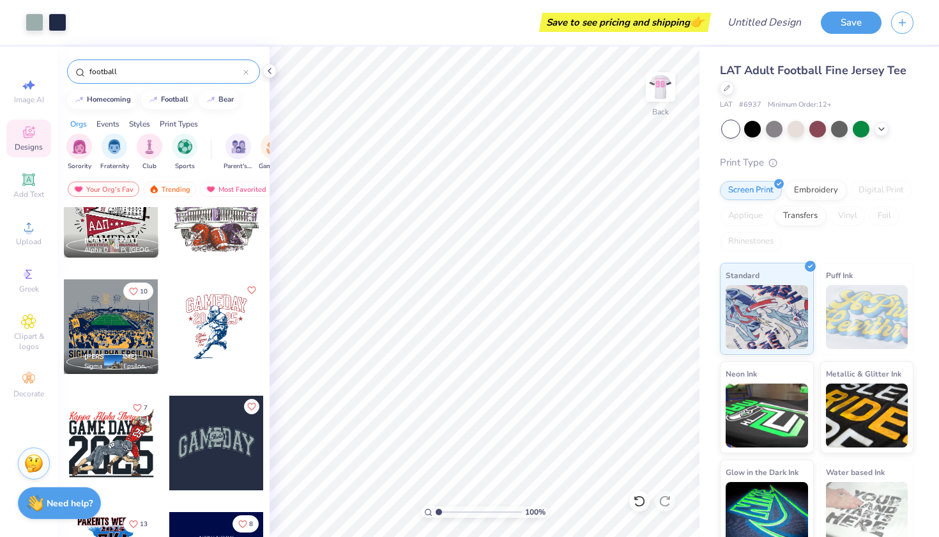
scroll to position [178, 0]
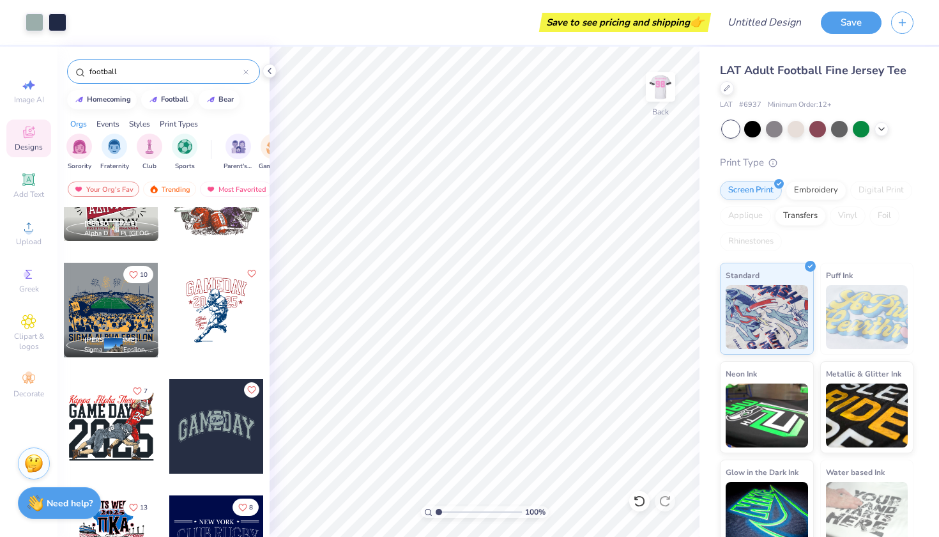
click at [206, 423] on div at bounding box center [216, 426] width 95 height 95
click at [206, 420] on div at bounding box center [216, 426] width 95 height 95
click at [196, 429] on div at bounding box center [216, 426] width 95 height 95
click at [841, 21] on button "Save" at bounding box center [851, 21] width 61 height 22
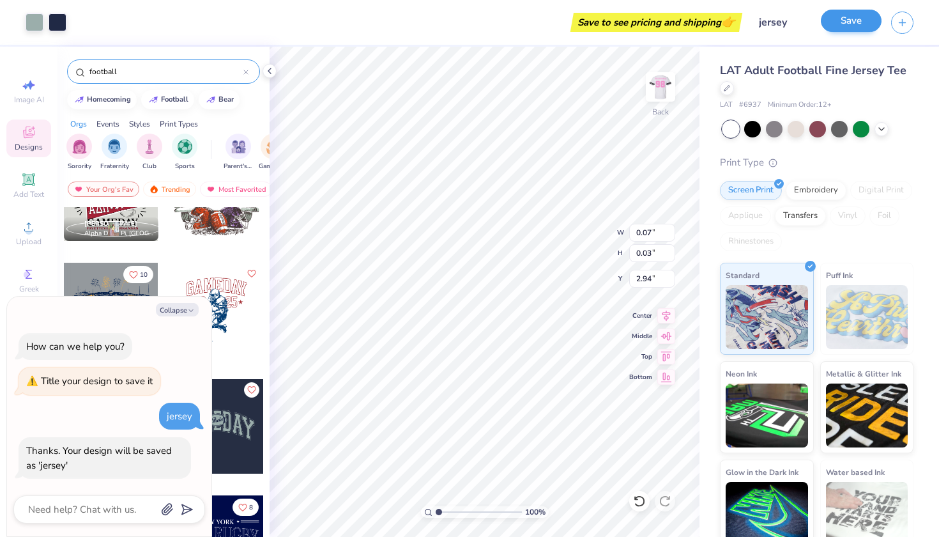
click at [871, 24] on button "Save" at bounding box center [851, 21] width 61 height 22
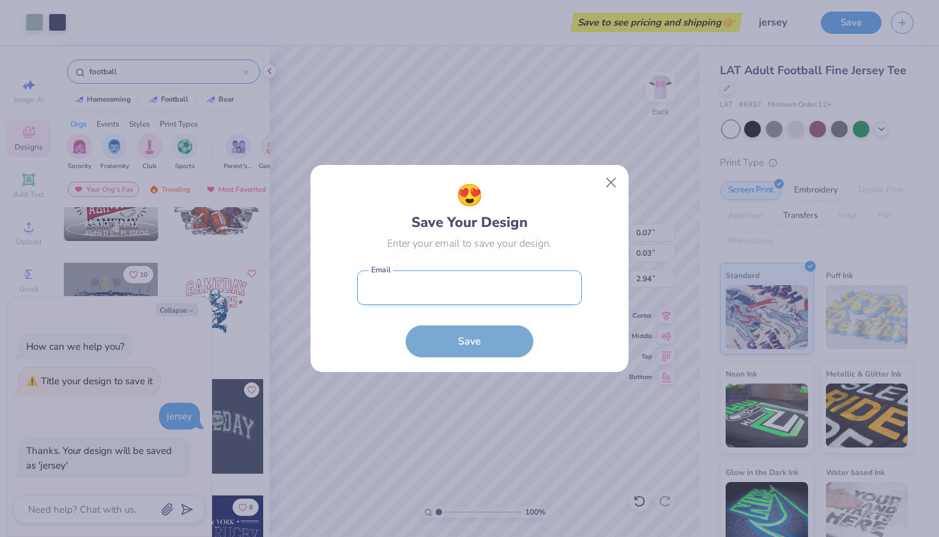
click at [485, 287] on input "email" at bounding box center [469, 287] width 225 height 35
click at [538, 234] on div "😍 Save Your Design Enter your email to save your design." at bounding box center [469, 215] width 225 height 72
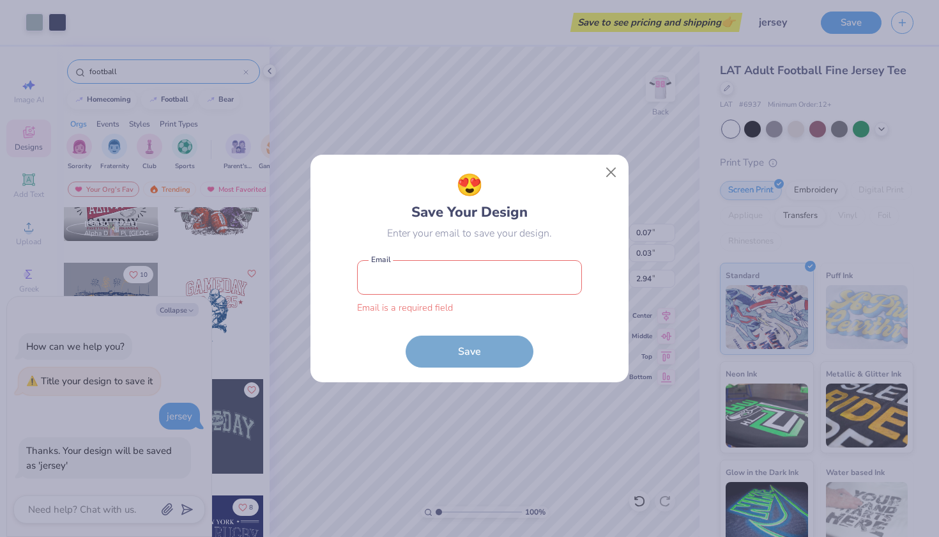
click at [497, 347] on form "Email is a required field Email Save" at bounding box center [469, 311] width 225 height 114
click at [615, 167] on button "Close" at bounding box center [611, 172] width 24 height 24
